Goal: Task Accomplishment & Management: Use online tool/utility

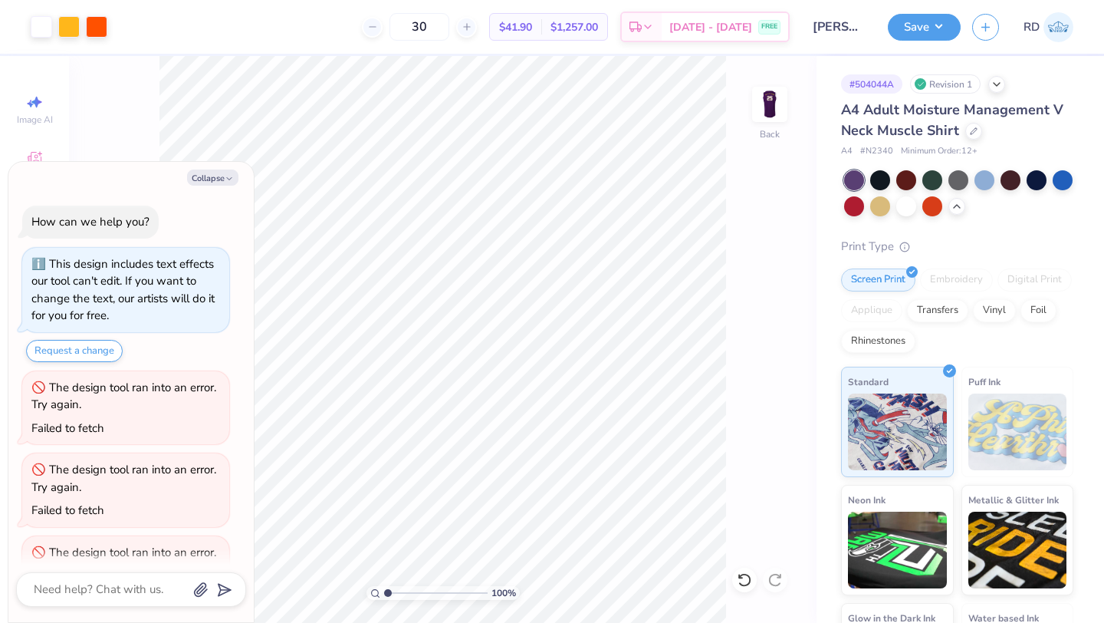
scroll to position [545, 0]
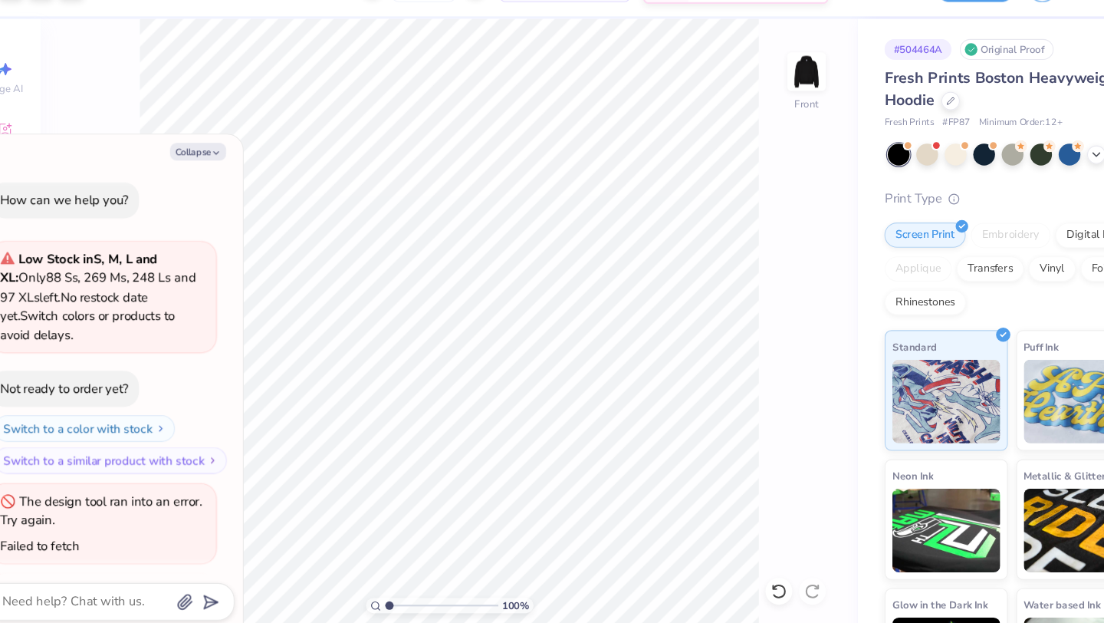
scroll to position [332, 0]
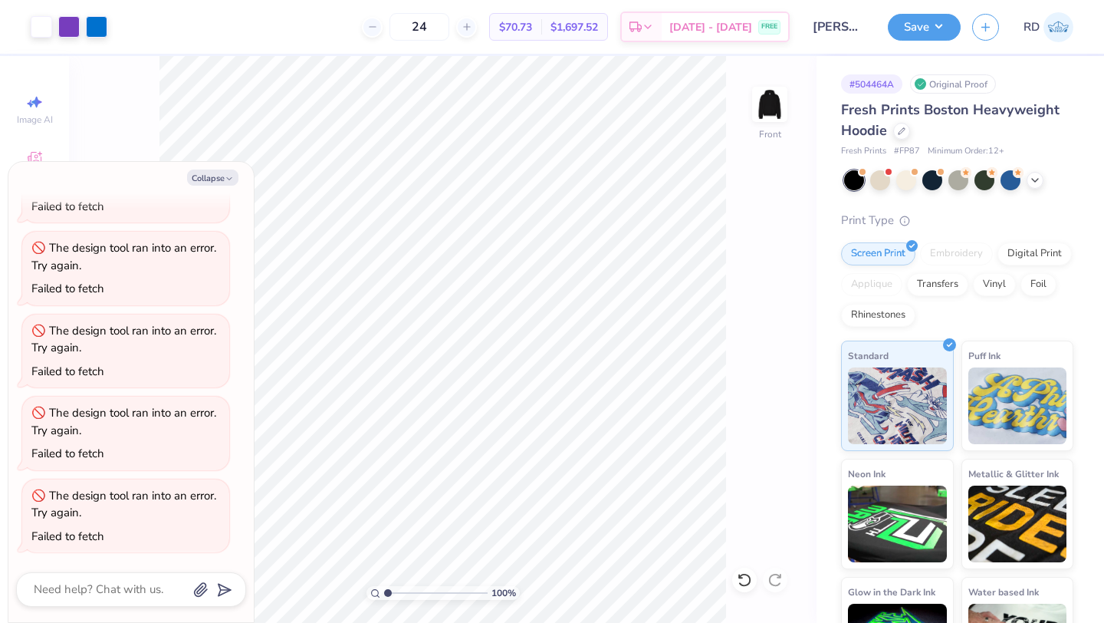
click at [1054, 21] on img at bounding box center [1059, 27] width 30 height 30
type textarea "x"
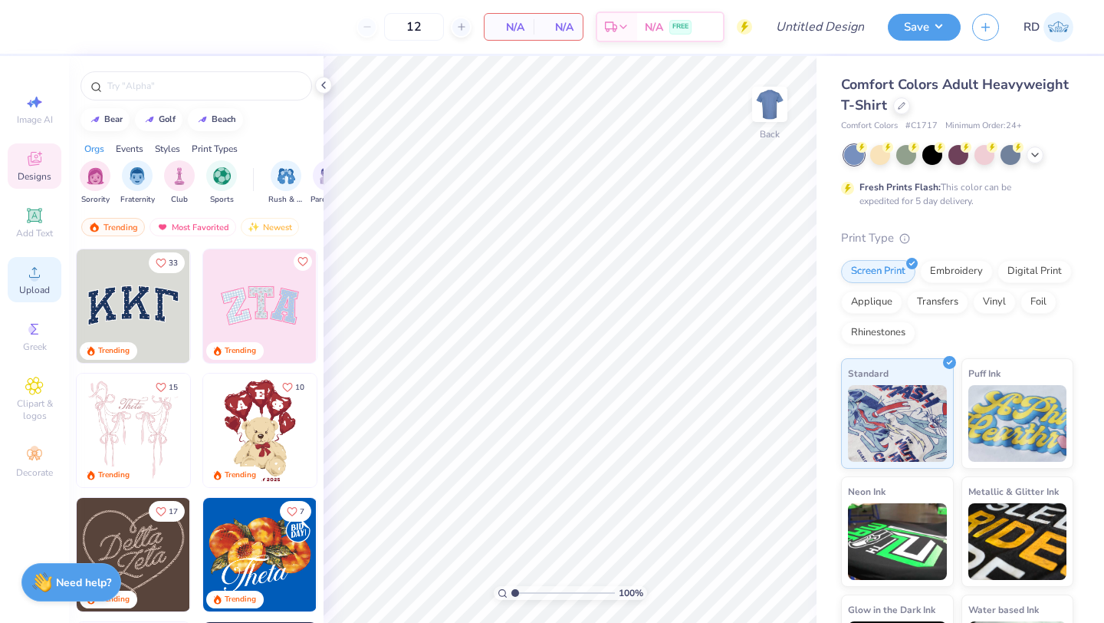
click at [35, 278] on circle at bounding box center [34, 277] width 8 height 8
click at [769, 120] on img at bounding box center [769, 104] width 61 height 61
click at [24, 285] on span "Upload" at bounding box center [34, 290] width 31 height 12
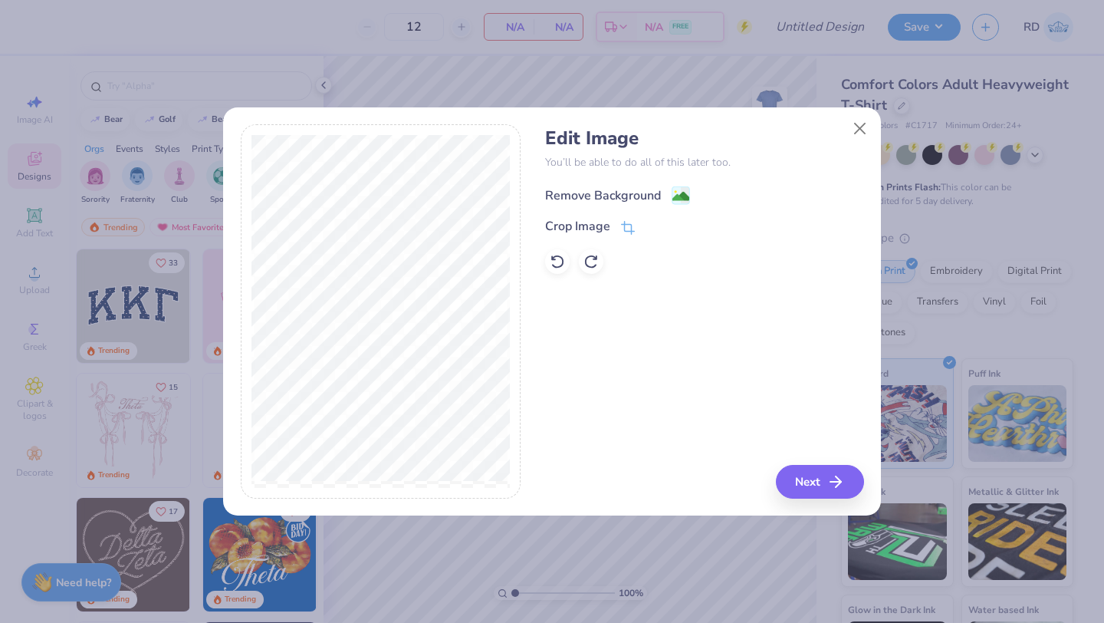
click at [649, 192] on div "Remove Background" at bounding box center [603, 195] width 116 height 18
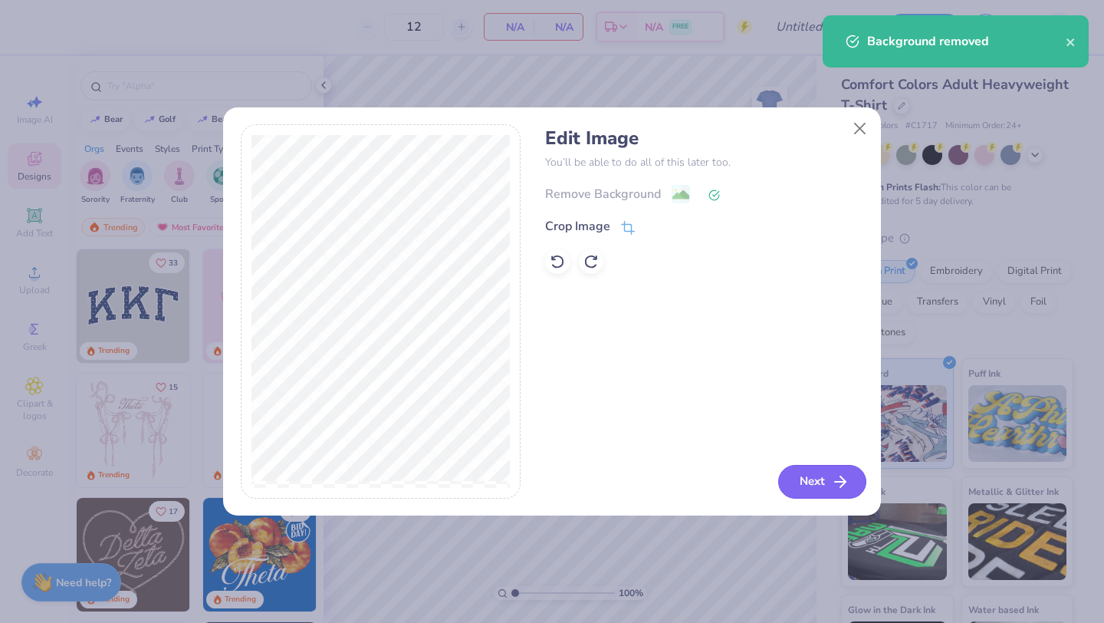
click at [831, 489] on icon "button" at bounding box center [840, 481] width 18 height 18
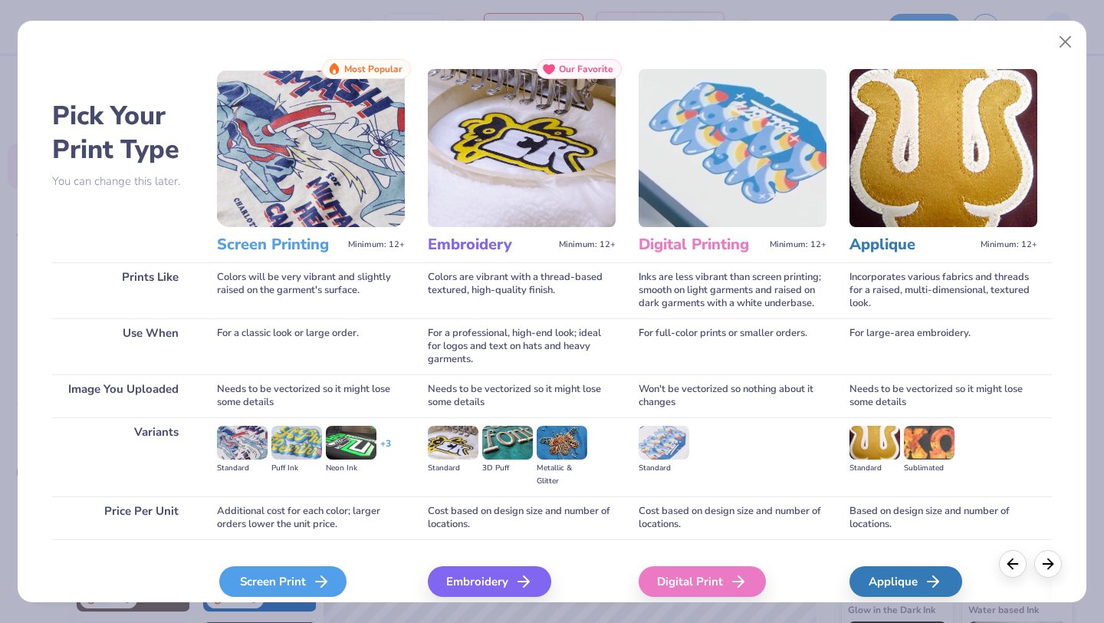
click at [269, 577] on div "Screen Print" at bounding box center [282, 581] width 127 height 31
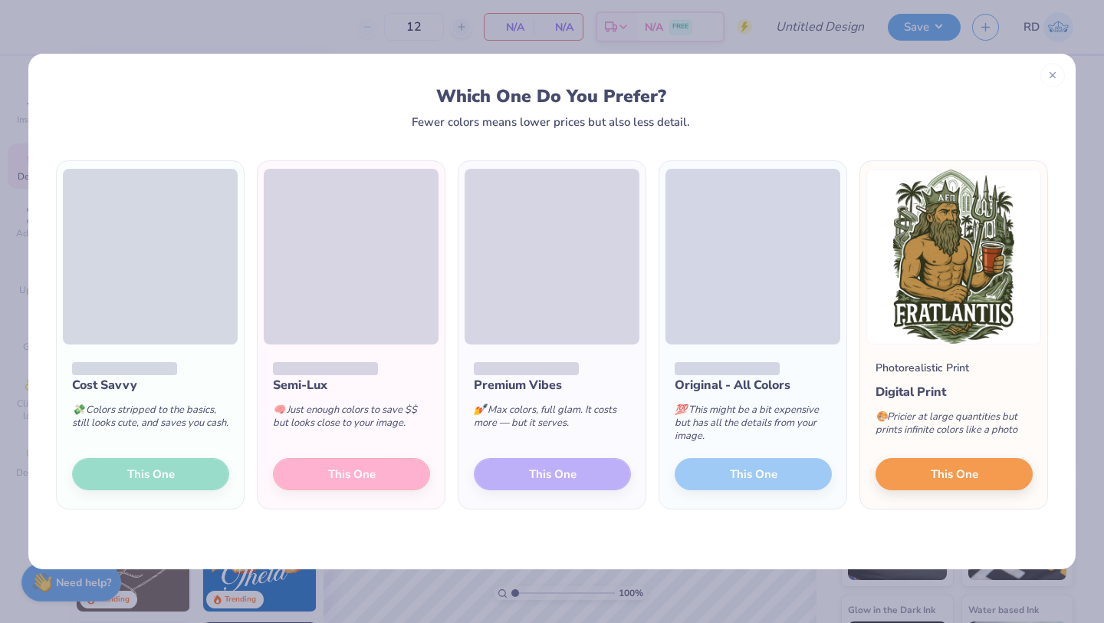
click at [177, 476] on div "Cost Savvy 💸 Colors stripped to the basics, still looks cute, and saves you cas…" at bounding box center [150, 426] width 187 height 164
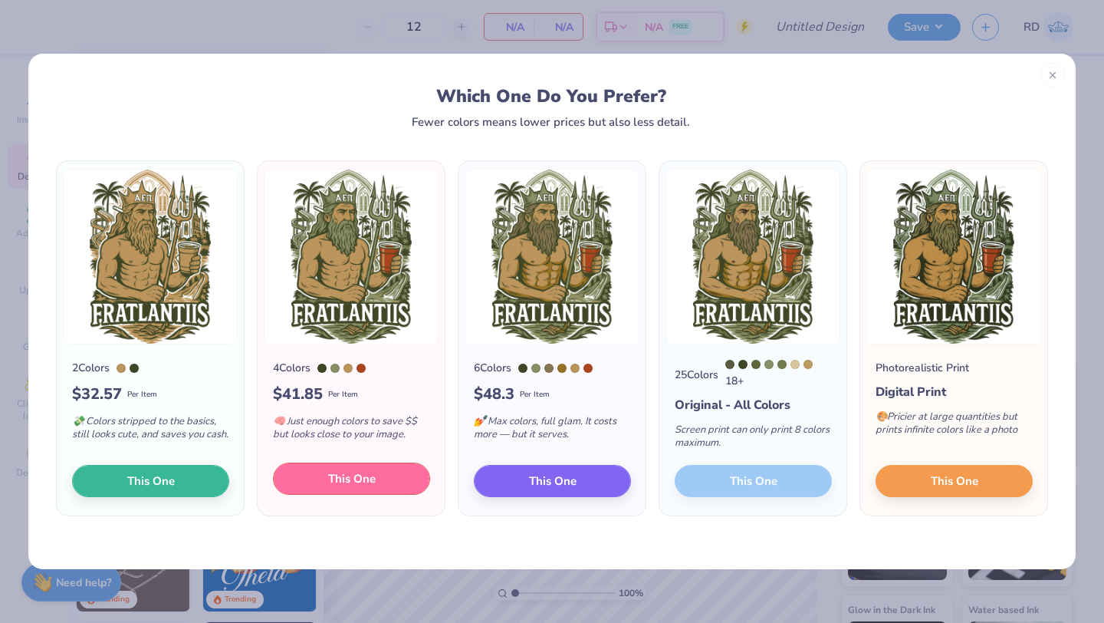
click at [347, 481] on span "This One" at bounding box center [352, 479] width 48 height 18
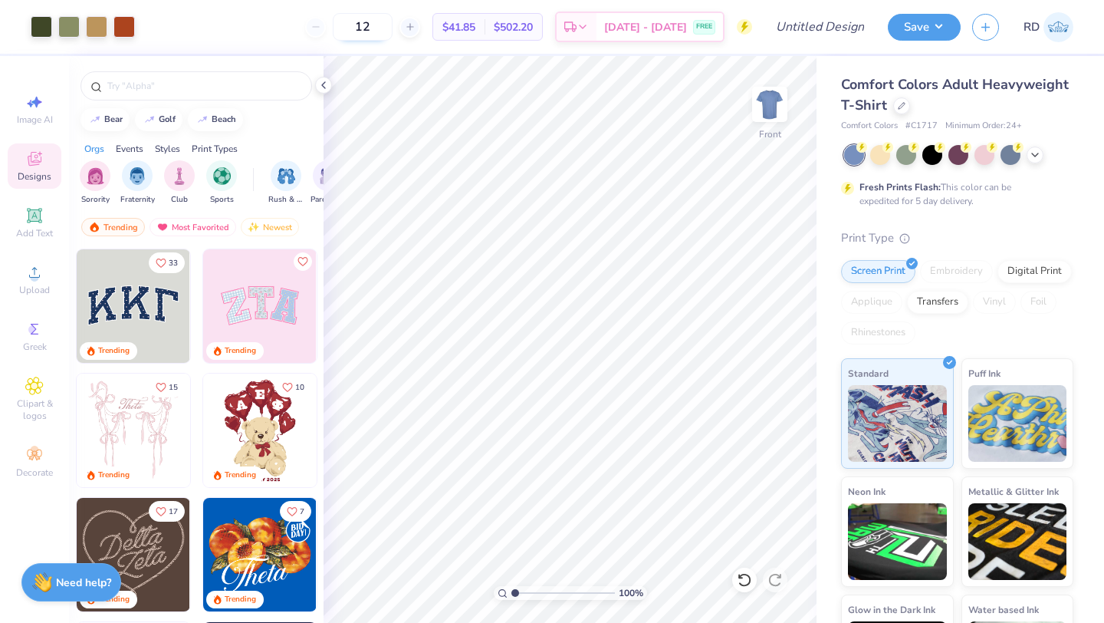
click at [393, 27] on input "12" at bounding box center [363, 27] width 60 height 28
type input "100"
type input "4.44"
click at [880, 157] on div at bounding box center [880, 153] width 20 height 20
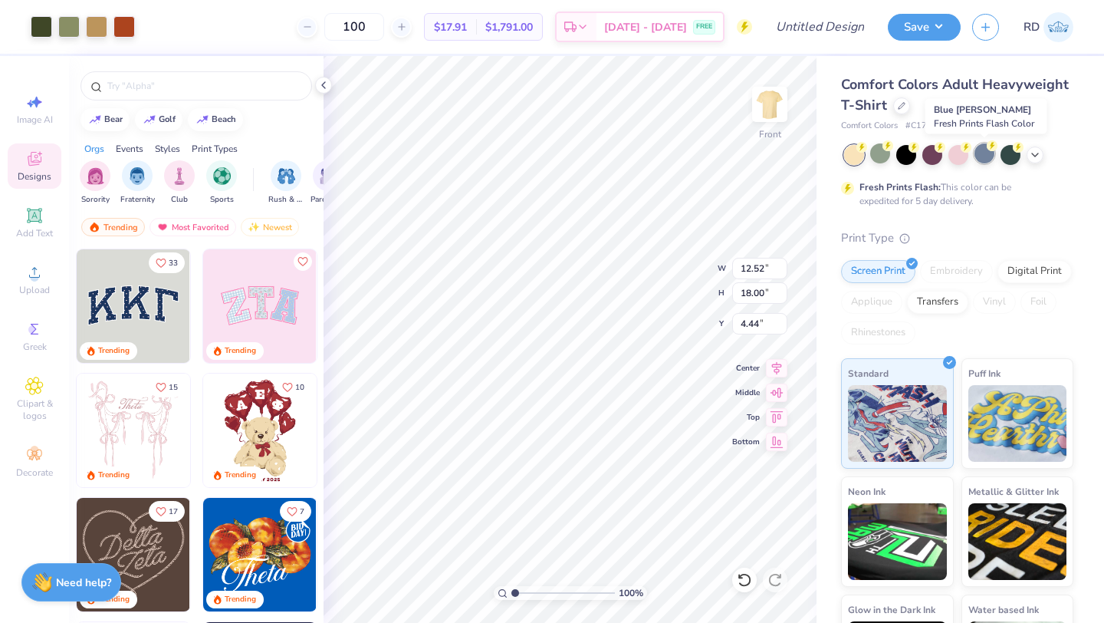
click at [981, 153] on div at bounding box center [985, 153] width 20 height 20
click at [1028, 156] on div at bounding box center [1035, 153] width 17 height 17
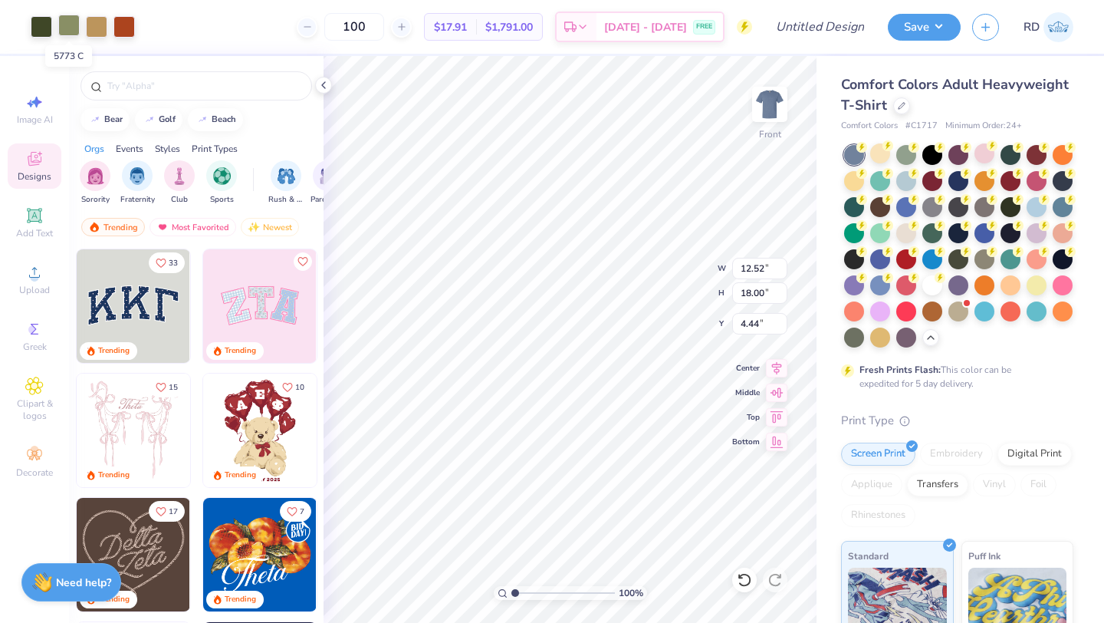
click at [69, 26] on div at bounding box center [68, 25] width 21 height 21
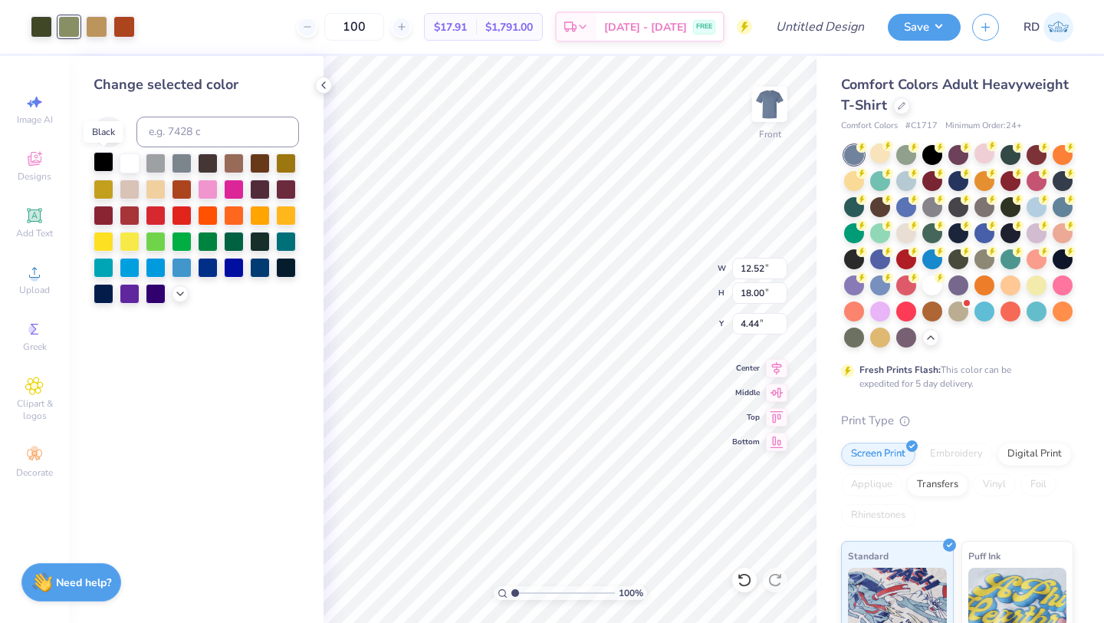
click at [107, 165] on div at bounding box center [104, 162] width 20 height 20
click at [257, 237] on div at bounding box center [260, 240] width 20 height 20
click at [130, 186] on div at bounding box center [130, 188] width 20 height 20
click at [157, 186] on div at bounding box center [156, 188] width 20 height 20
click at [209, 161] on div at bounding box center [208, 162] width 20 height 20
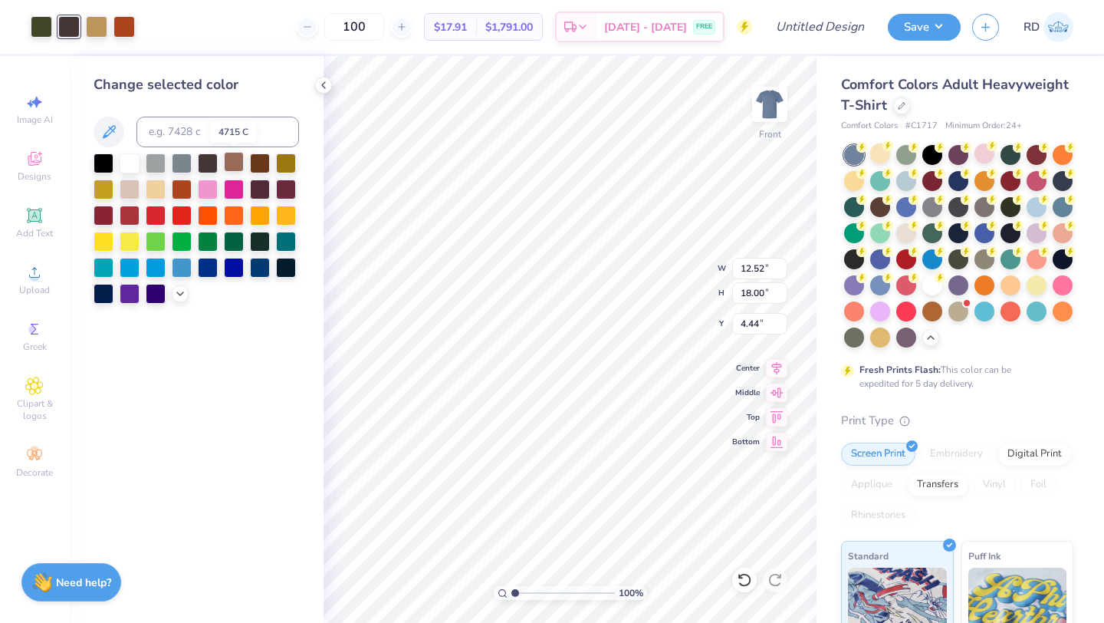
click at [237, 163] on div at bounding box center [234, 162] width 20 height 20
click at [128, 185] on div at bounding box center [130, 188] width 20 height 20
click at [178, 294] on icon at bounding box center [180, 292] width 12 height 12
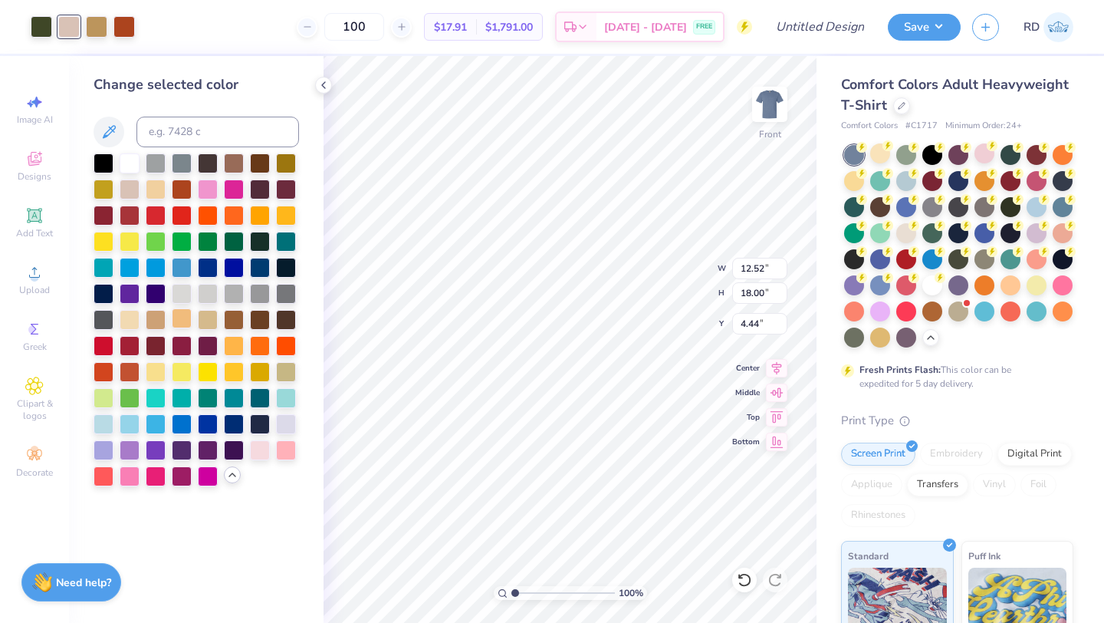
click at [182, 318] on div at bounding box center [182, 318] width 20 height 20
click at [152, 322] on div at bounding box center [156, 318] width 20 height 20
click at [212, 317] on div at bounding box center [208, 318] width 20 height 20
click at [157, 313] on div at bounding box center [156, 318] width 20 height 20
click at [278, 370] on div at bounding box center [286, 370] width 20 height 20
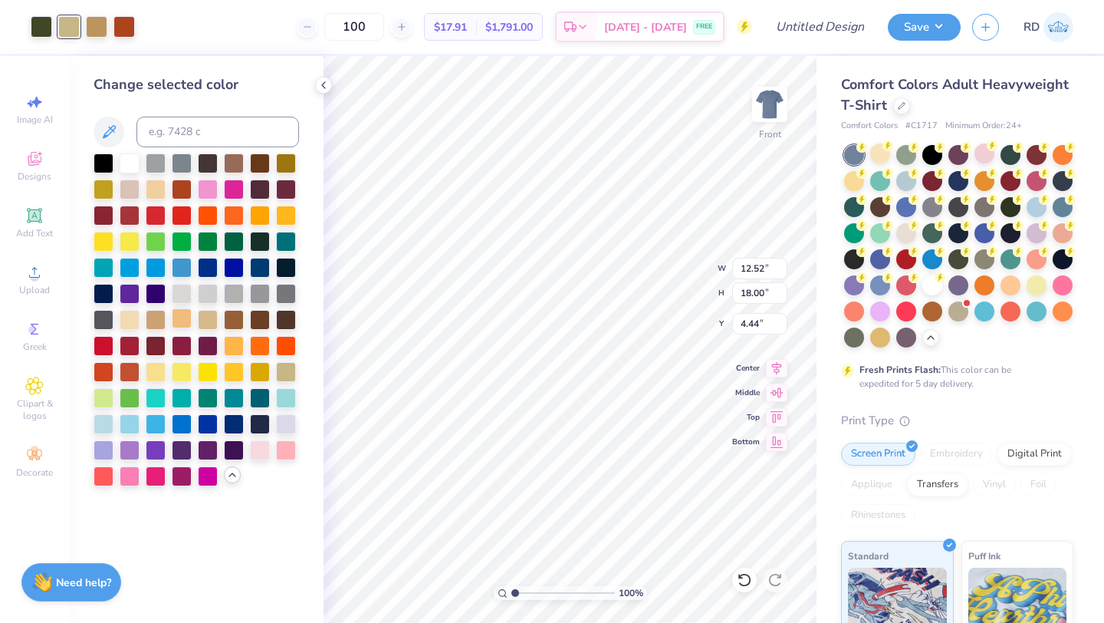
click at [181, 321] on div at bounding box center [182, 318] width 20 height 20
click at [211, 321] on div at bounding box center [208, 318] width 20 height 20
click at [154, 369] on div at bounding box center [156, 370] width 20 height 20
click at [130, 321] on div at bounding box center [130, 318] width 20 height 20
click at [288, 419] on div at bounding box center [286, 423] width 20 height 20
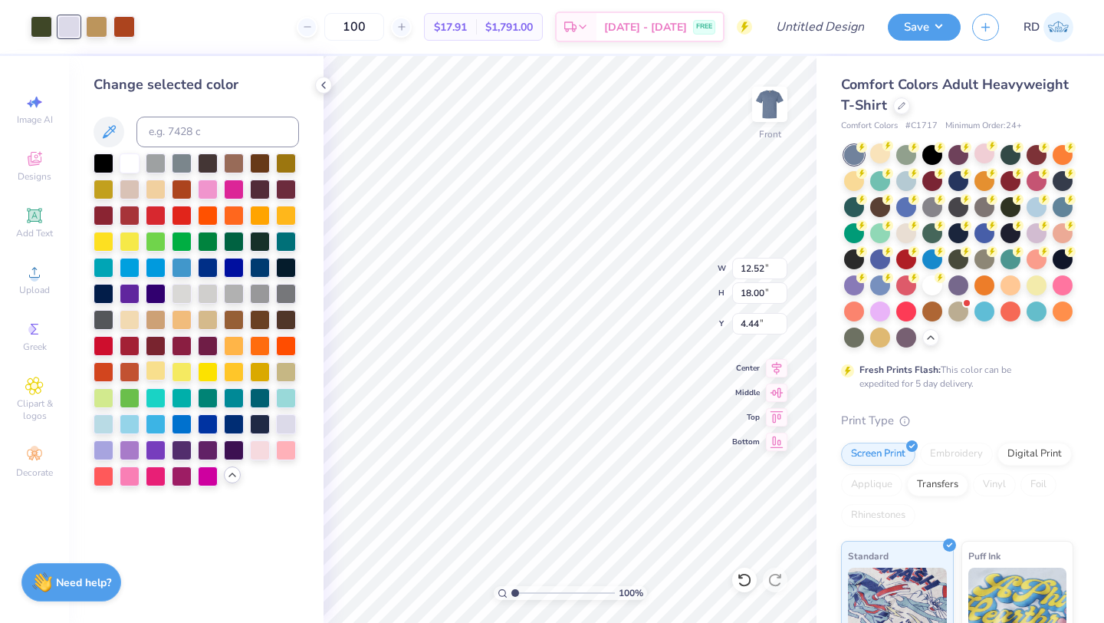
click at [158, 361] on div at bounding box center [156, 370] width 20 height 20
click at [281, 370] on div at bounding box center [286, 370] width 20 height 20
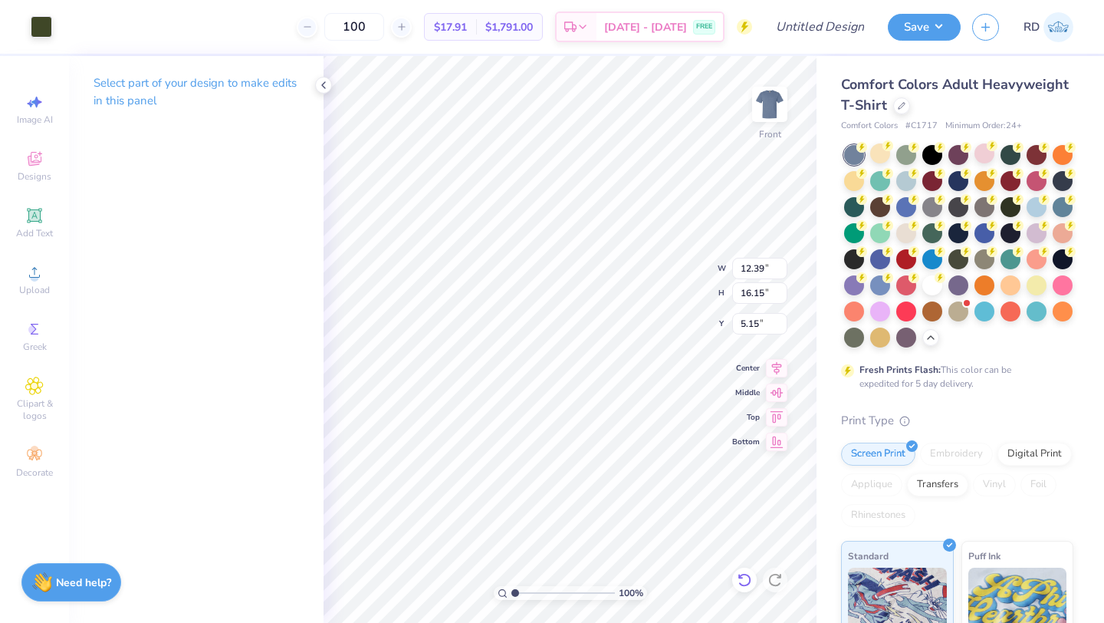
click at [748, 581] on icon at bounding box center [744, 579] width 15 height 15
type input "5.67"
click at [743, 575] on icon at bounding box center [744, 579] width 15 height 15
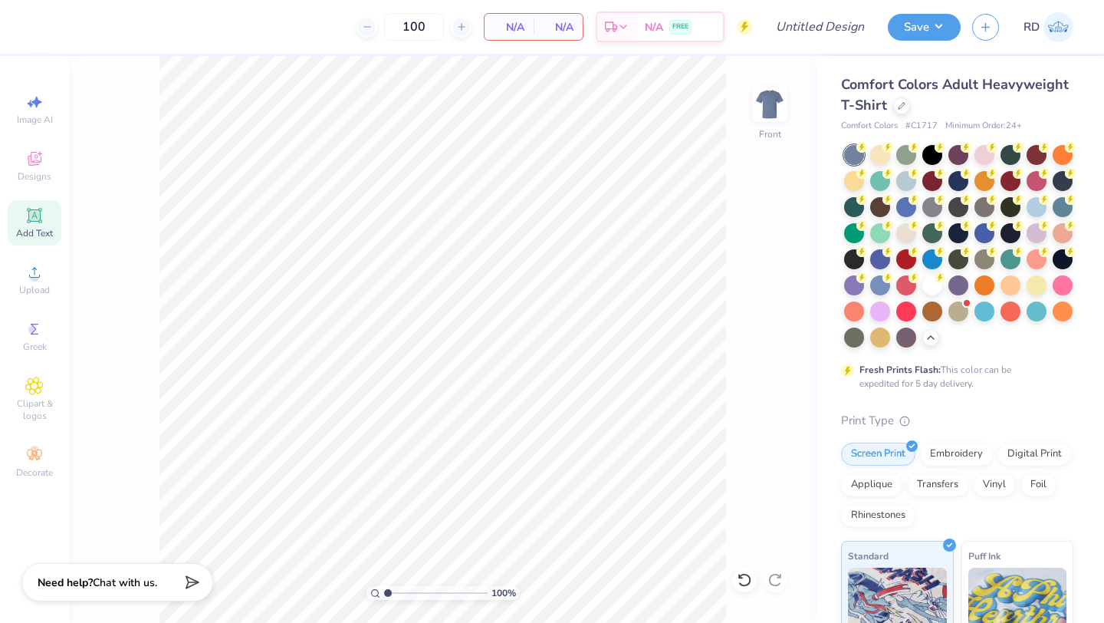
click at [20, 212] on div "Add Text" at bounding box center [35, 222] width 54 height 45
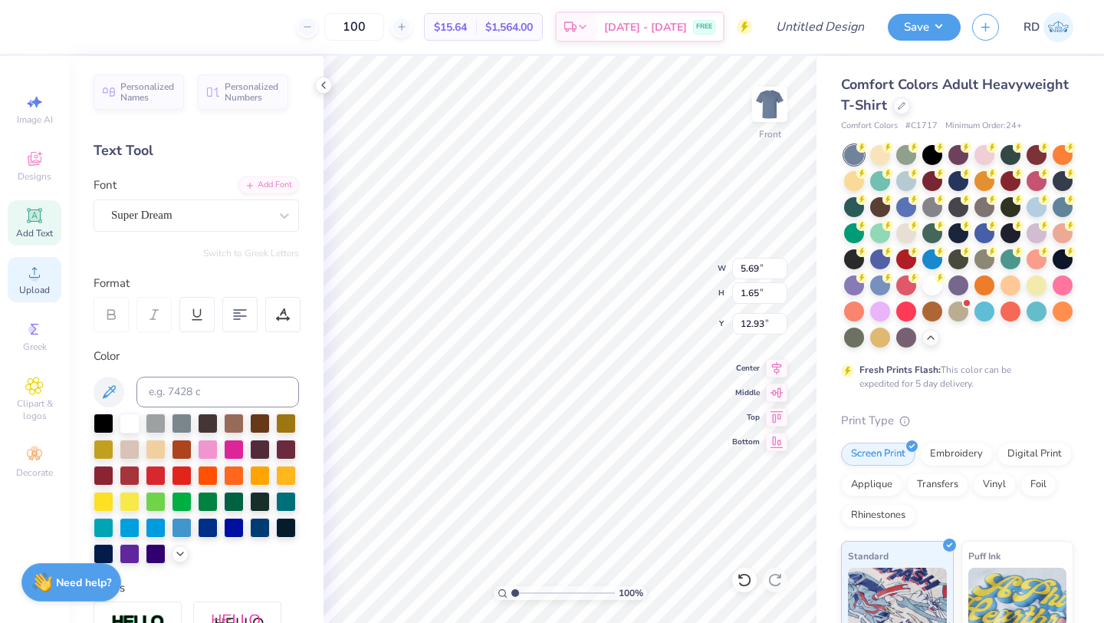
click at [35, 271] on icon at bounding box center [34, 272] width 18 height 18
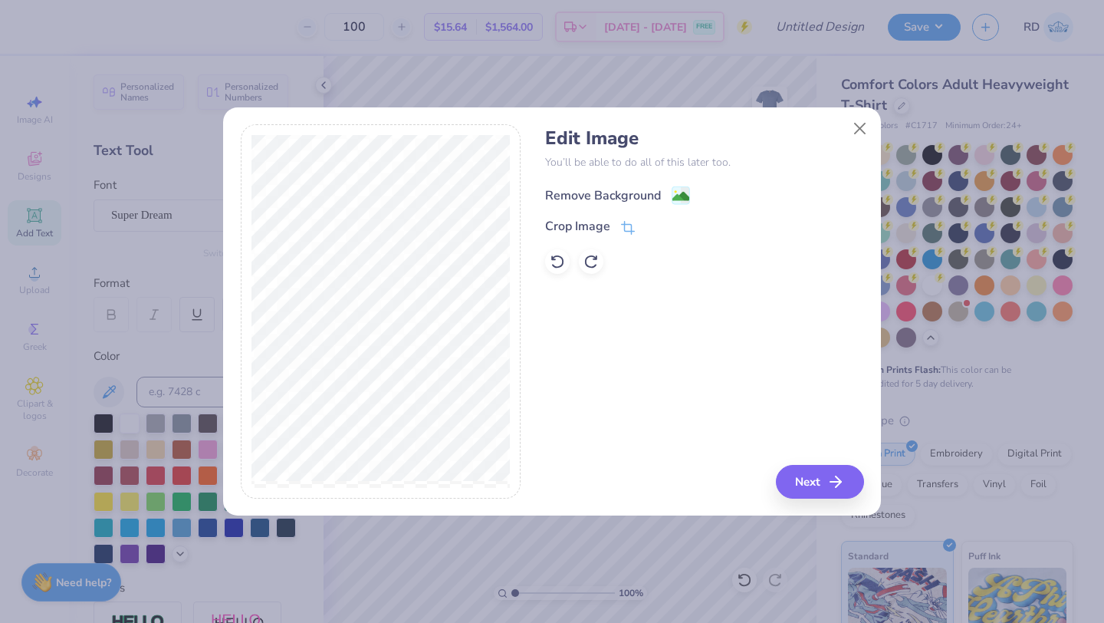
click at [597, 193] on div "Remove Background" at bounding box center [603, 195] width 116 height 18
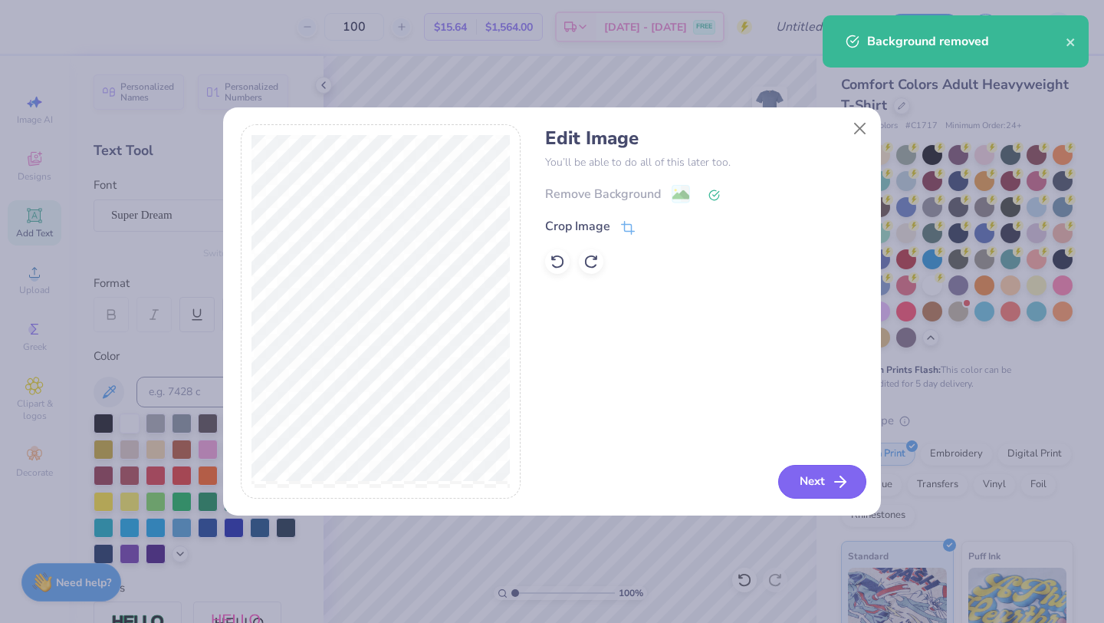
click at [829, 486] on button "Next" at bounding box center [822, 482] width 88 height 34
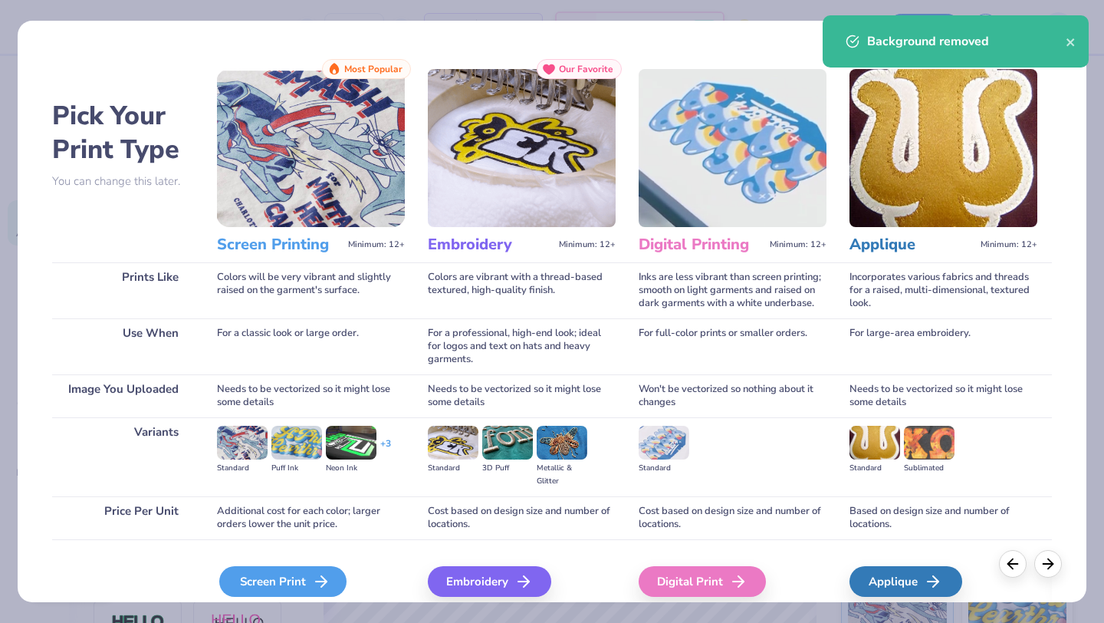
click at [308, 569] on div "Screen Print" at bounding box center [282, 581] width 127 height 31
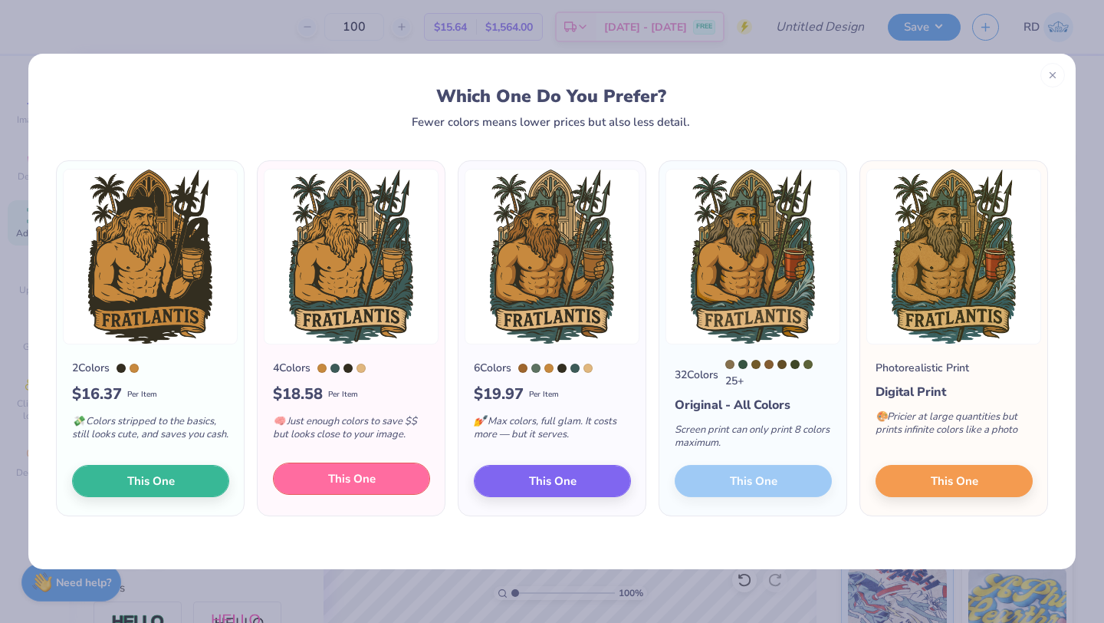
click at [345, 478] on span "This One" at bounding box center [352, 479] width 48 height 18
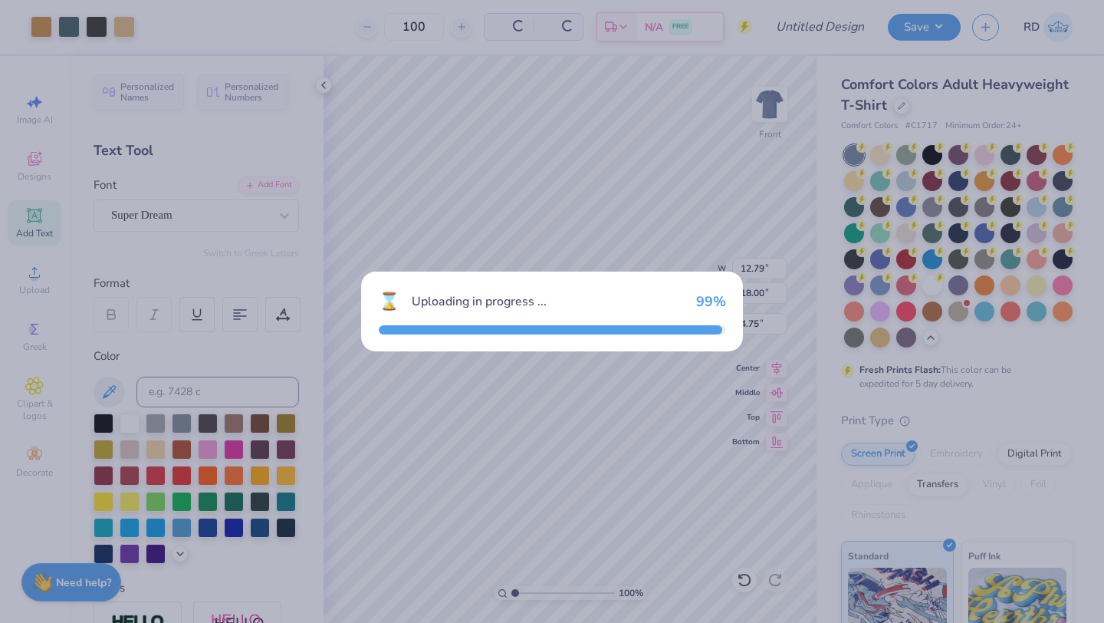
type input "12.79"
type input "18.00"
type input "4.75"
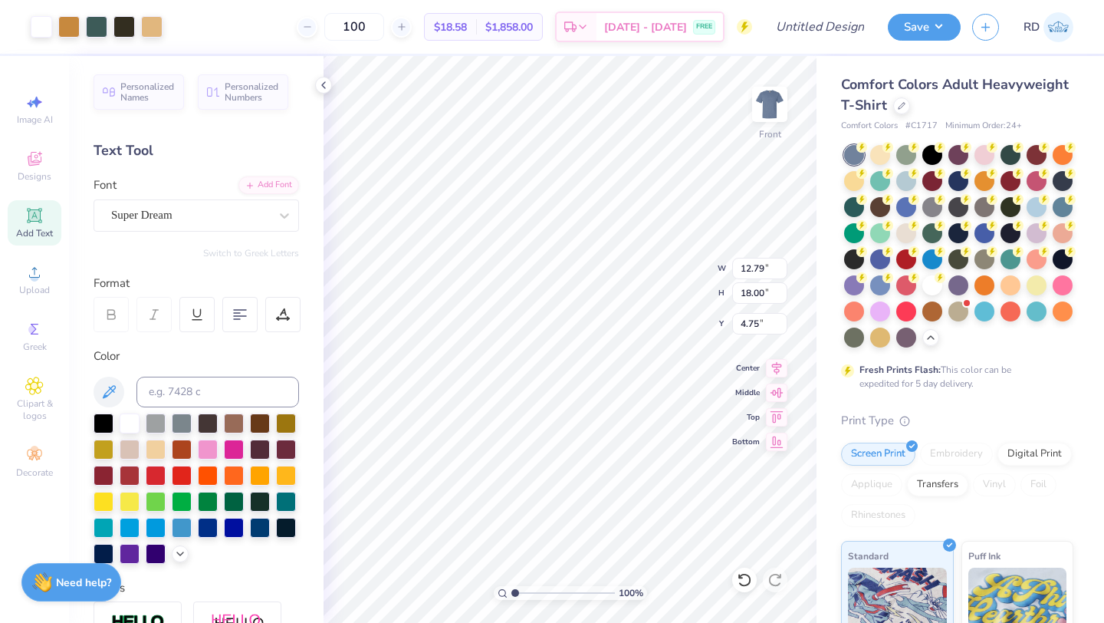
type input "3.00"
click at [307, 509] on div "Personalized Names Personalized Numbers Text Tool Add Font Font Super Dream Swi…" at bounding box center [196, 339] width 255 height 567
click at [153, 25] on div at bounding box center [151, 25] width 21 height 21
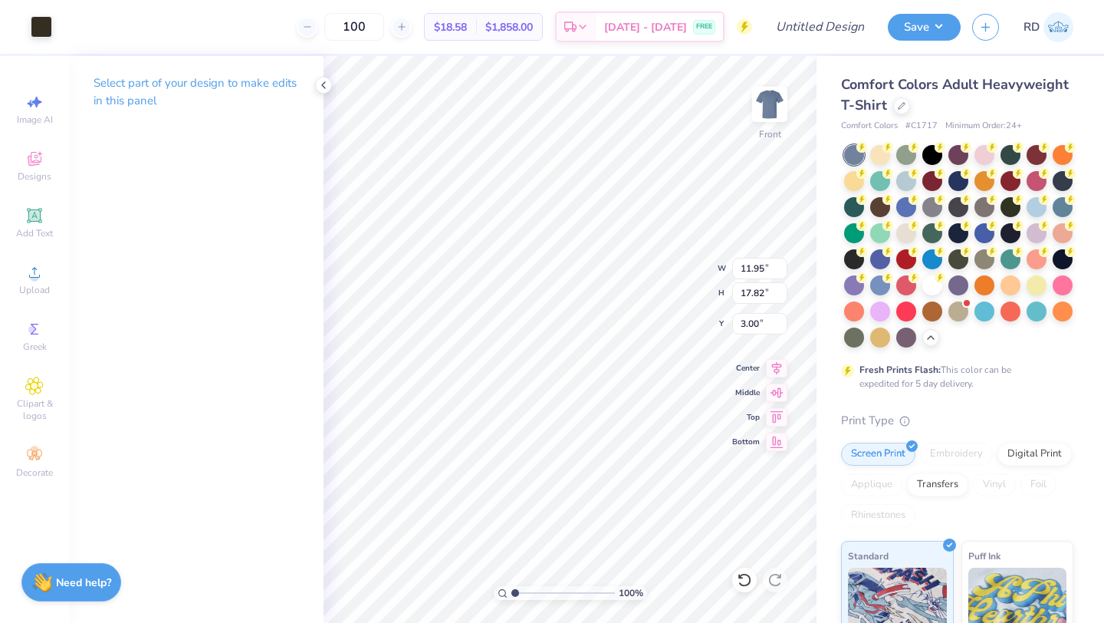
type input "2.39"
type input "3.99"
type input "8.73"
click at [39, 17] on div at bounding box center [41, 25] width 21 height 21
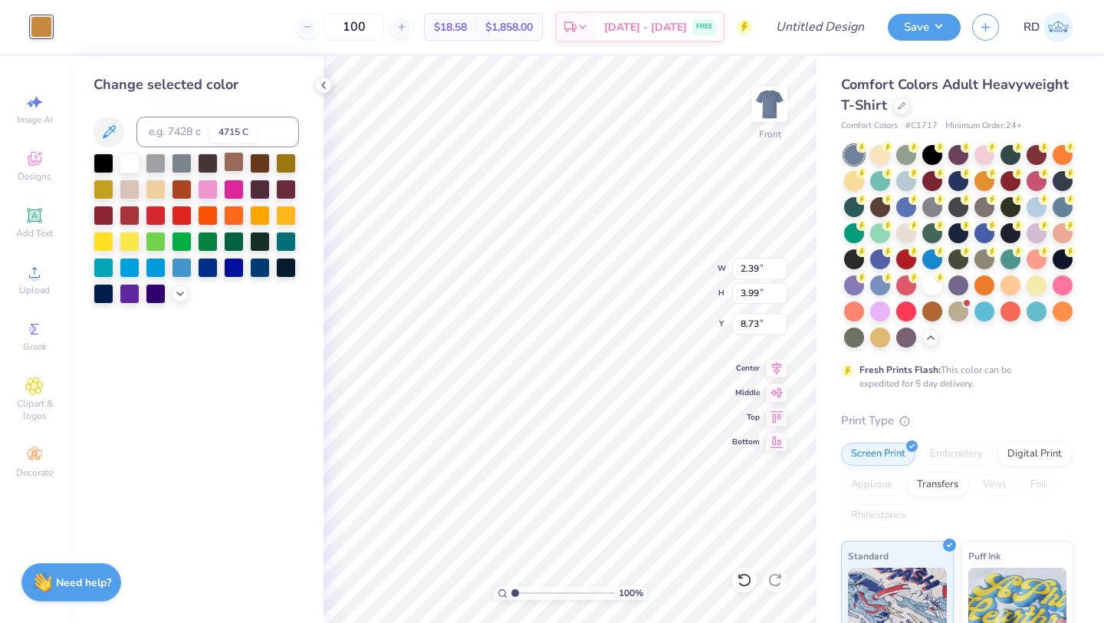
click at [233, 163] on div at bounding box center [234, 162] width 20 height 20
click at [156, 193] on div at bounding box center [156, 188] width 20 height 20
click at [184, 294] on icon at bounding box center [180, 292] width 12 height 12
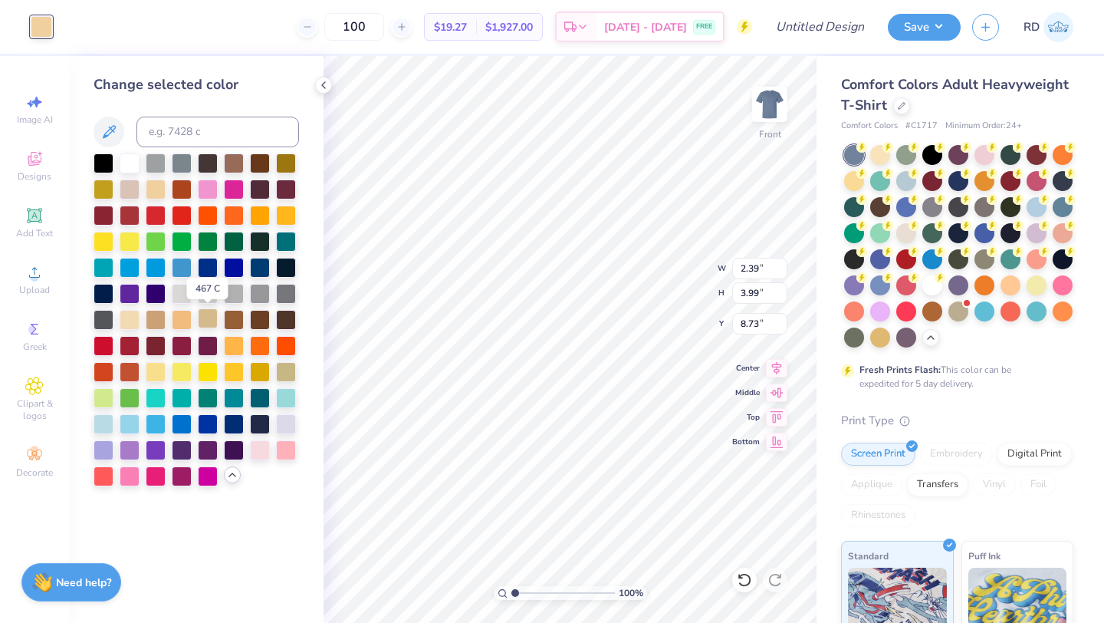
click at [214, 317] on div at bounding box center [208, 318] width 20 height 20
type input "2.95"
type input "4.44"
type input "6.86"
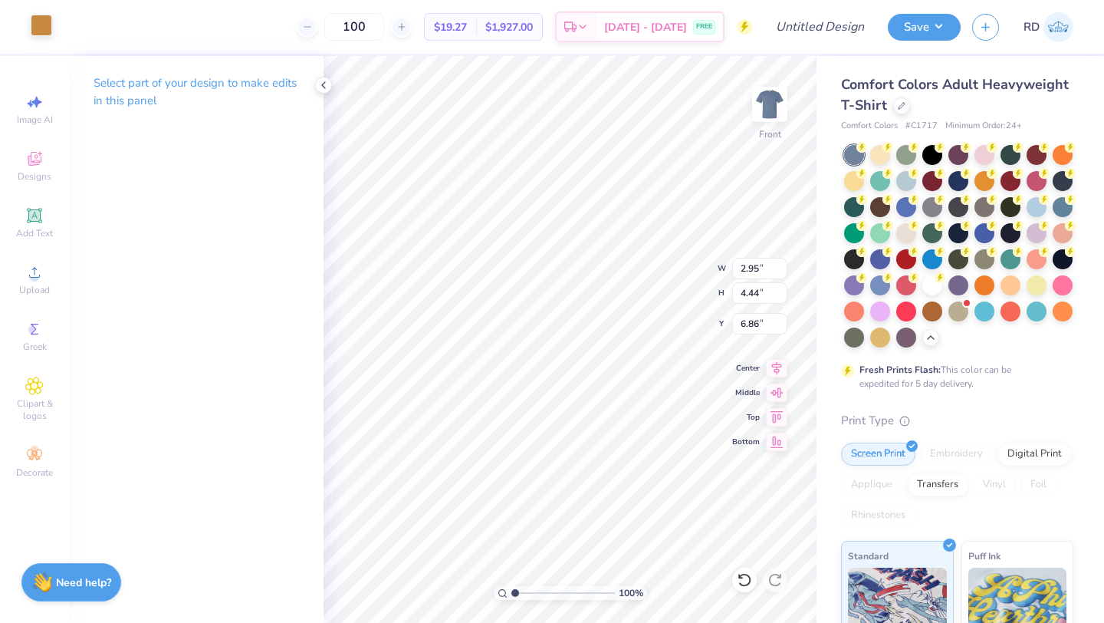
click at [44, 19] on div at bounding box center [41, 25] width 21 height 21
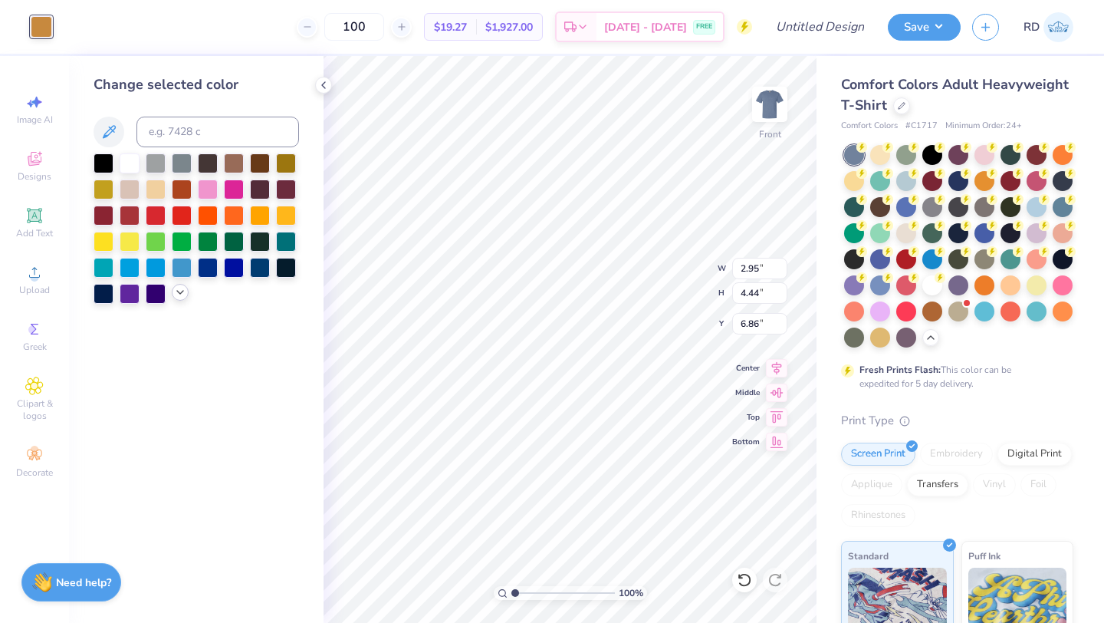
click at [180, 290] on icon at bounding box center [180, 292] width 12 height 12
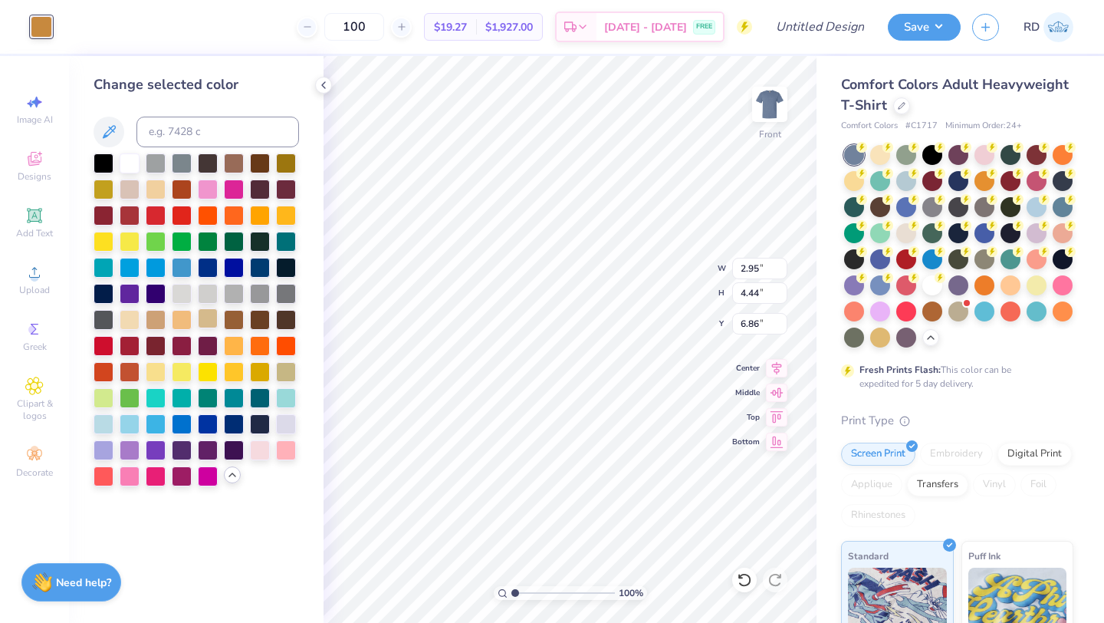
click at [209, 317] on div at bounding box center [208, 318] width 20 height 20
click at [326, 88] on icon at bounding box center [323, 85] width 12 height 12
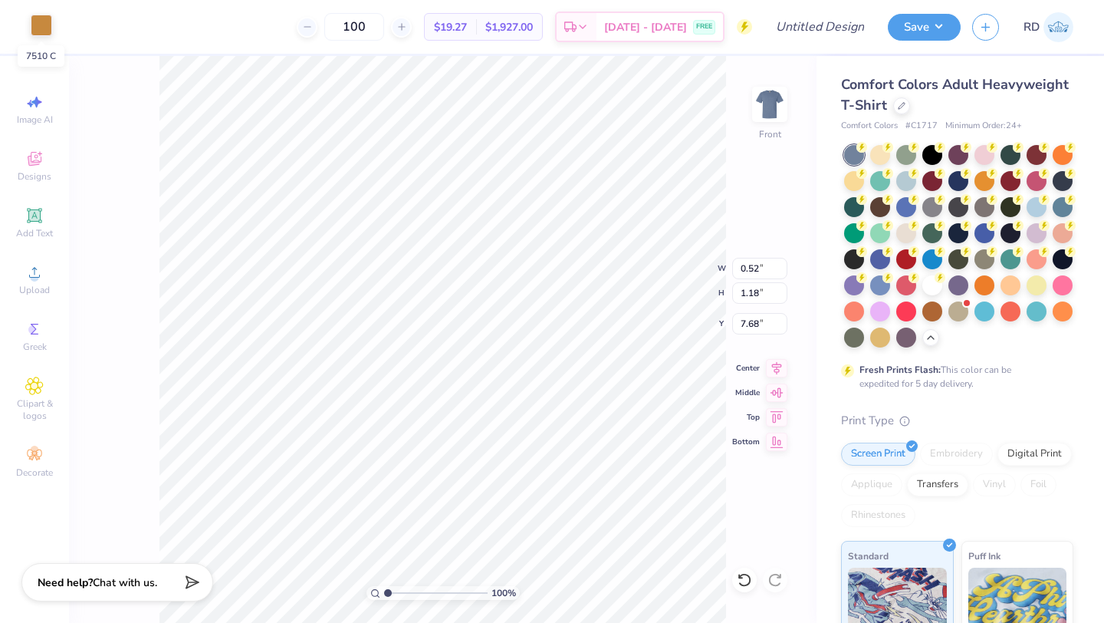
click at [49, 30] on div at bounding box center [41, 25] width 21 height 21
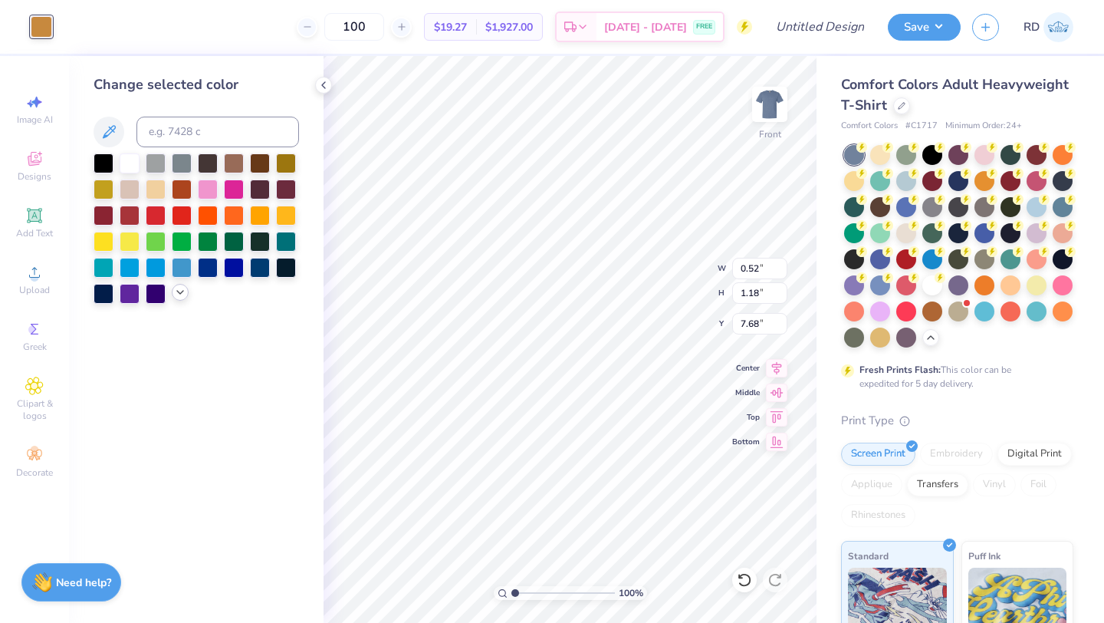
click at [179, 294] on icon at bounding box center [180, 292] width 12 height 12
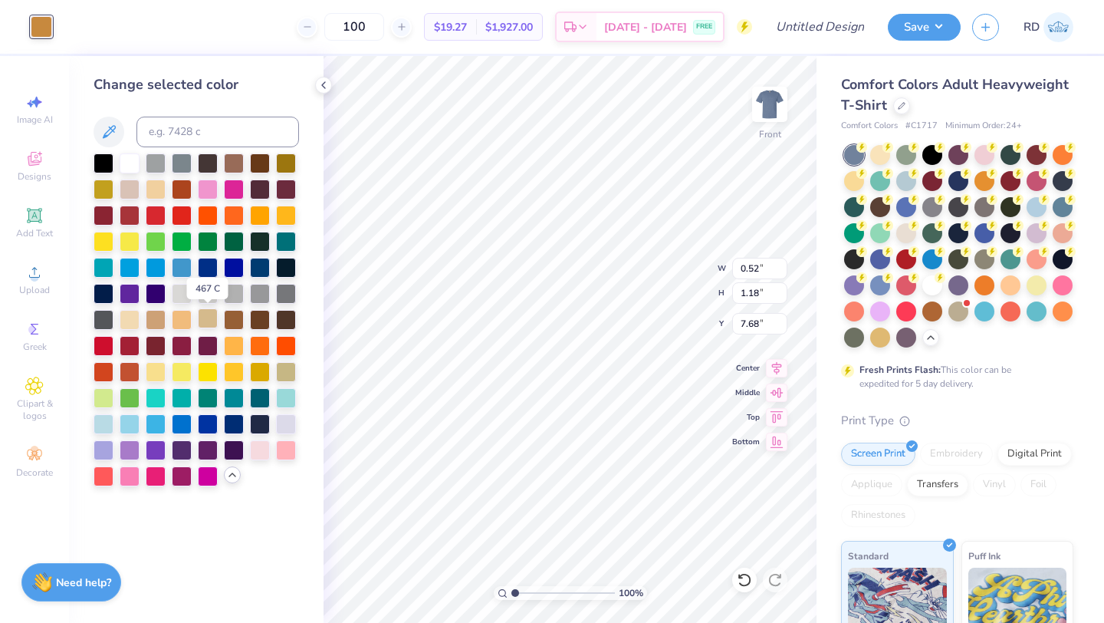
click at [204, 320] on div at bounding box center [208, 318] width 20 height 20
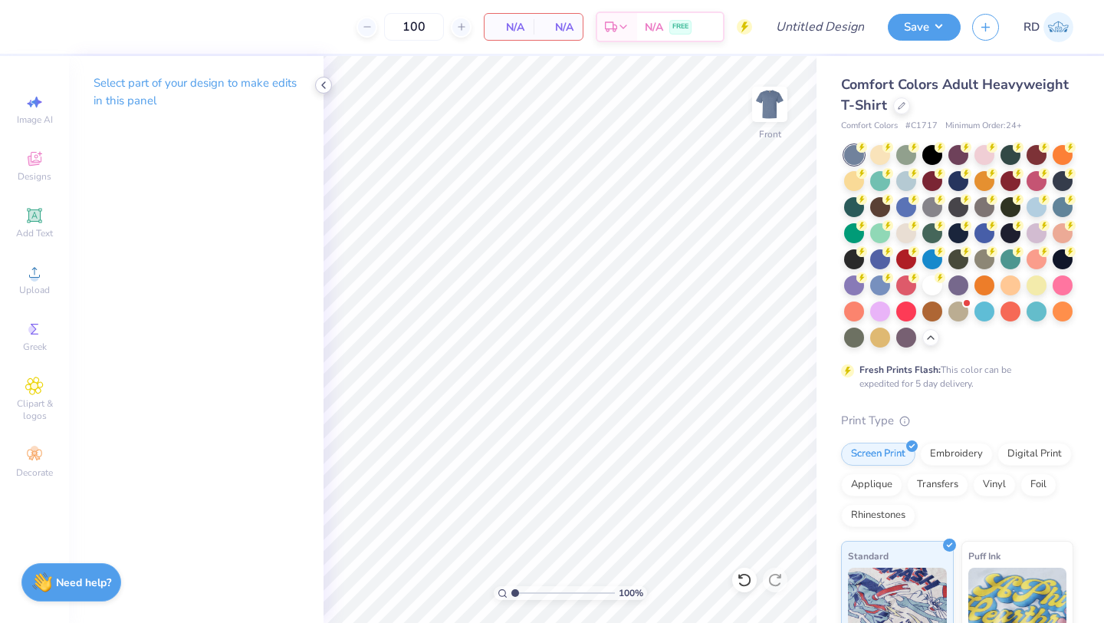
click at [322, 77] on div at bounding box center [323, 85] width 17 height 17
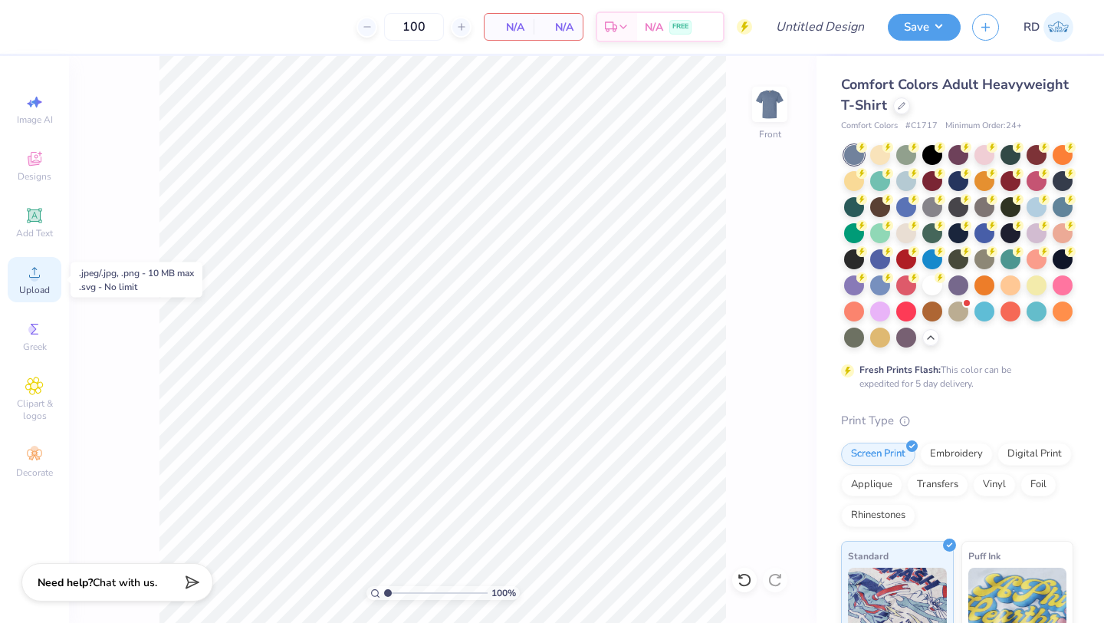
click at [40, 277] on icon at bounding box center [34, 272] width 18 height 18
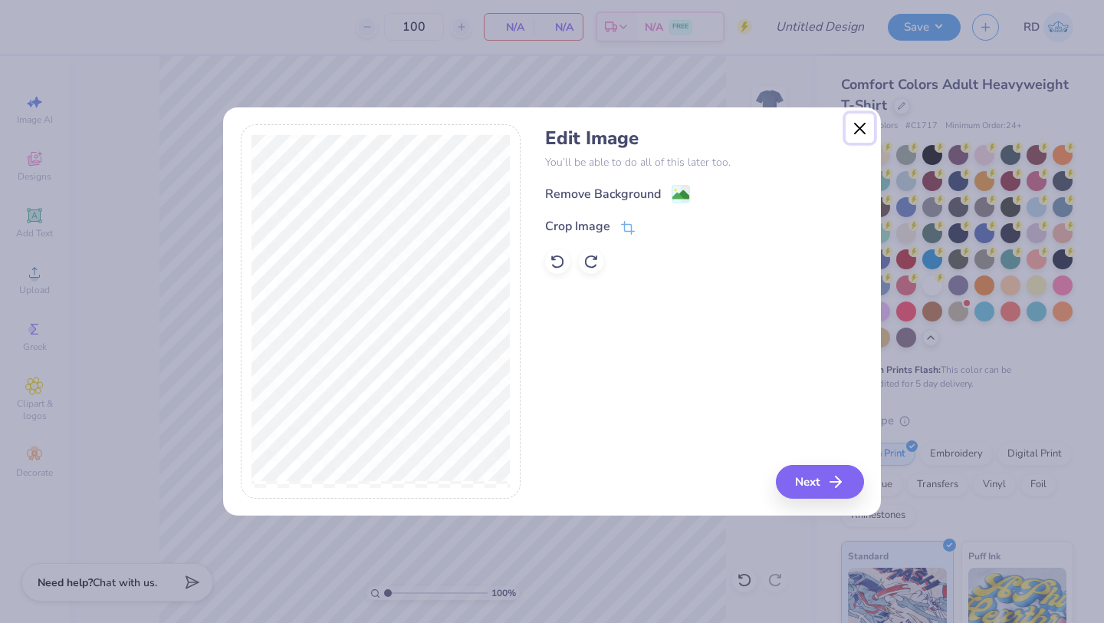
click at [854, 126] on button "Close" at bounding box center [860, 128] width 29 height 29
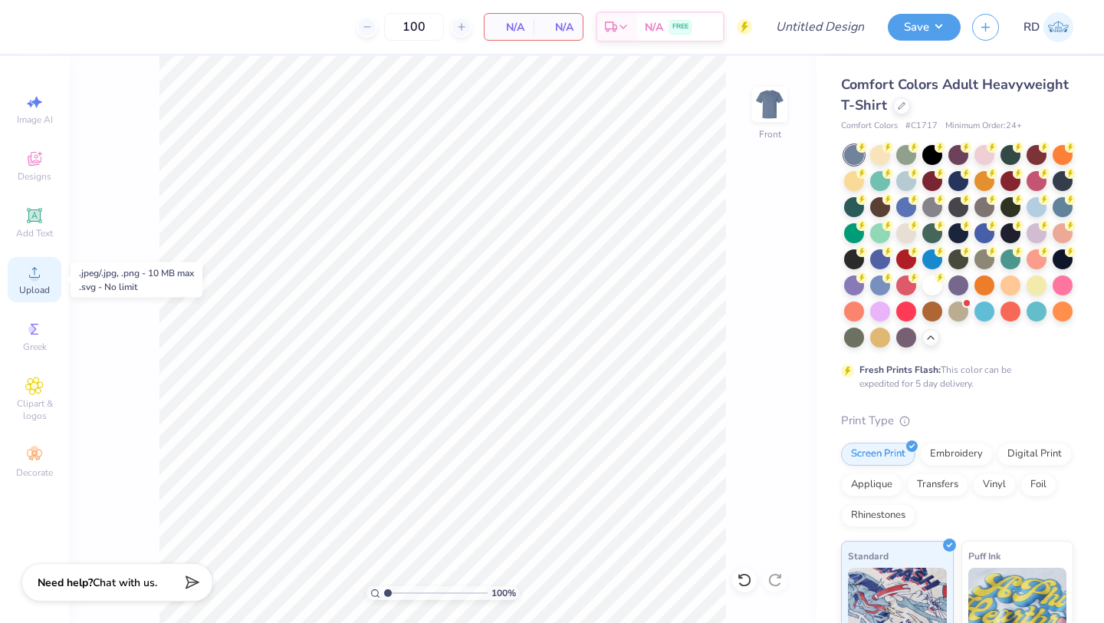
click at [35, 275] on circle at bounding box center [34, 277] width 8 height 8
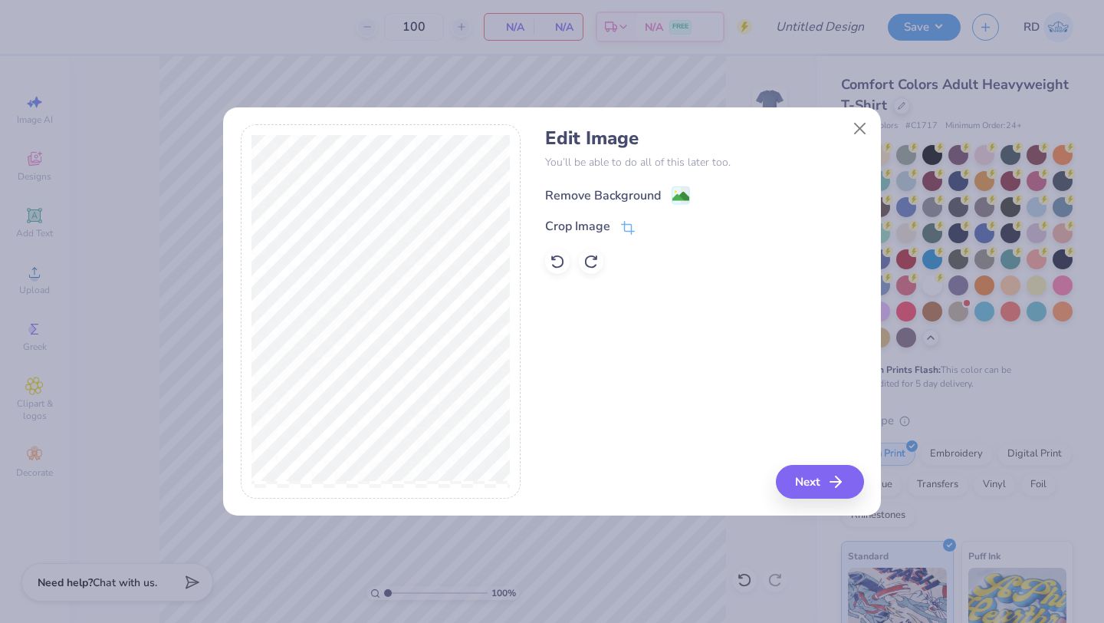
click at [657, 199] on div "Remove Background" at bounding box center [603, 195] width 116 height 18
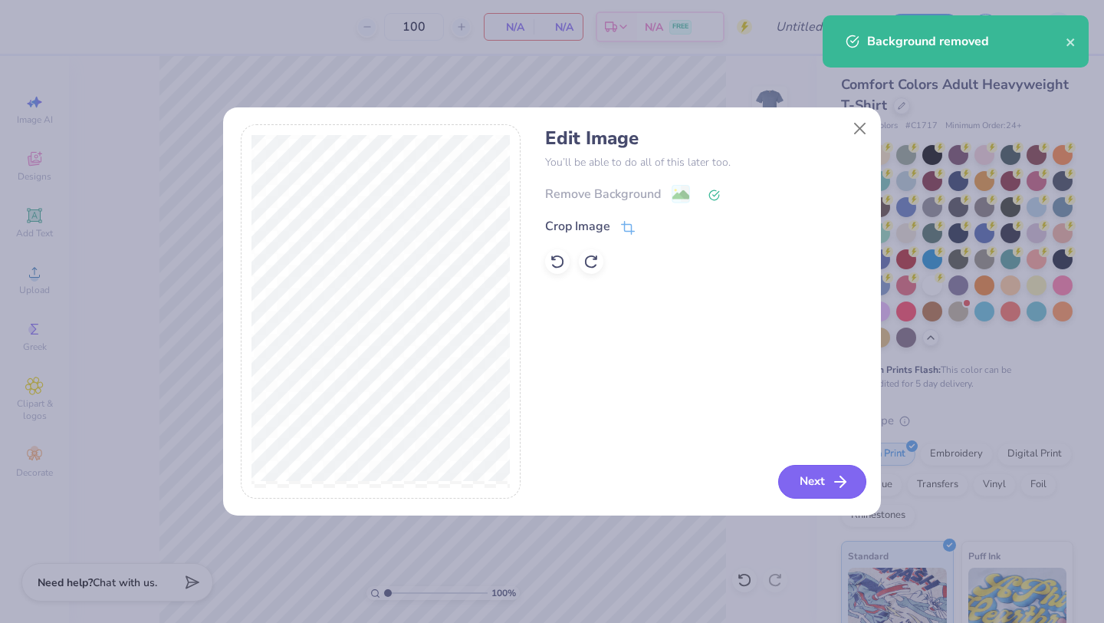
click at [836, 497] on button "Next" at bounding box center [822, 482] width 88 height 34
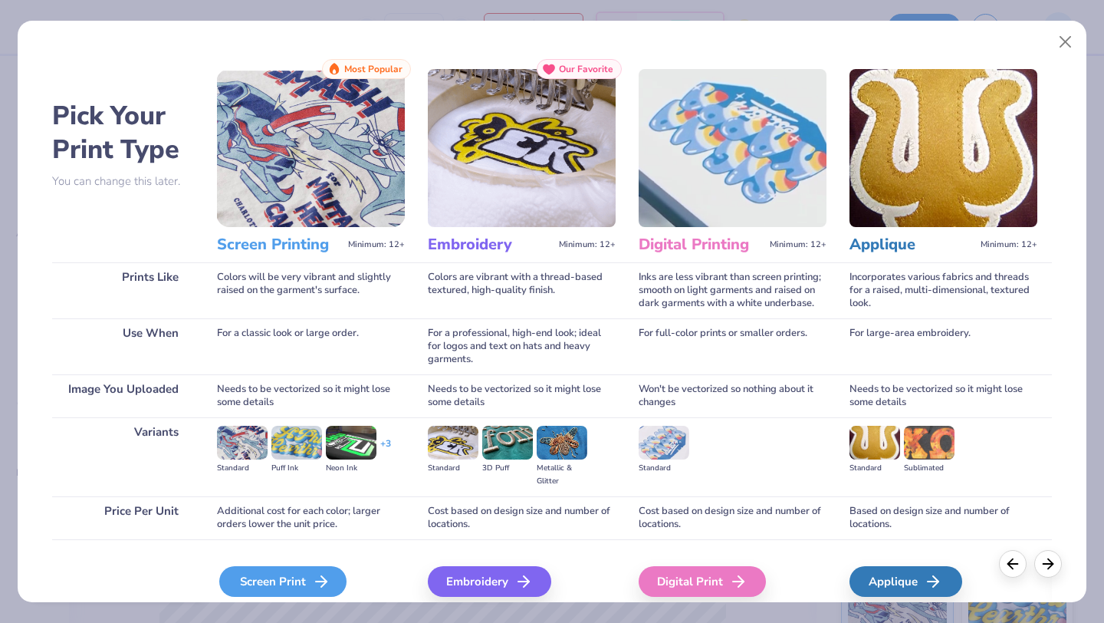
click at [296, 576] on div "Screen Print" at bounding box center [282, 581] width 127 height 31
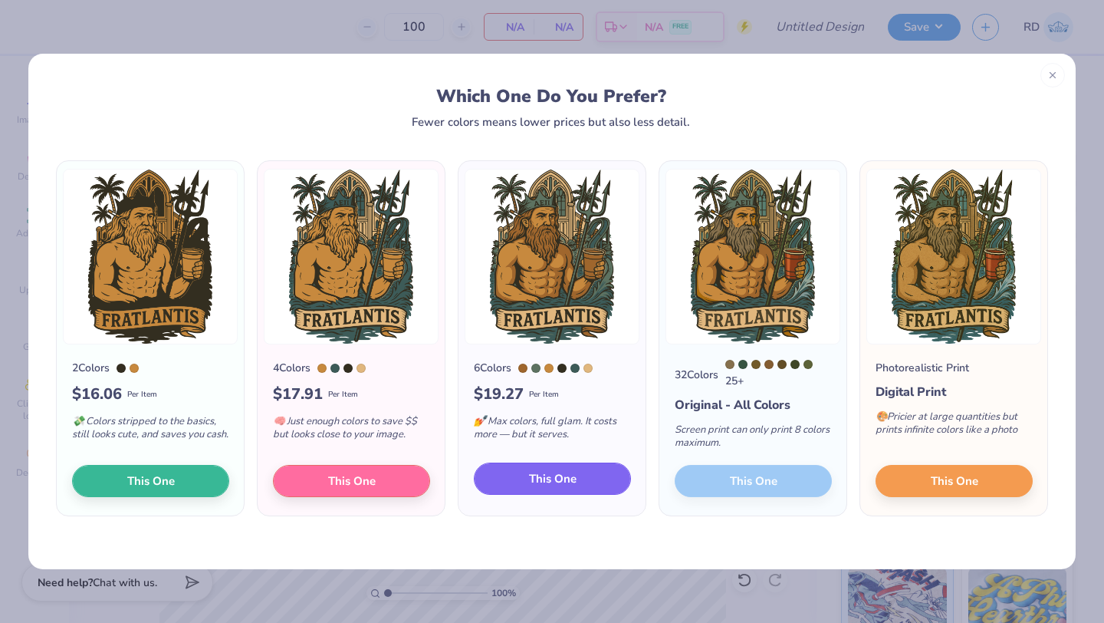
click at [534, 481] on span "This One" at bounding box center [553, 479] width 48 height 18
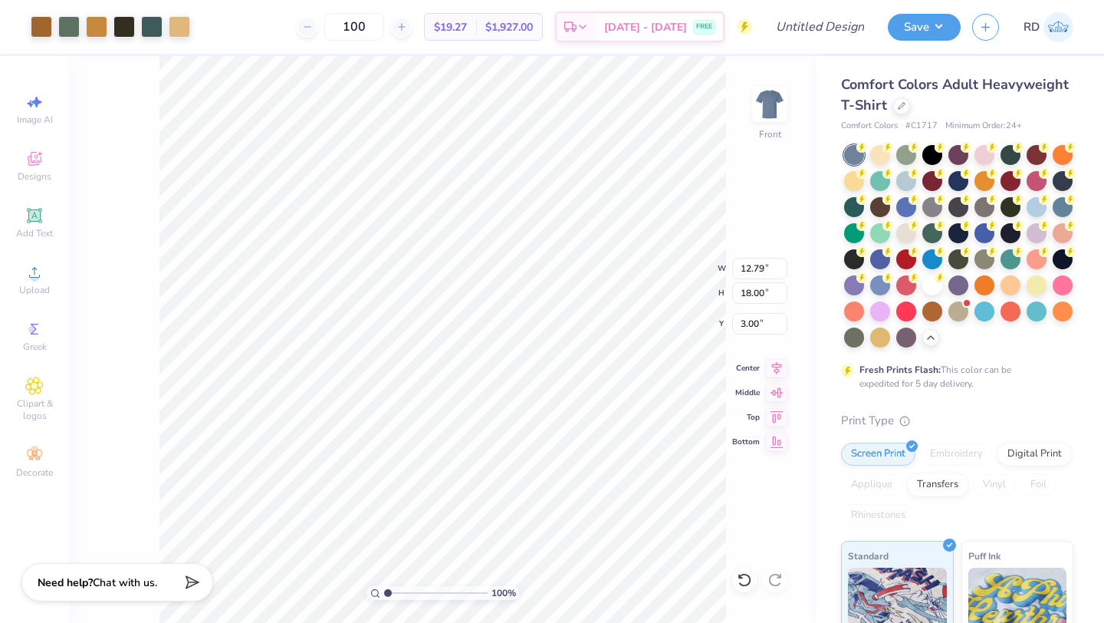
type input "3.00"
drag, startPoint x: 384, startPoint y: 594, endPoint x: 452, endPoint y: 588, distance: 67.8
click at [452, 588] on input "range" at bounding box center [436, 593] width 104 height 14
drag, startPoint x: 451, startPoint y: 597, endPoint x: 398, endPoint y: 596, distance: 52.9
click at [398, 596] on input "range" at bounding box center [436, 593] width 104 height 14
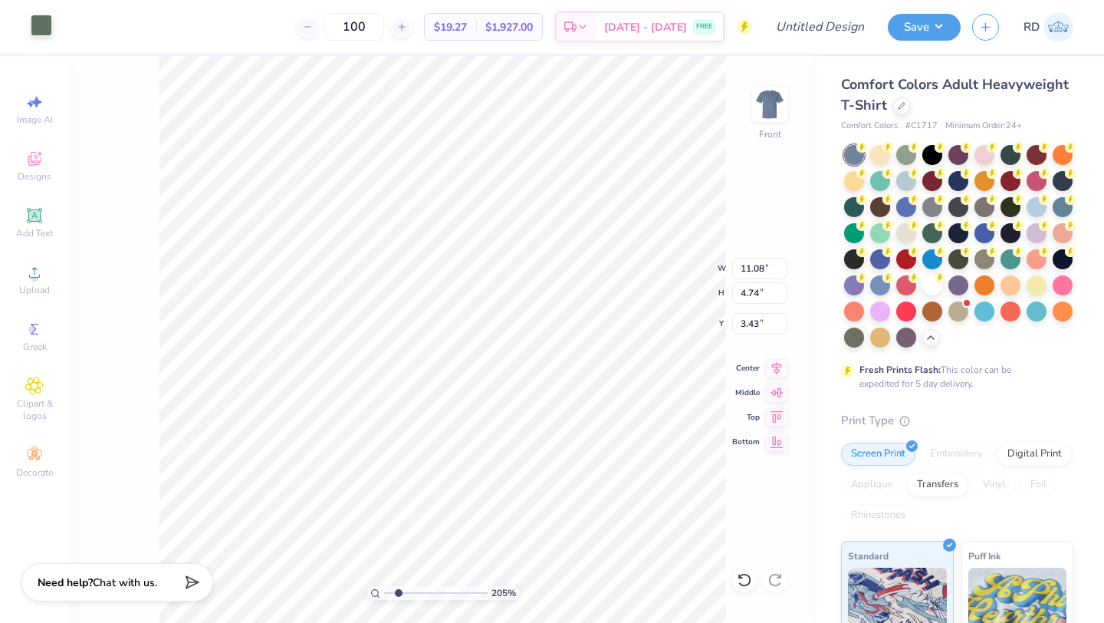
click at [42, 31] on div at bounding box center [41, 25] width 21 height 21
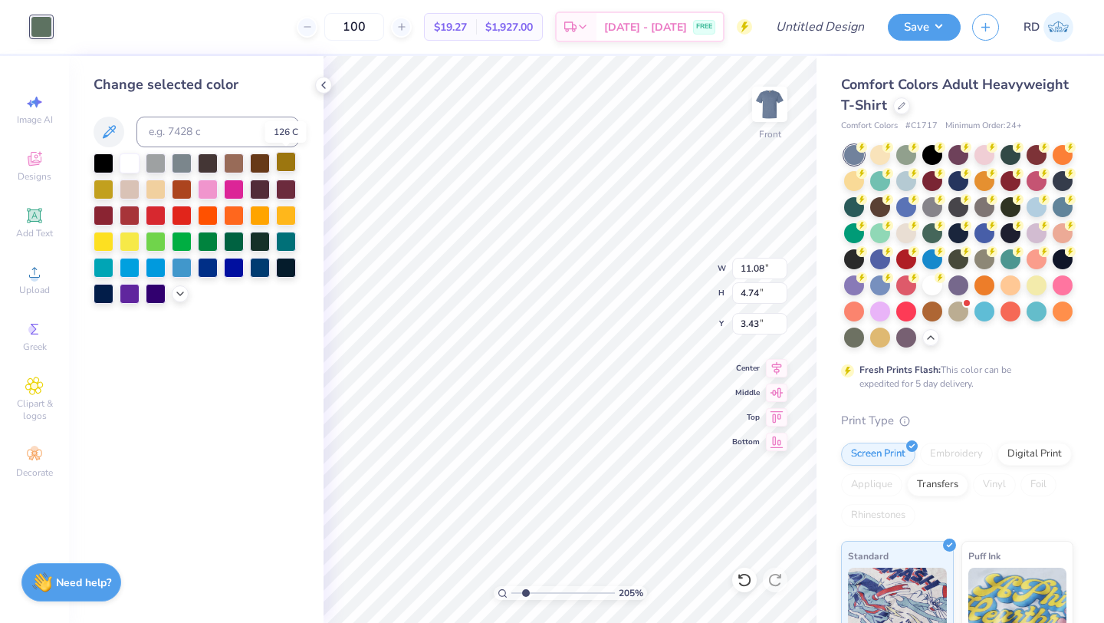
click at [283, 164] on div at bounding box center [286, 162] width 20 height 20
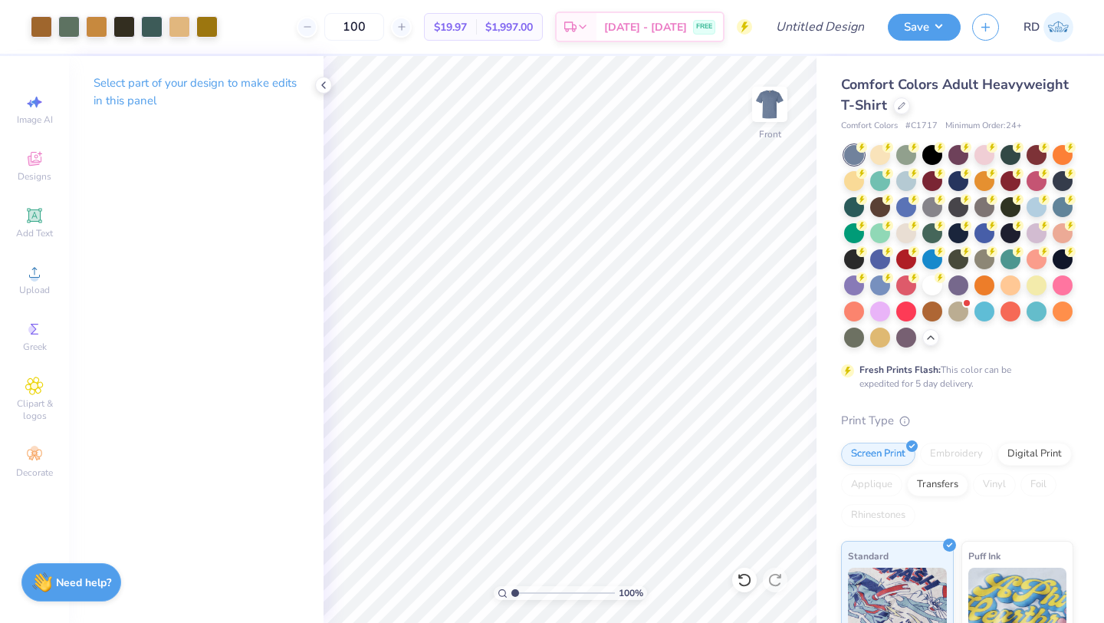
drag, startPoint x: 528, startPoint y: 592, endPoint x: 502, endPoint y: 592, distance: 25.3
type input "1"
click at [512, 592] on input "range" at bounding box center [564, 593] width 104 height 14
click at [746, 581] on icon at bounding box center [744, 579] width 15 height 15
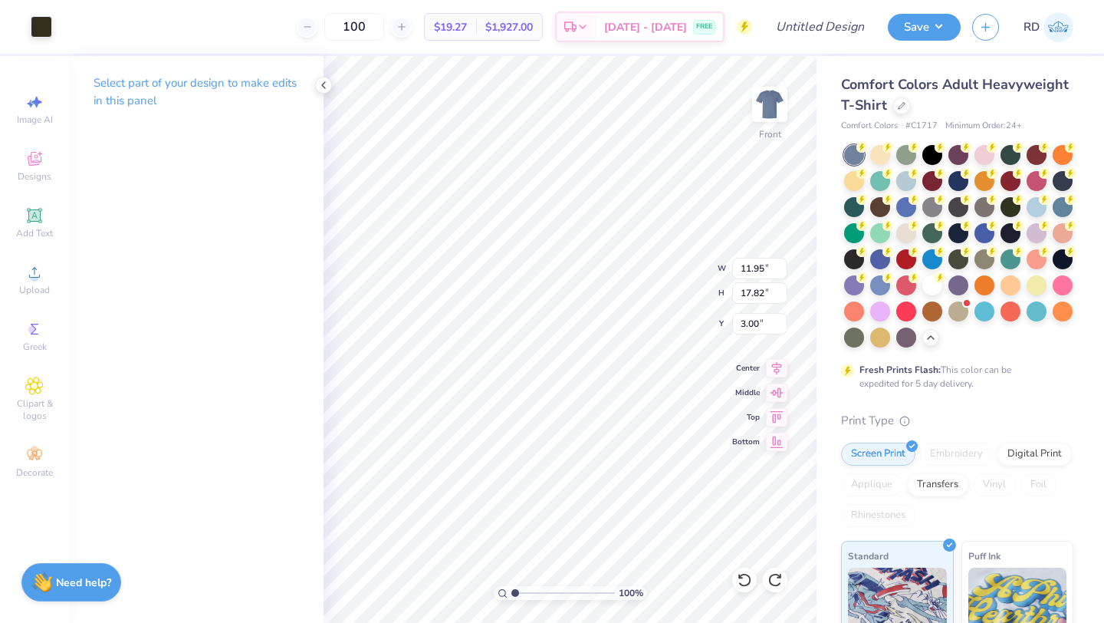
type input "11.08"
type input "4.74"
type input "3.40"
click at [740, 577] on icon at bounding box center [744, 580] width 13 height 14
click at [739, 577] on icon at bounding box center [740, 575] width 3 height 3
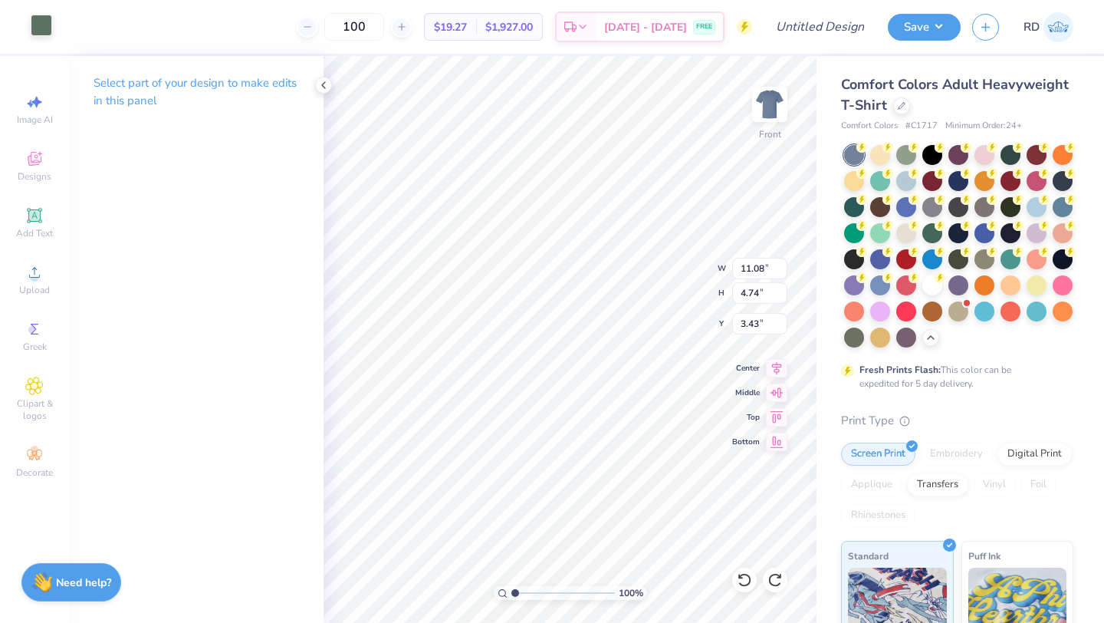
click at [38, 25] on div at bounding box center [41, 25] width 21 height 21
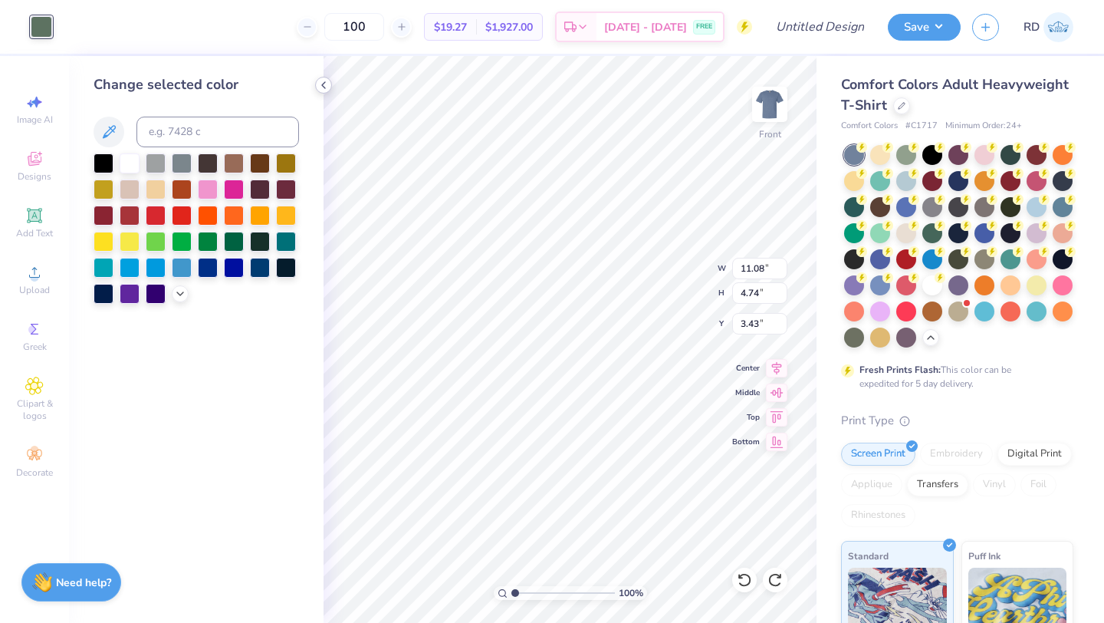
click at [321, 85] on icon at bounding box center [323, 85] width 12 height 12
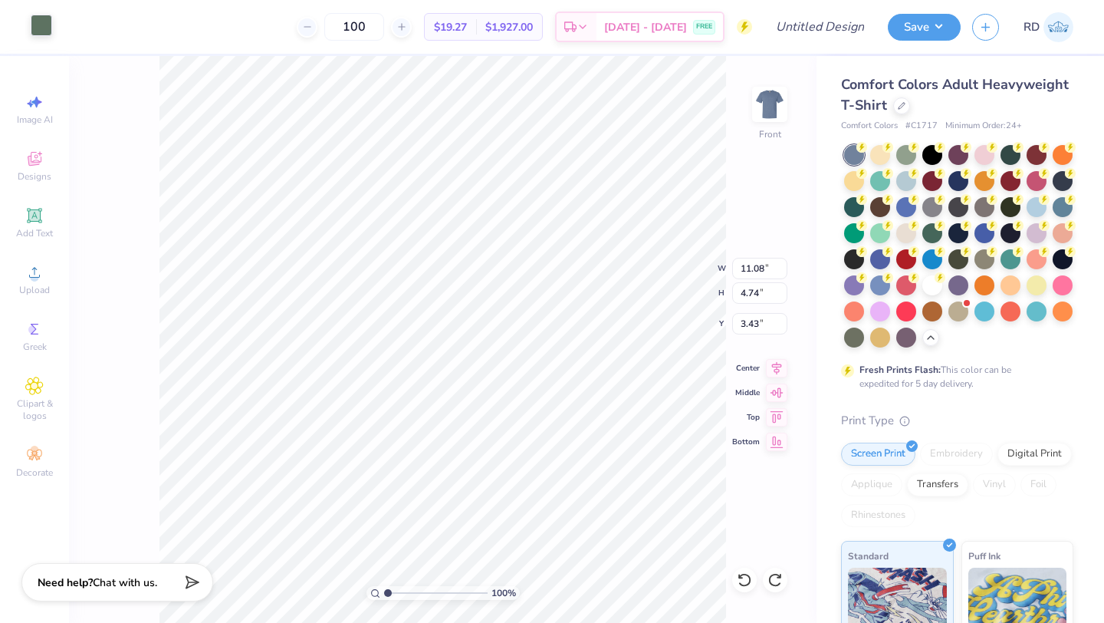
click at [41, 27] on div at bounding box center [41, 25] width 21 height 21
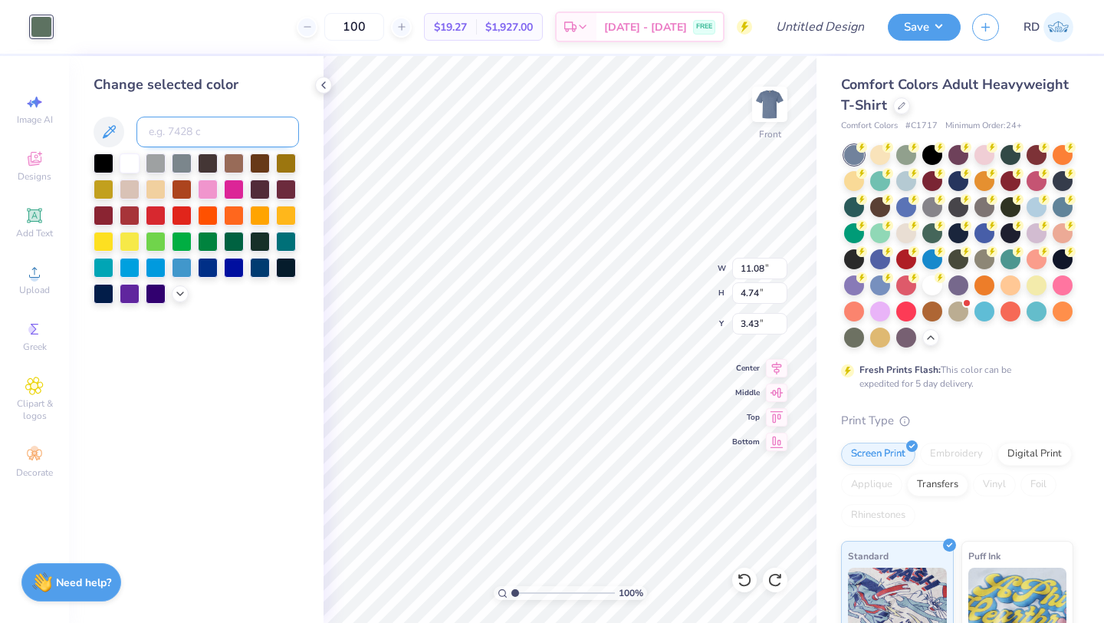
click at [192, 123] on input at bounding box center [218, 132] width 163 height 31
type input "7510"
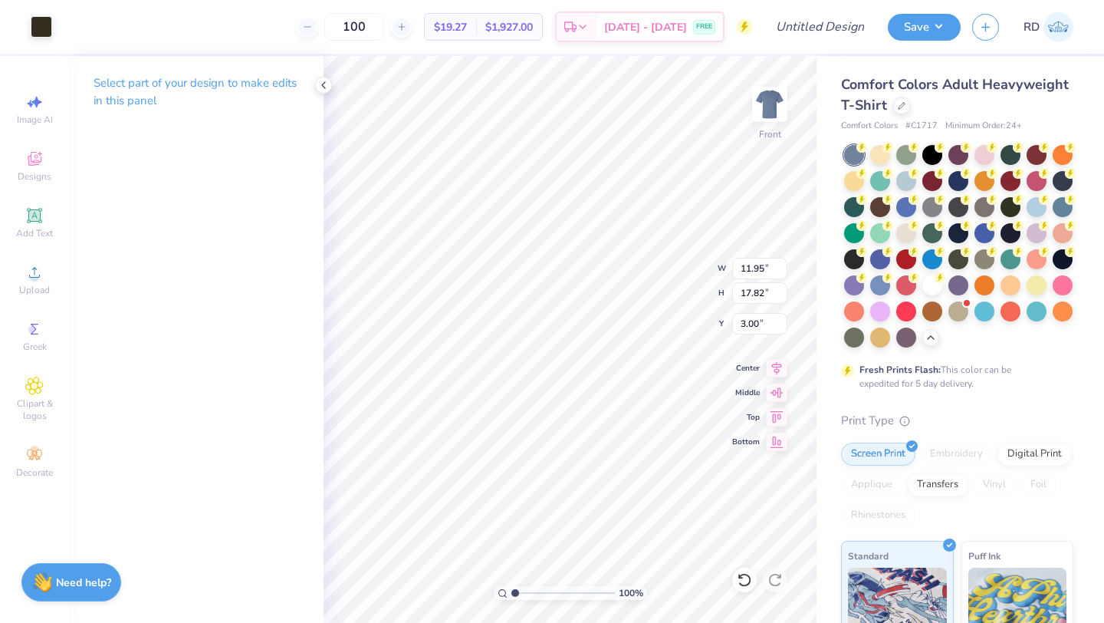
type input "11.64"
type input "8.82"
type input "8.21"
click at [37, 35] on div at bounding box center [41, 25] width 21 height 21
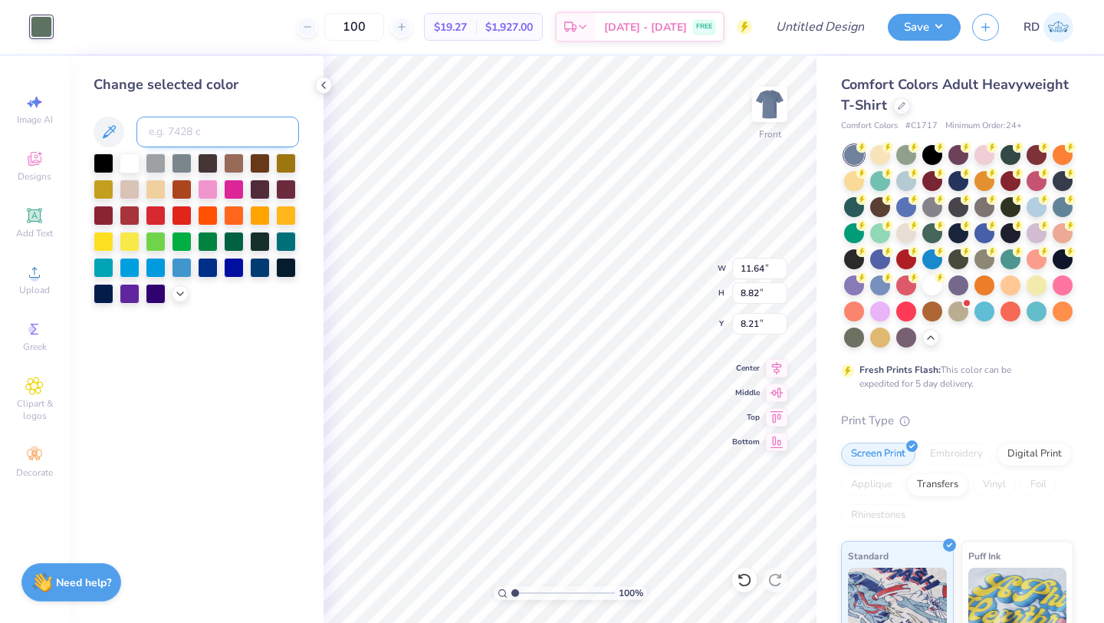
click at [202, 120] on input at bounding box center [218, 132] width 163 height 31
type input "7510"
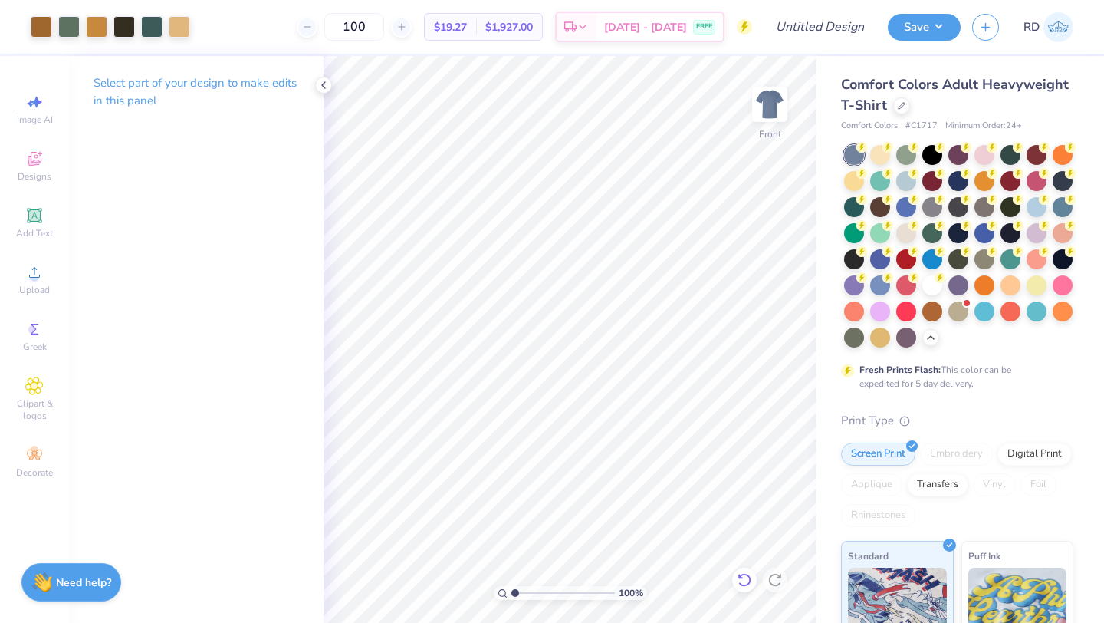
click at [747, 577] on icon at bounding box center [744, 579] width 15 height 15
drag, startPoint x: 514, startPoint y: 587, endPoint x: 556, endPoint y: 592, distance: 42.4
click at [556, 592] on input "range" at bounding box center [564, 593] width 104 height 14
drag, startPoint x: 558, startPoint y: 588, endPoint x: 510, endPoint y: 586, distance: 48.4
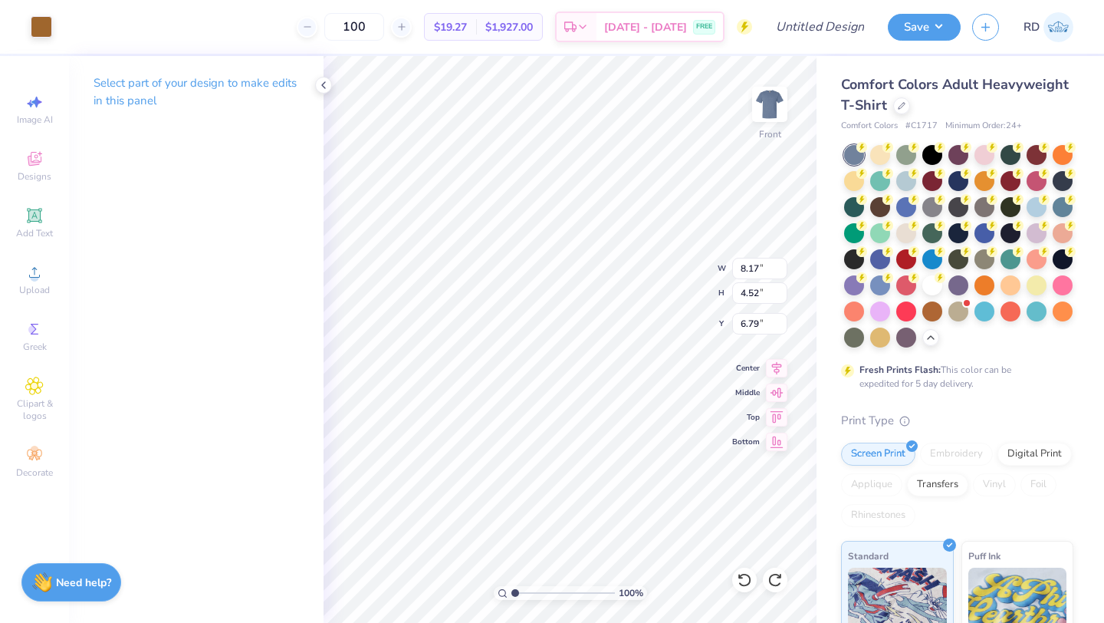
type input "1"
click at [512, 586] on input "range" at bounding box center [564, 593] width 104 height 14
type input "3.56"
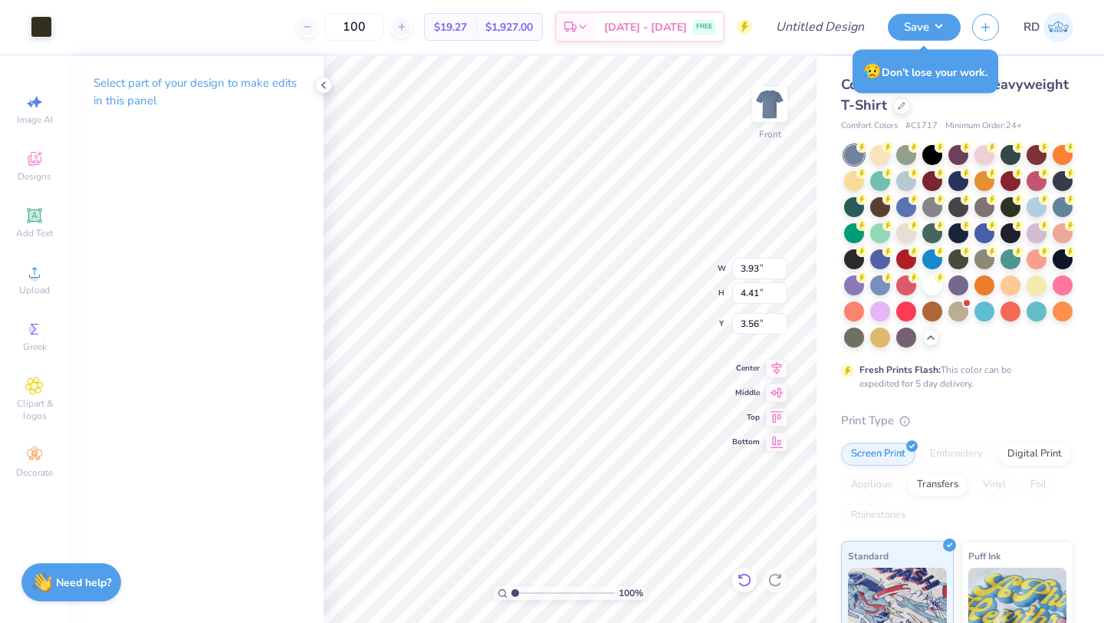
click at [742, 579] on icon at bounding box center [744, 579] width 15 height 15
click at [745, 580] on icon at bounding box center [744, 579] width 15 height 15
type input "3.79"
click at [745, 580] on icon at bounding box center [744, 579] width 15 height 15
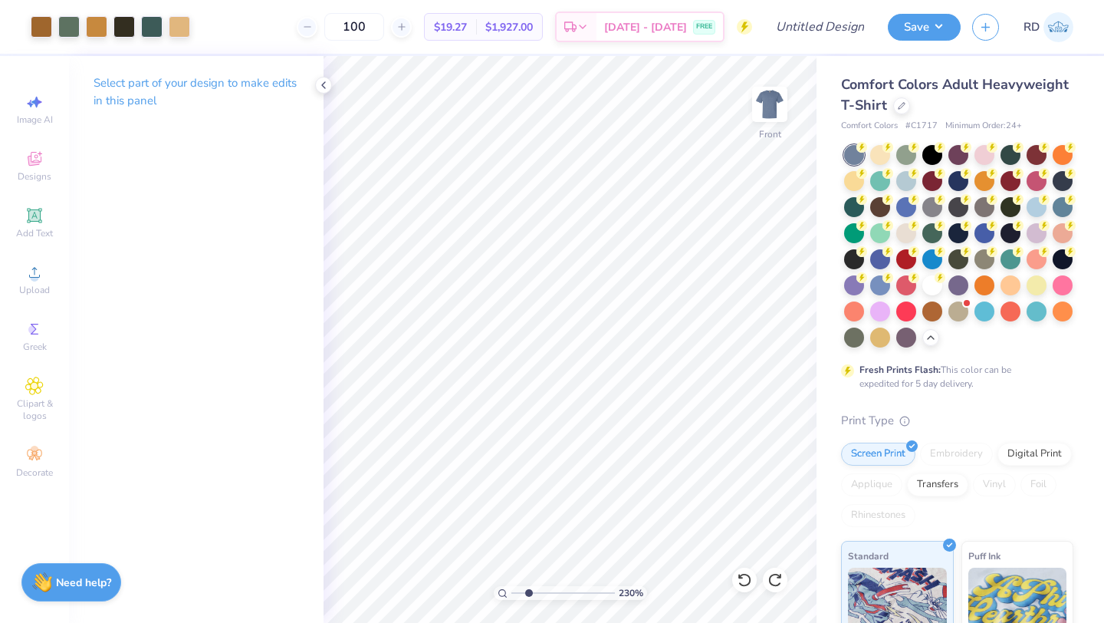
drag, startPoint x: 512, startPoint y: 595, endPoint x: 528, endPoint y: 585, distance: 18.3
type input "2.3"
click at [528, 586] on input "range" at bounding box center [564, 593] width 104 height 14
type input "4.96"
type input "12.42"
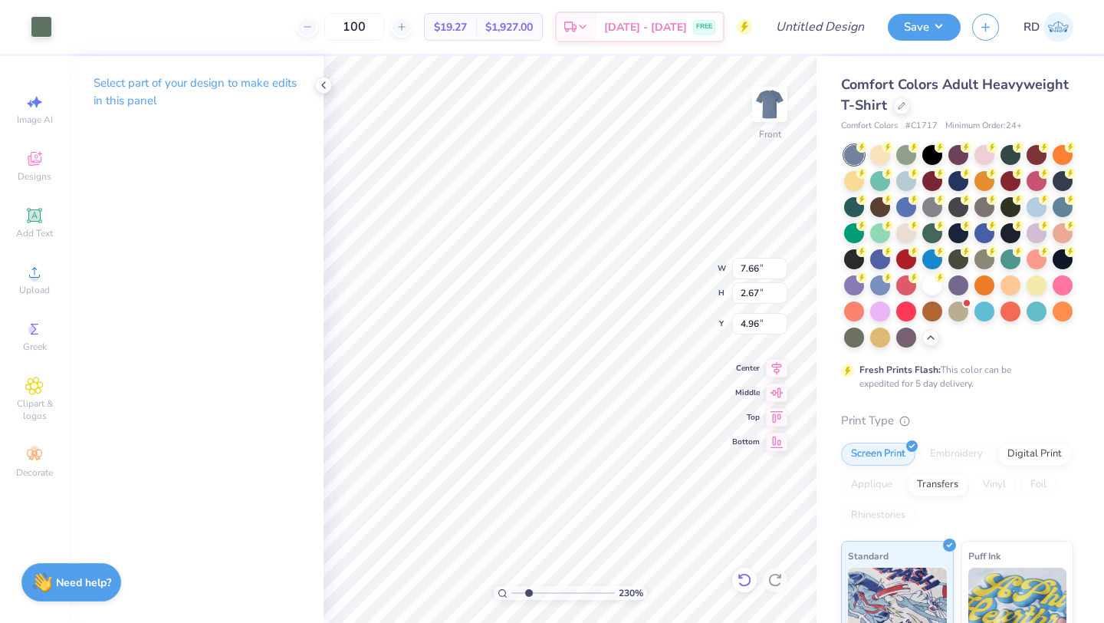
type input "6.88"
type input "9.76"
drag, startPoint x: 529, startPoint y: 594, endPoint x: 504, endPoint y: 593, distance: 25.4
type input "1"
click at [512, 593] on input "range" at bounding box center [564, 593] width 104 height 14
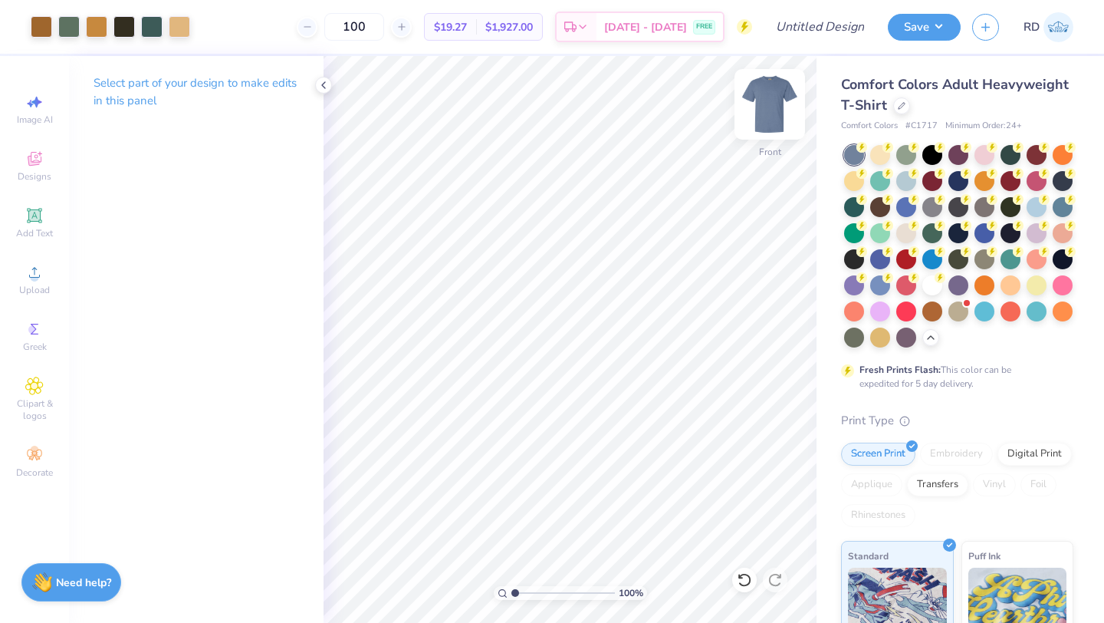
click at [785, 98] on img at bounding box center [769, 104] width 61 height 61
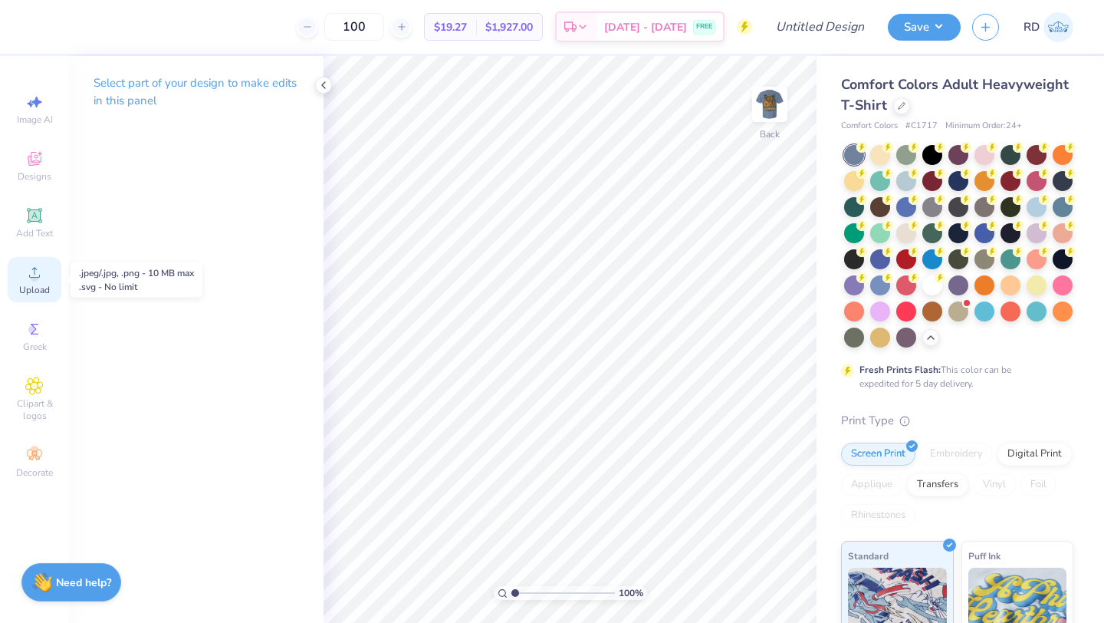
click at [31, 275] on circle at bounding box center [34, 277] width 8 height 8
click at [32, 216] on icon at bounding box center [34, 215] width 12 height 12
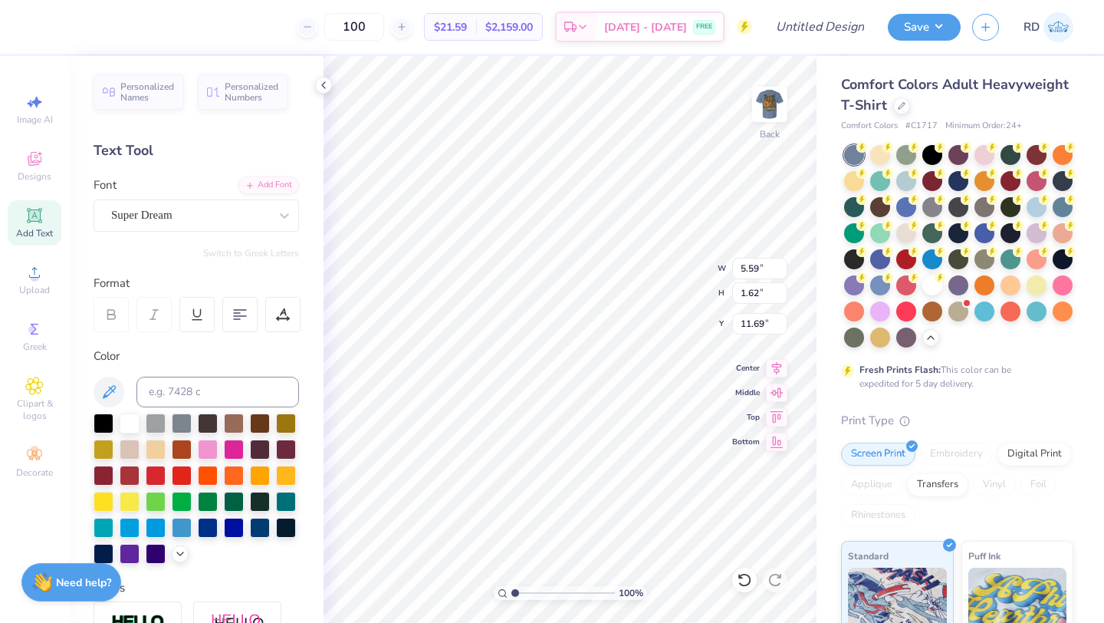
type input "3.00"
type textarea "AEPi"
type textarea "AEPI"
click at [240, 213] on div "Super Dream" at bounding box center [190, 215] width 161 height 24
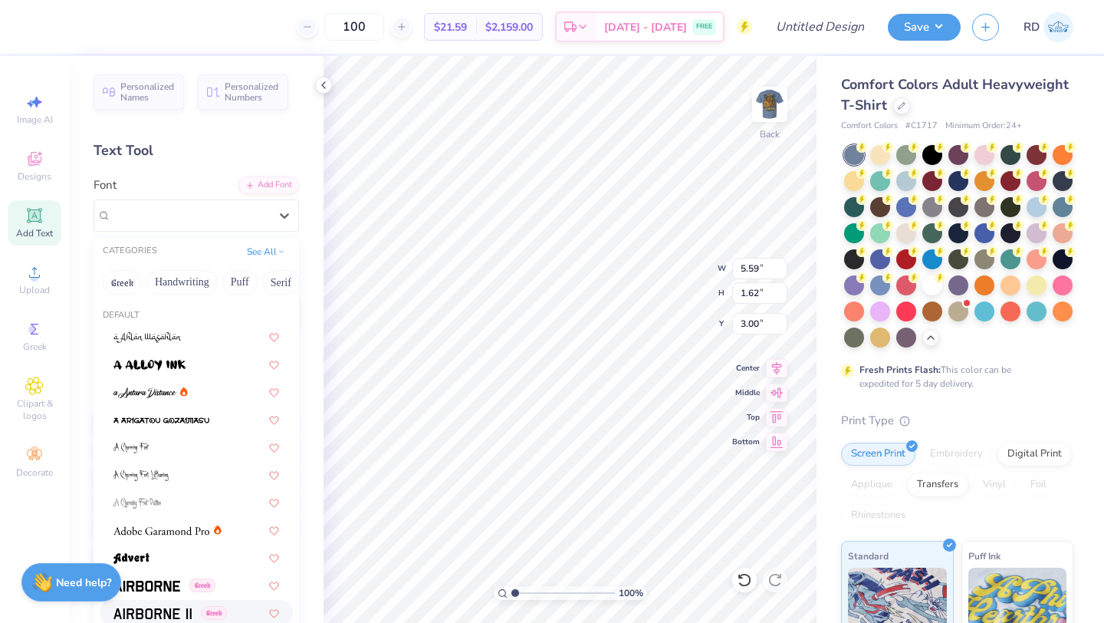
click at [178, 604] on div "Greek" at bounding box center [196, 612] width 193 height 25
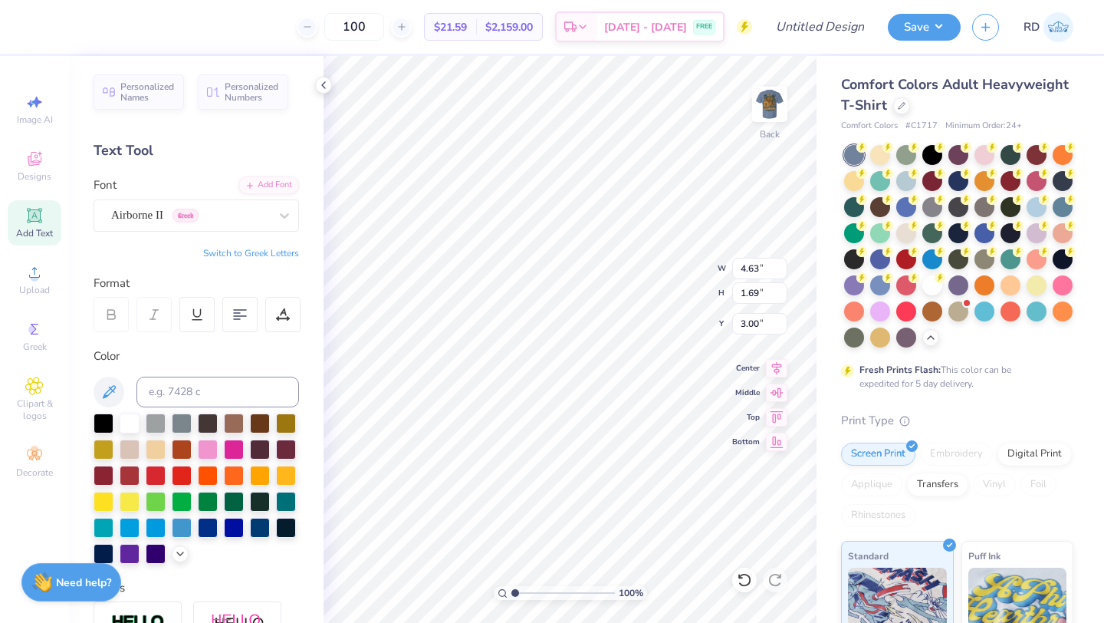
type input "2.59"
type input "0.95"
type input "3.00"
click at [264, 225] on div "Airborne II Greek" at bounding box center [190, 215] width 161 height 24
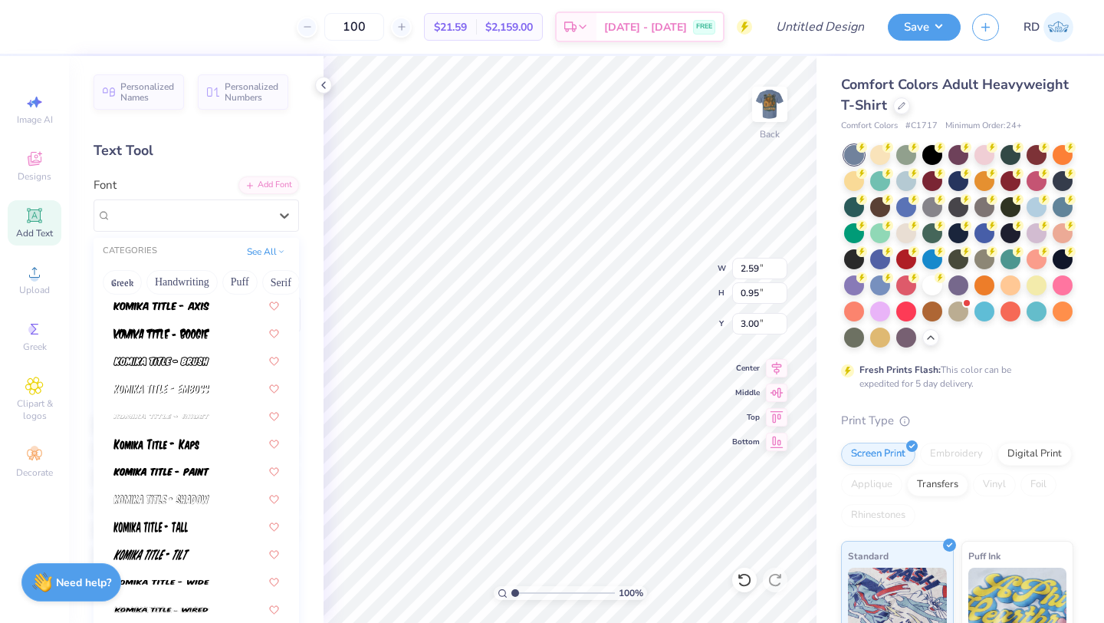
scroll to position [4776, 0]
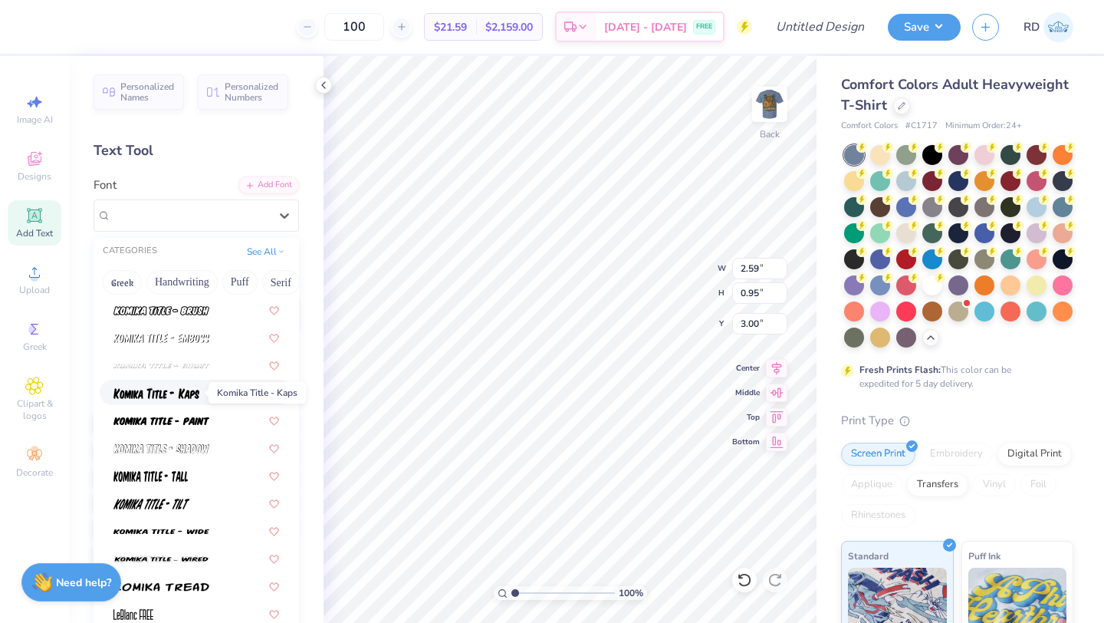
click at [185, 397] on img at bounding box center [157, 393] width 86 height 11
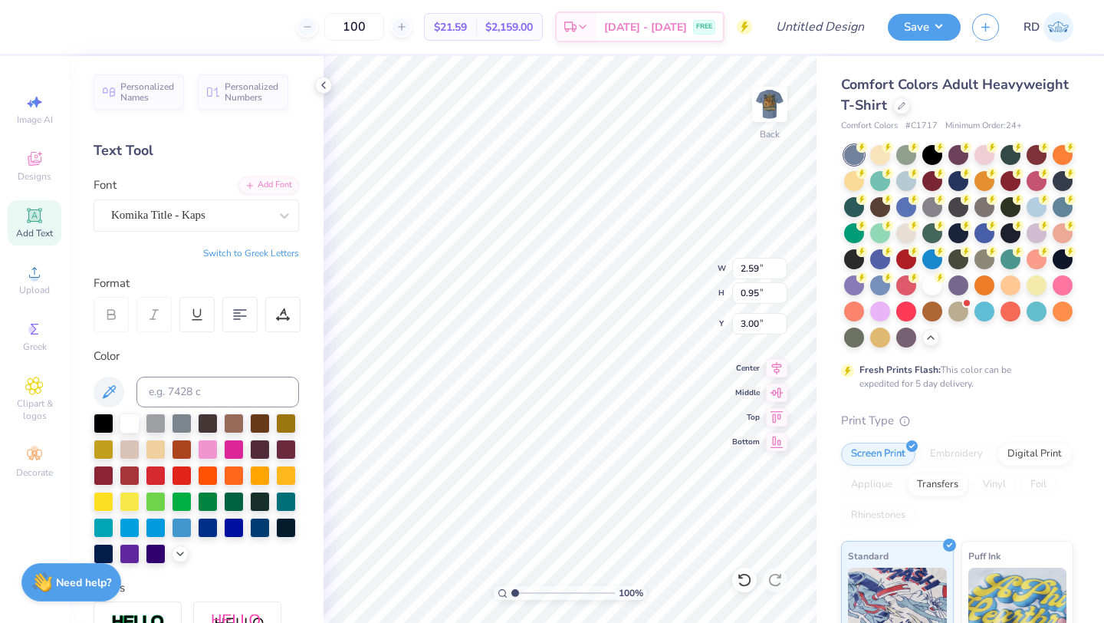
type input "2.03"
type input "1.02"
type input "2.96"
click at [768, 116] on img at bounding box center [769, 104] width 61 height 61
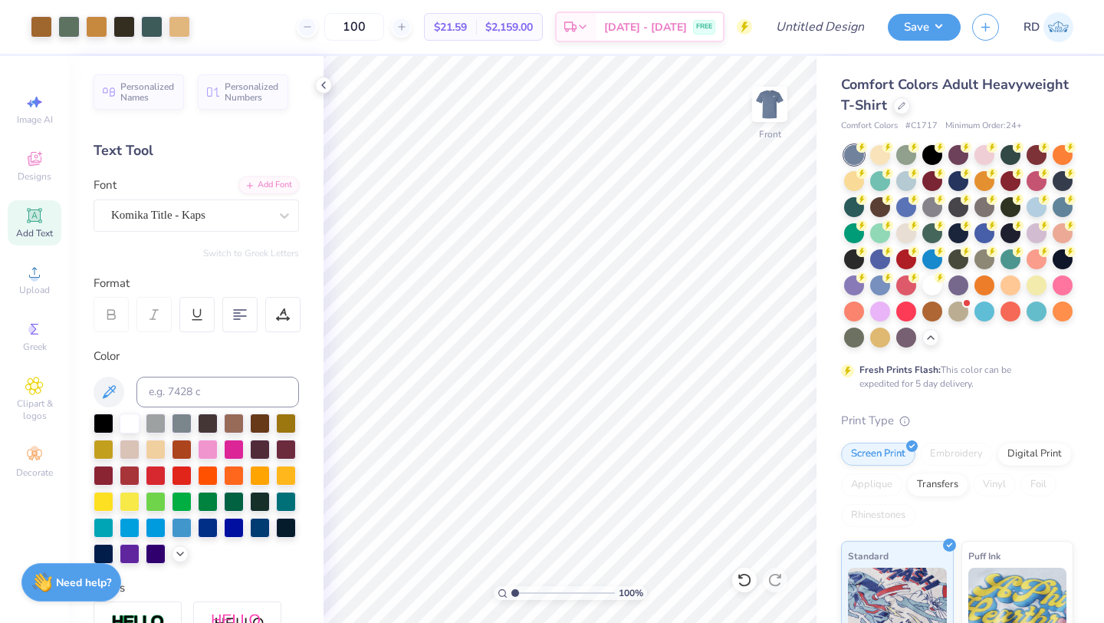
click at [768, 116] on img at bounding box center [770, 104] width 31 height 31
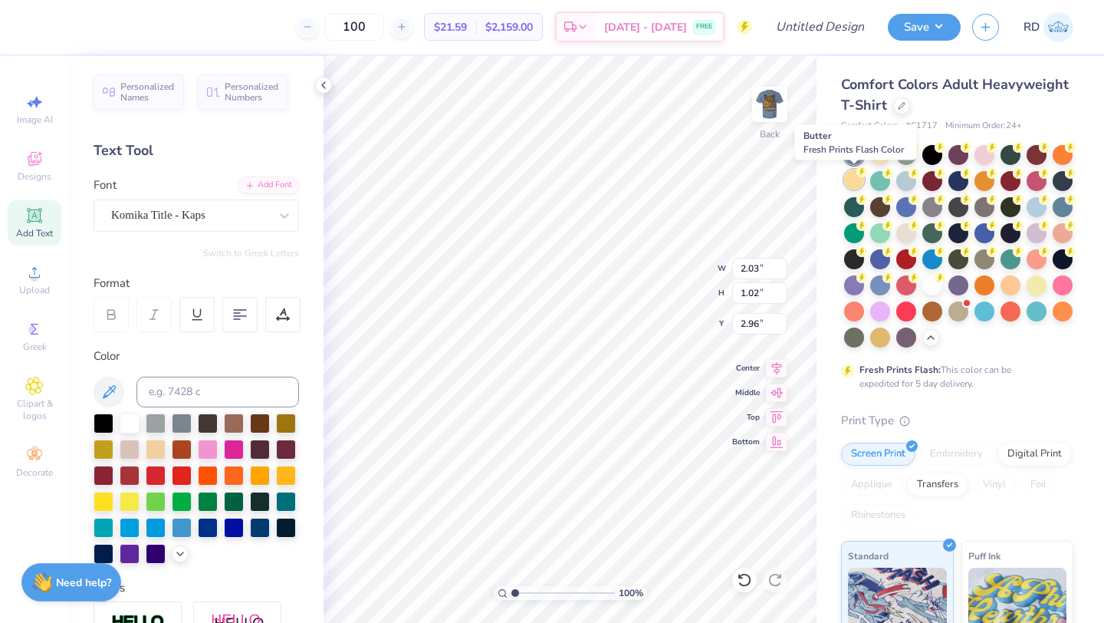
click at [854, 178] on div at bounding box center [854, 179] width 20 height 20
click at [748, 578] on icon at bounding box center [744, 579] width 15 height 15
type input "2.59"
type input "0.95"
type input "3.00"
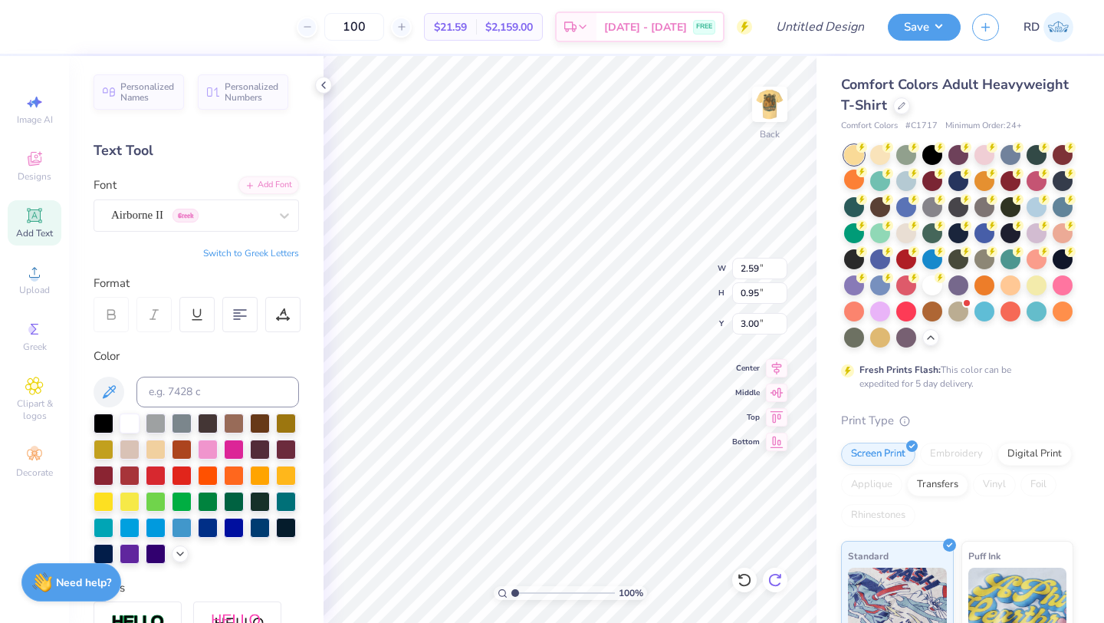
click at [771, 584] on icon at bounding box center [774, 580] width 13 height 14
type input "2.03"
type input "1.02"
type input "2.96"
click at [1013, 156] on div at bounding box center [1011, 153] width 20 height 20
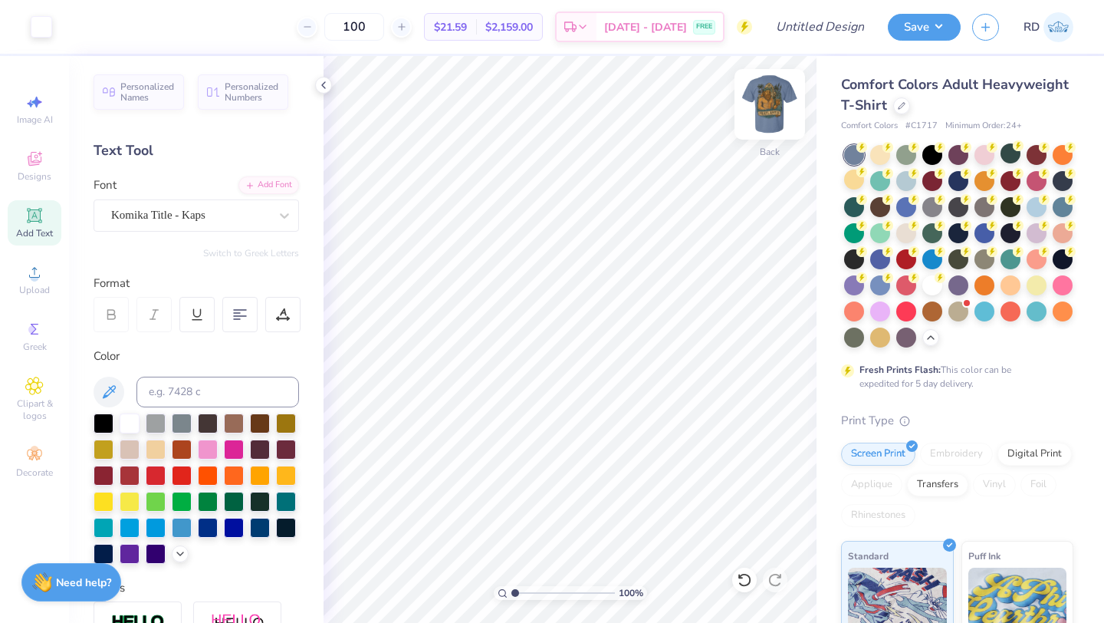
click at [772, 102] on img at bounding box center [769, 104] width 61 height 61
type textarea "AEPI"
click at [36, 225] on div "Add Text" at bounding box center [35, 222] width 54 height 45
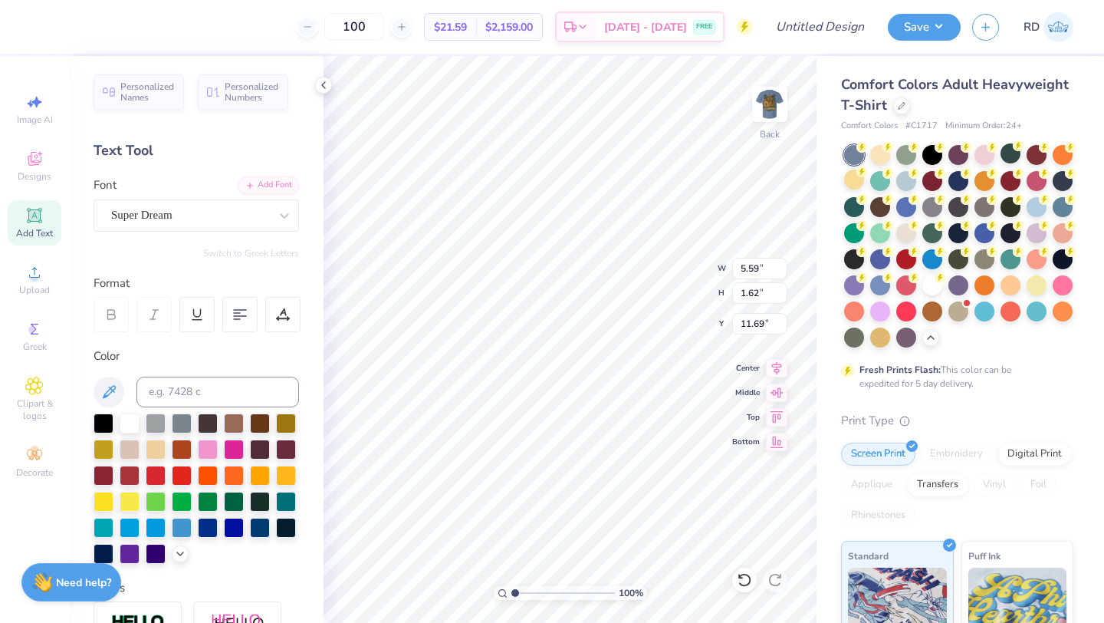
scroll to position [0, 2]
type textarea "fratlantis 3.0"
type textarea "Fratlantis 3.0"
type input "3.19"
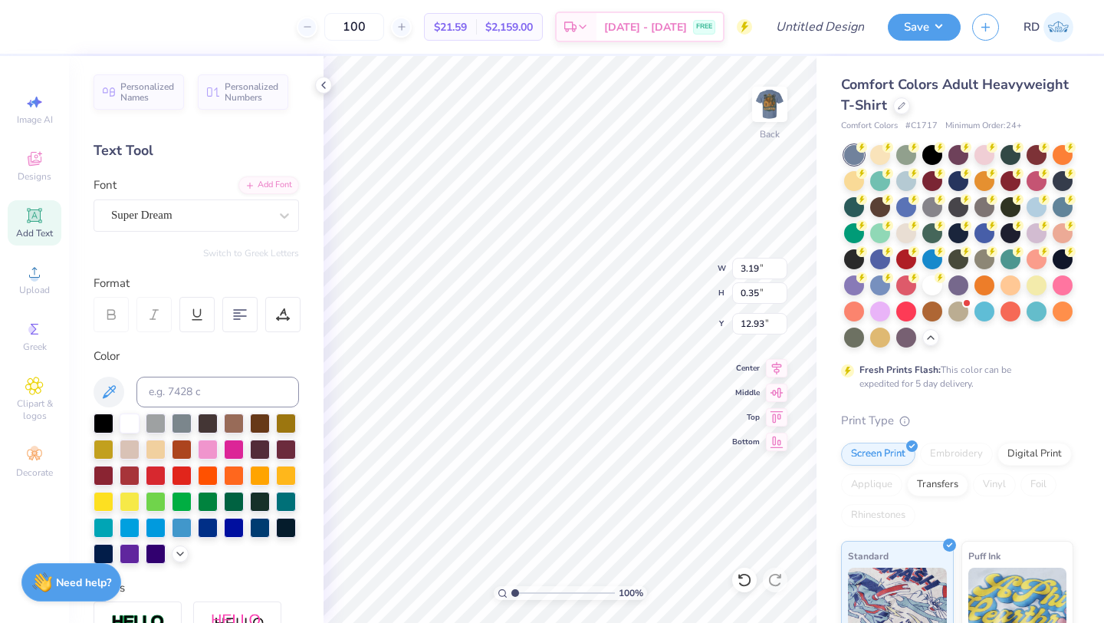
type input "0.35"
type input "3.98"
type input "3.00"
type input "3.19"
type input "0.35"
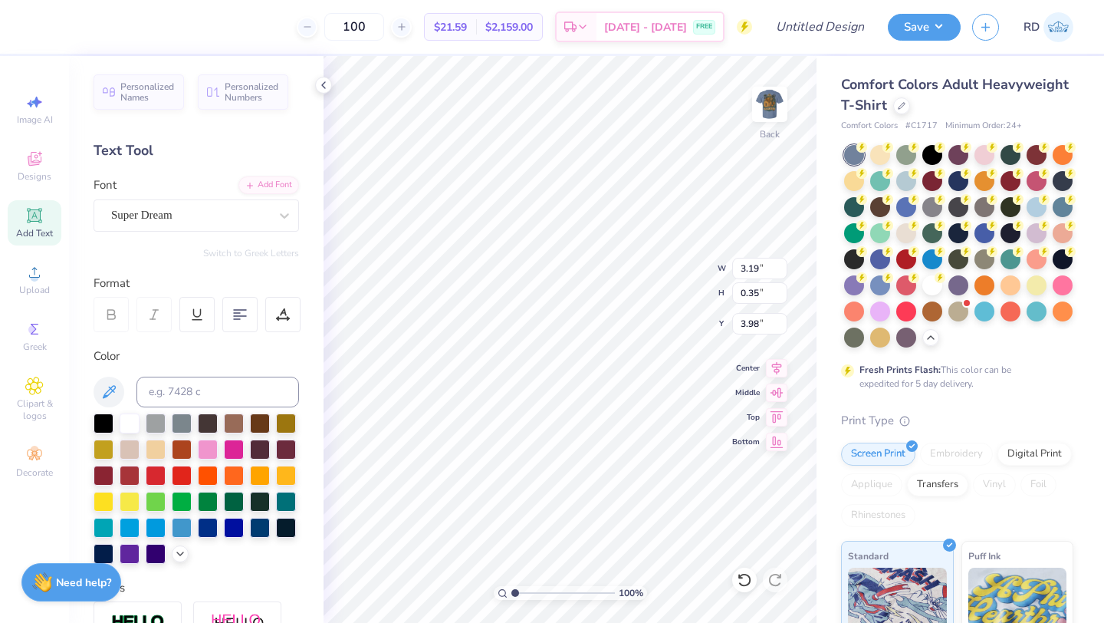
type input "4.02"
type input "3.19"
type input "0.35"
type input "4.02"
type input "4.30"
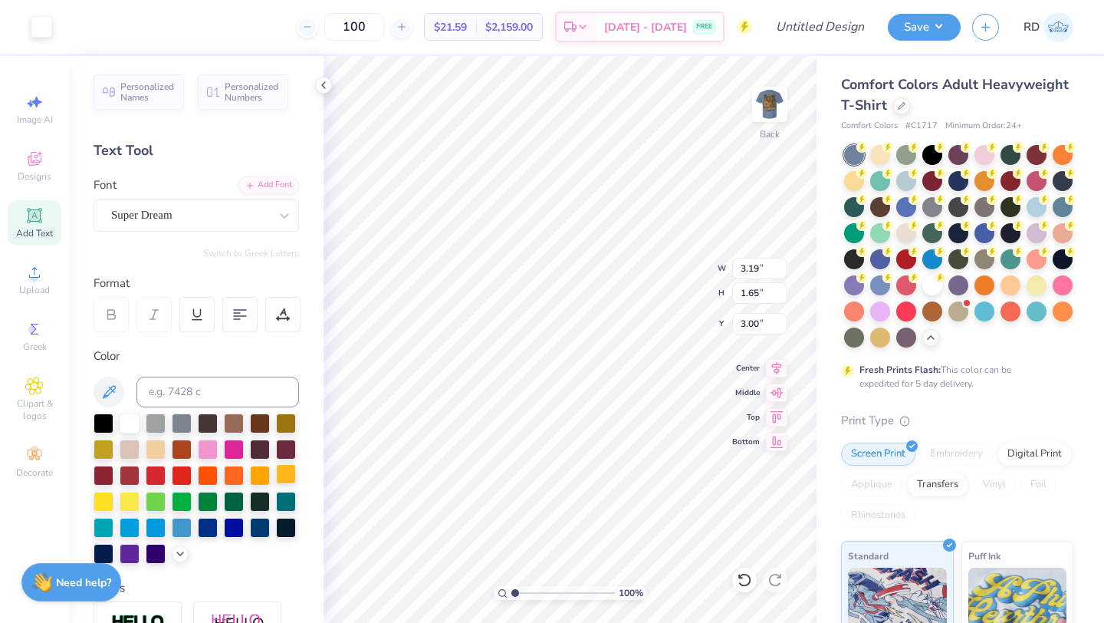
click at [284, 477] on div at bounding box center [286, 474] width 20 height 20
click at [288, 479] on div at bounding box center [286, 474] width 20 height 20
click at [285, 479] on div at bounding box center [286, 474] width 20 height 20
click at [36, 32] on div at bounding box center [41, 25] width 21 height 21
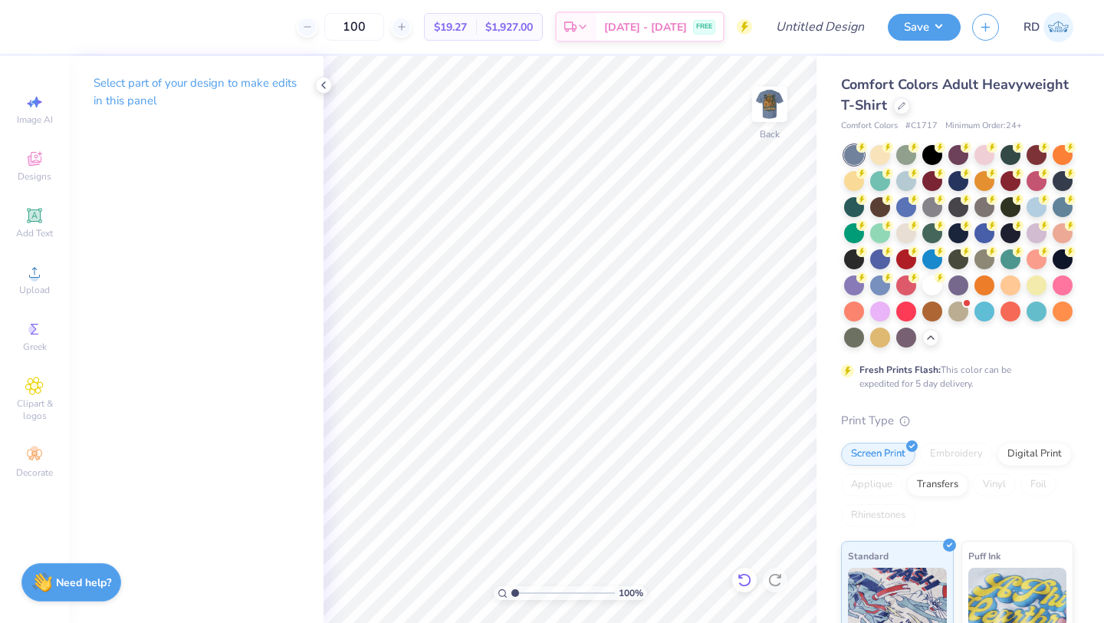
click at [740, 584] on icon at bounding box center [744, 580] width 13 height 14
click at [42, 17] on div at bounding box center [41, 25] width 21 height 21
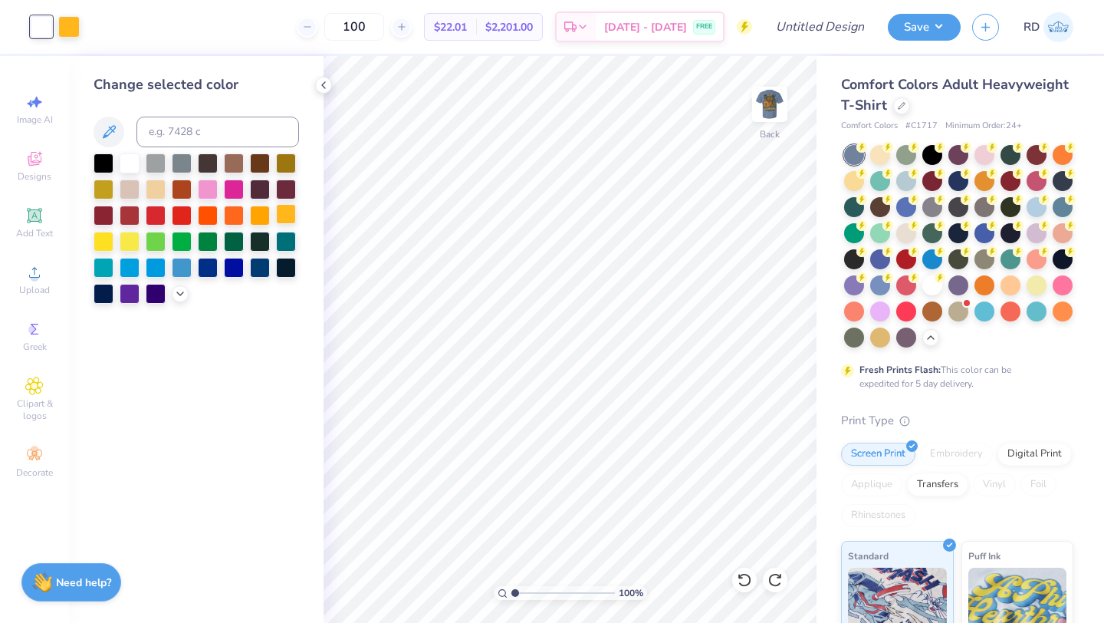
click at [287, 215] on div at bounding box center [286, 214] width 20 height 20
click at [185, 165] on div at bounding box center [182, 162] width 20 height 20
click at [211, 161] on div at bounding box center [208, 162] width 20 height 20
click at [290, 160] on div at bounding box center [286, 162] width 20 height 20
click at [139, 242] on div at bounding box center [130, 240] width 20 height 20
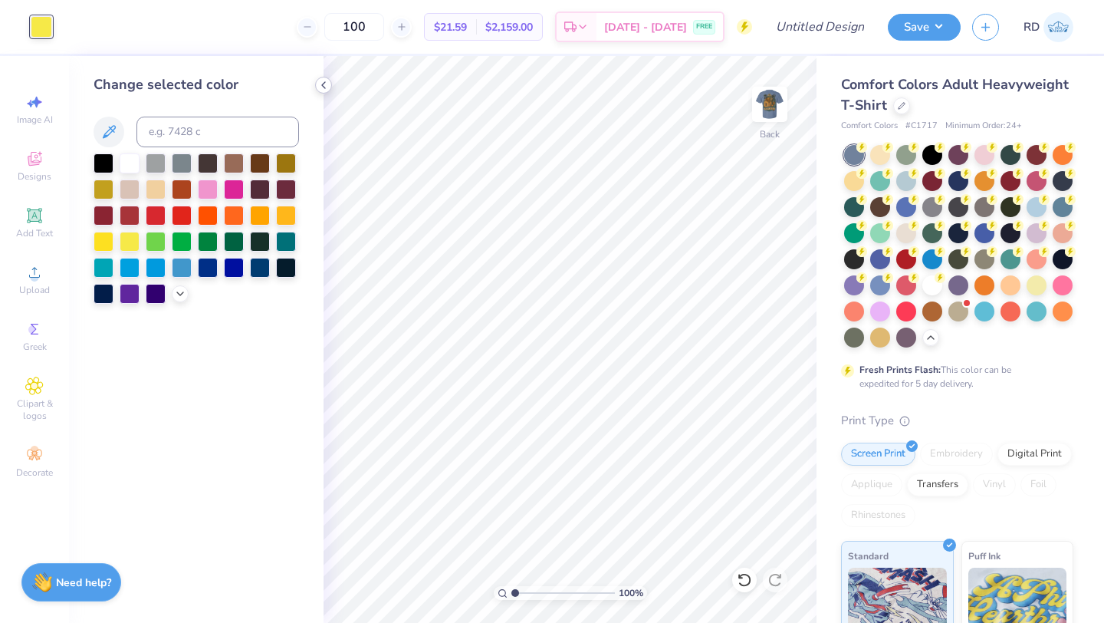
click at [320, 84] on icon at bounding box center [323, 85] width 12 height 12
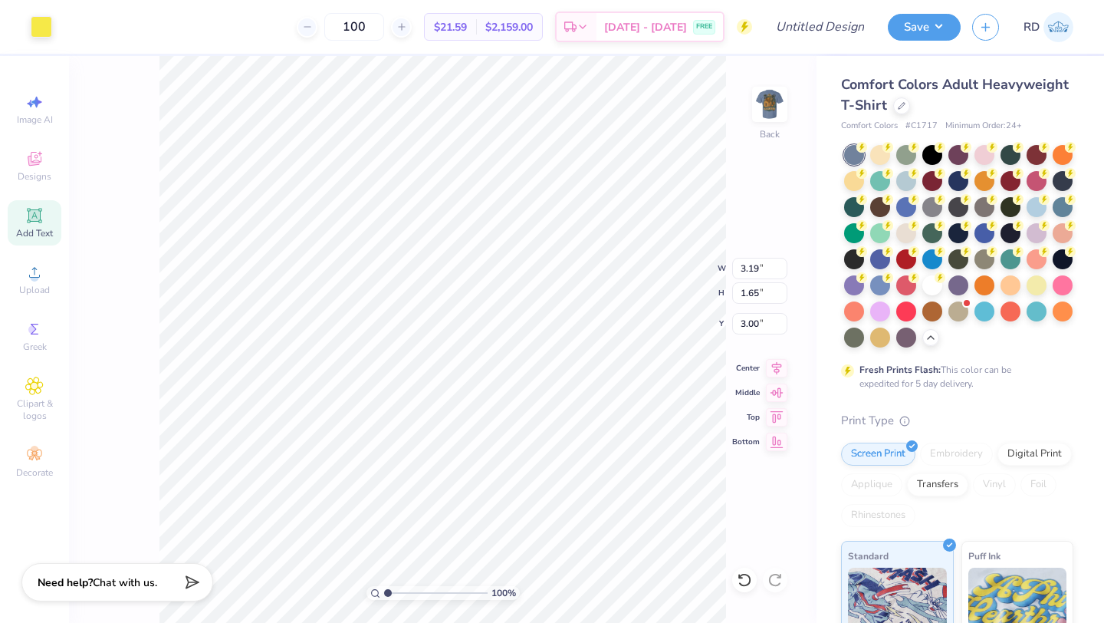
click at [36, 225] on div "Add Text" at bounding box center [35, 222] width 54 height 45
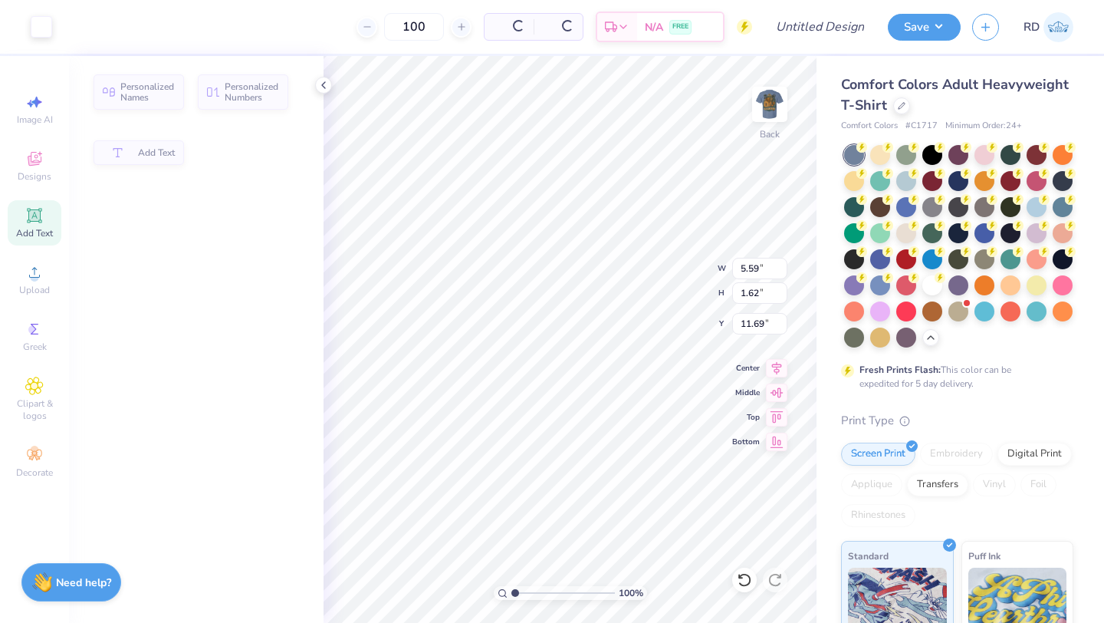
type input "5.59"
type input "1.62"
type input "11.69"
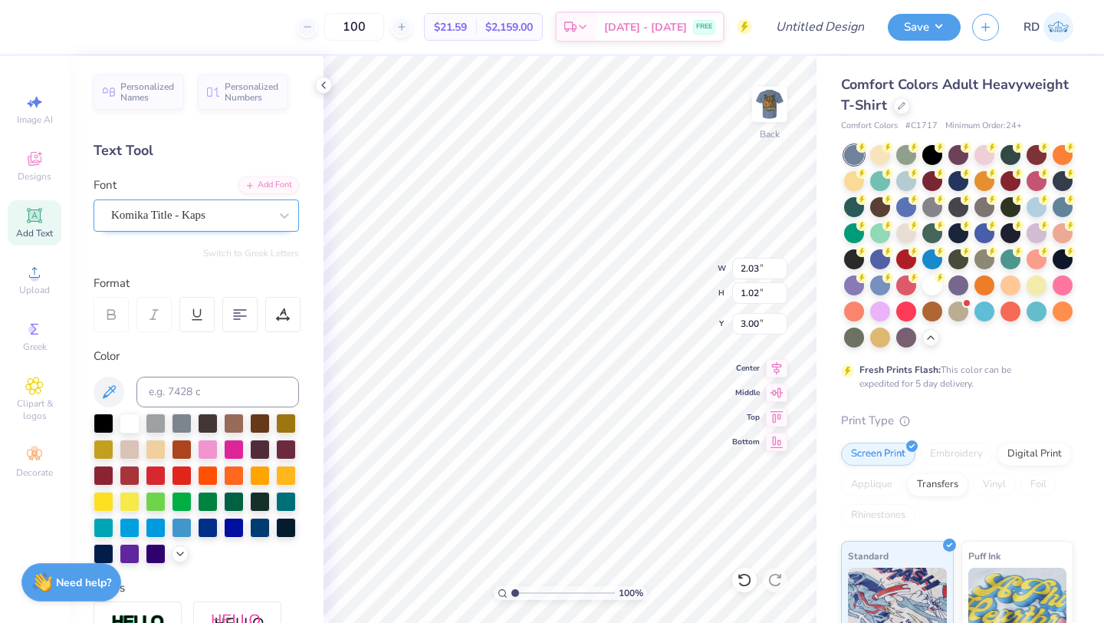
click at [188, 218] on div "Komika Title - Kaps" at bounding box center [190, 215] width 161 height 24
type input "2.03"
type input "1.02"
type input "3.00"
click at [208, 225] on div at bounding box center [190, 215] width 158 height 21
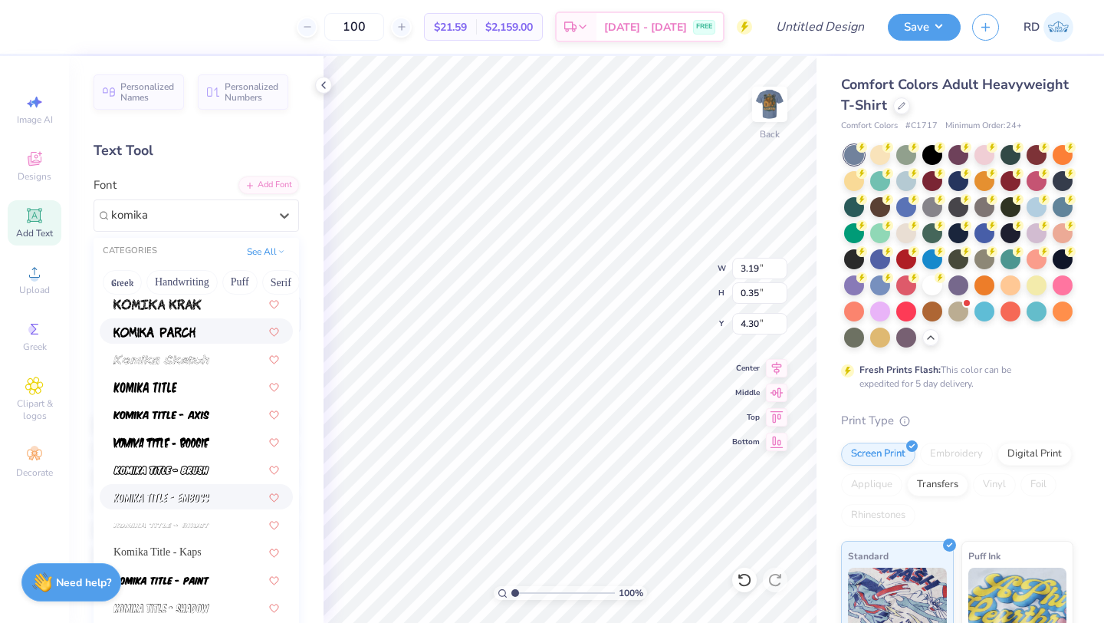
scroll to position [210, 0]
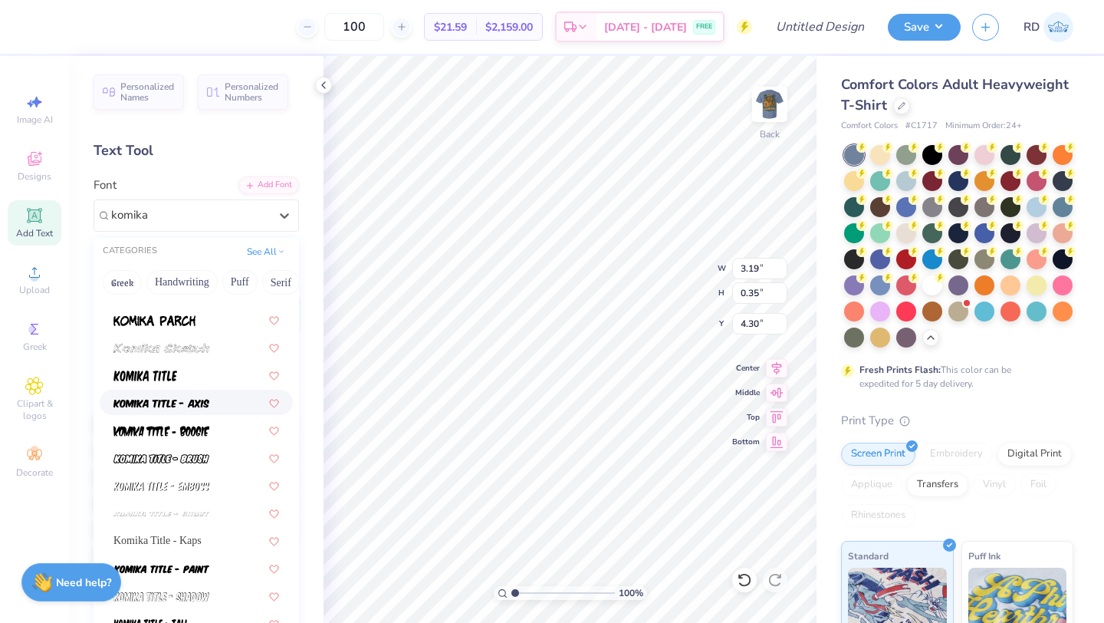
click at [212, 404] on div at bounding box center [197, 402] width 166 height 16
type input "komika"
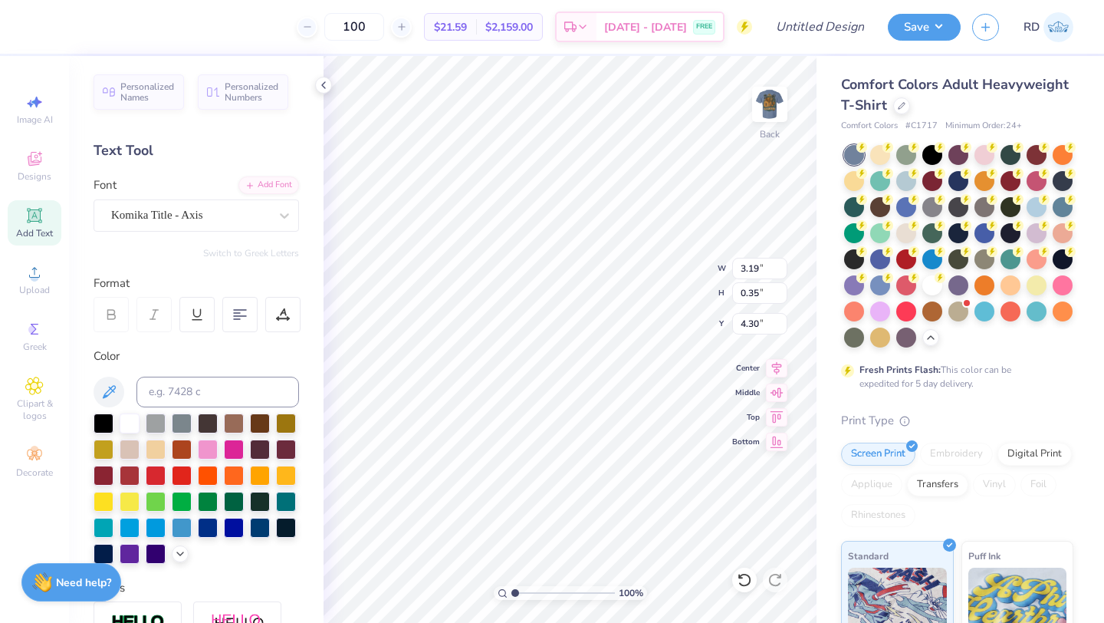
type input "4.12"
type input "0.46"
type input "4.25"
click at [301, 389] on div "Personalized Names Personalized Numbers Text Tool Add Font Font Komika Title - …" at bounding box center [196, 339] width 255 height 567
click at [774, 112] on img at bounding box center [769, 104] width 61 height 61
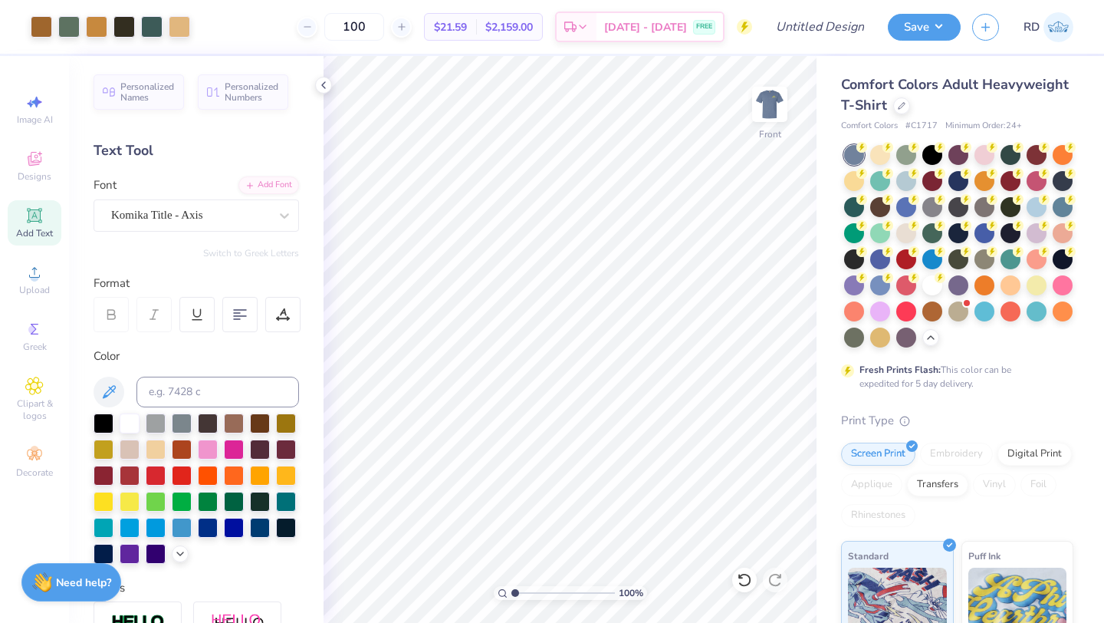
click at [774, 112] on img at bounding box center [770, 104] width 31 height 31
click at [758, 103] on img at bounding box center [769, 104] width 61 height 61
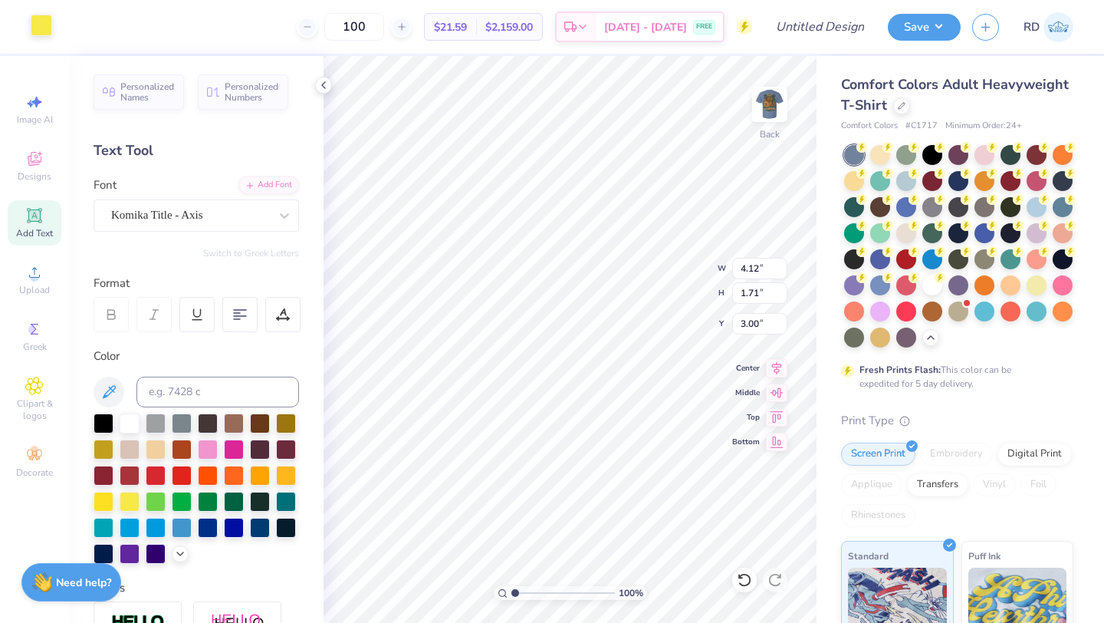
click at [31, 18] on div at bounding box center [41, 25] width 21 height 21
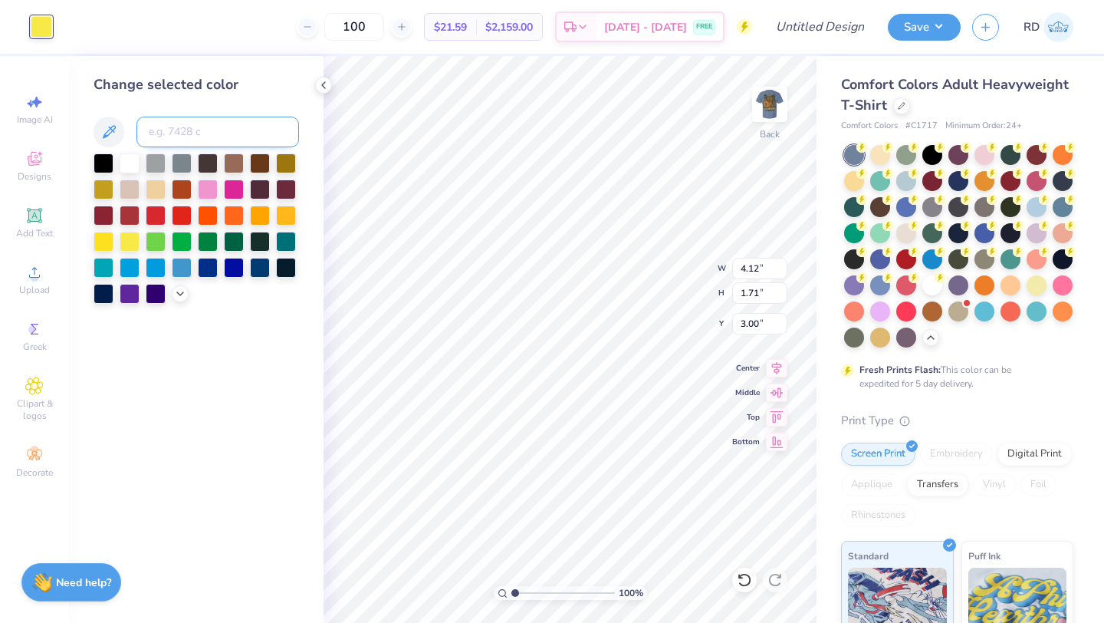
click at [172, 122] on input at bounding box center [218, 132] width 163 height 31
type input "7510"
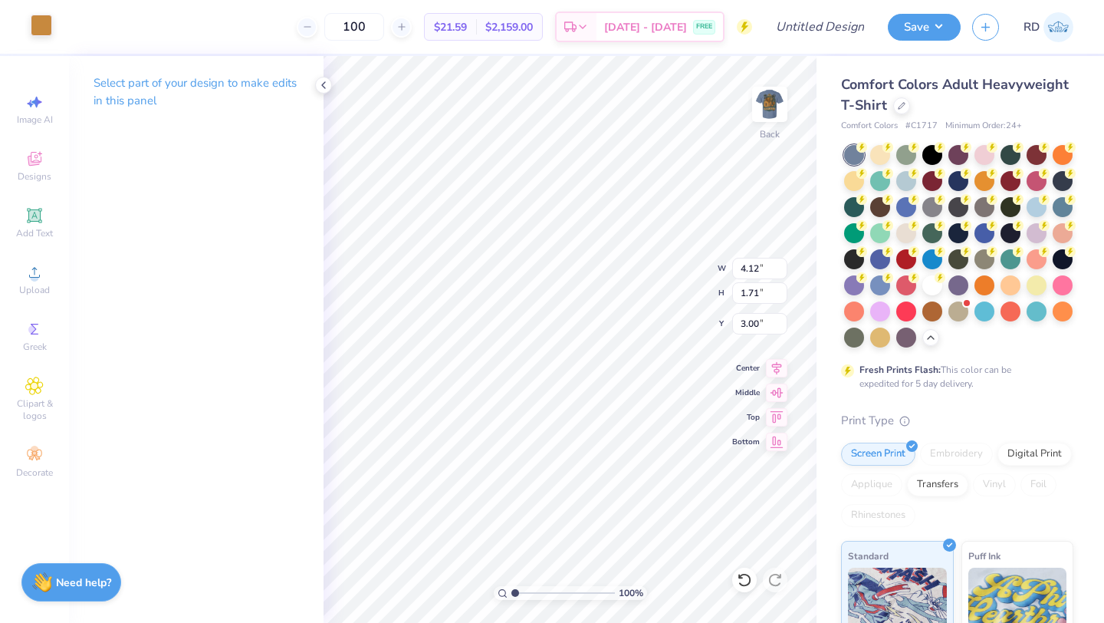
click at [46, 31] on div at bounding box center [41, 25] width 21 height 21
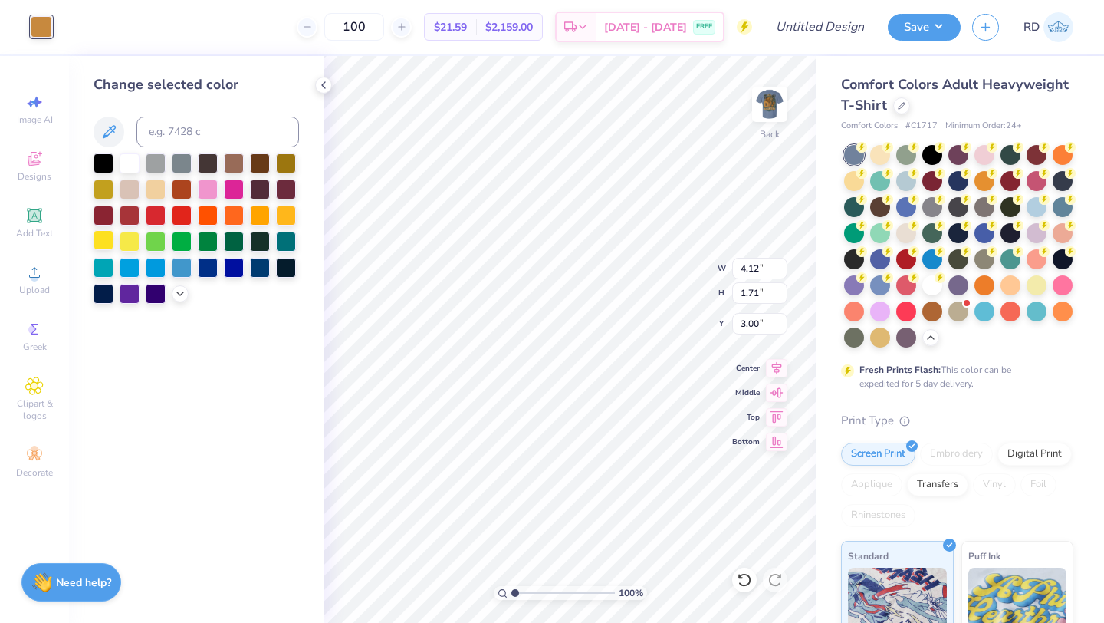
click at [106, 235] on div at bounding box center [104, 240] width 20 height 20
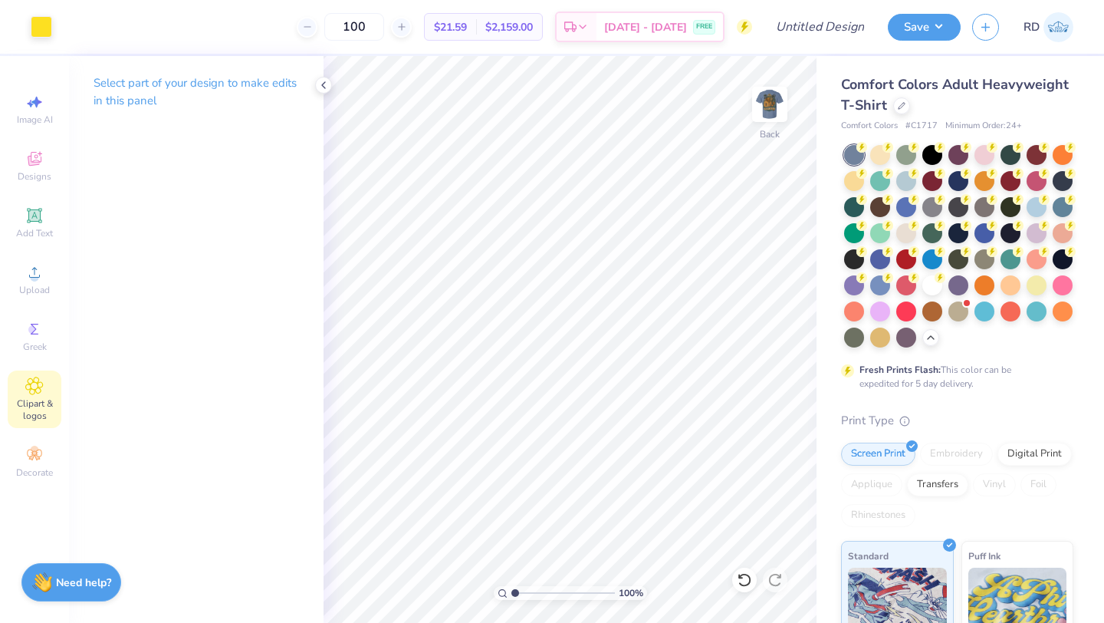
click at [35, 395] on div "Clipart & logos" at bounding box center [35, 399] width 54 height 58
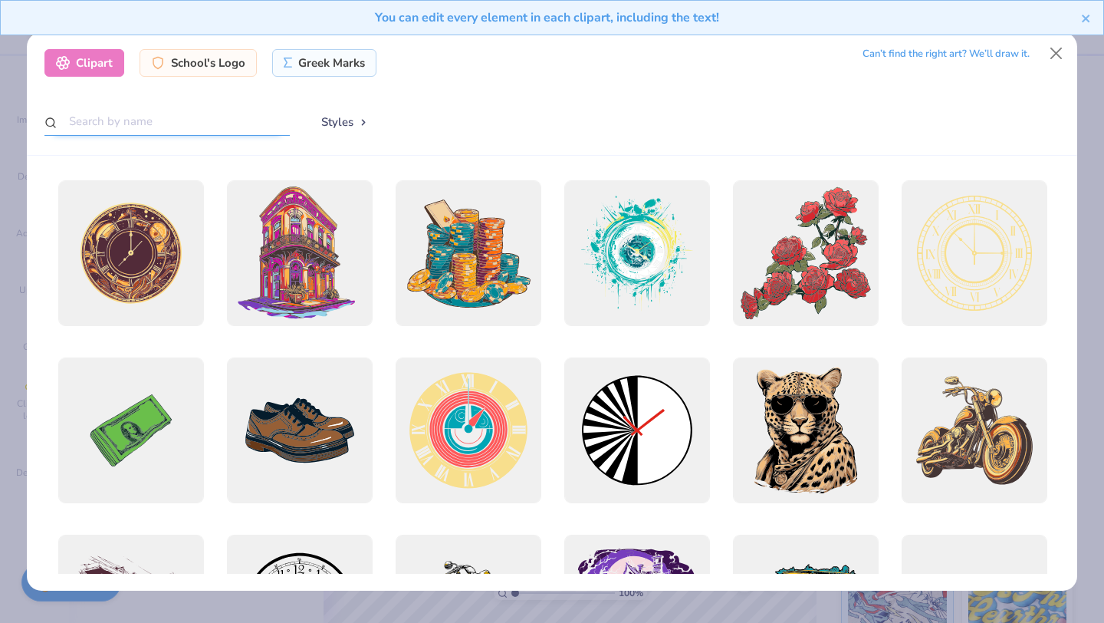
click at [186, 129] on input "text" at bounding box center [166, 121] width 245 height 28
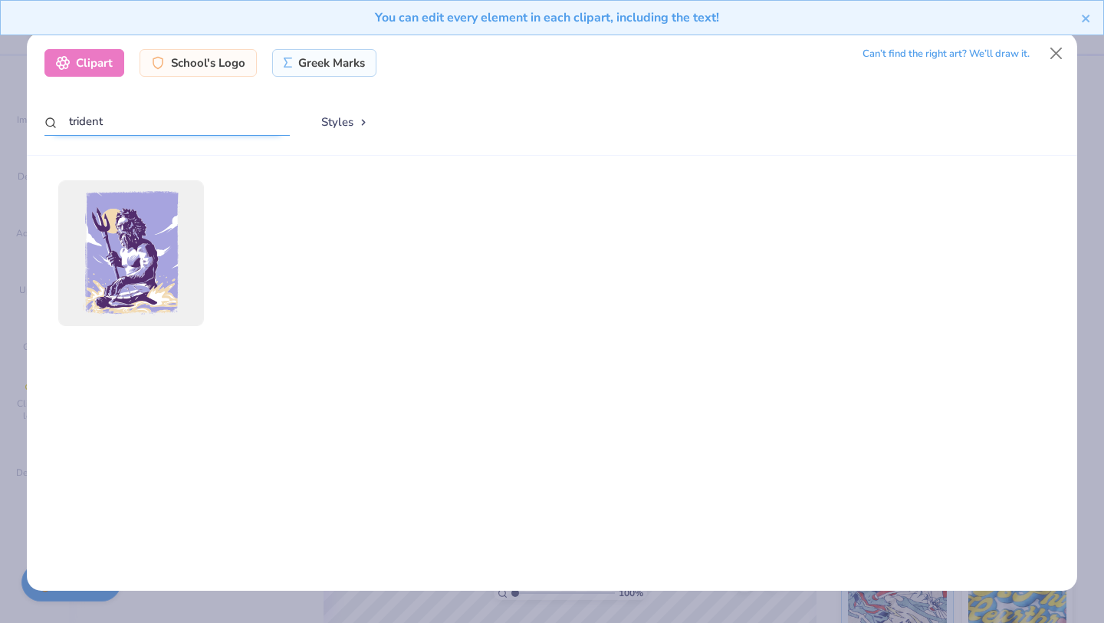
drag, startPoint x: 181, startPoint y: 120, endPoint x: 28, endPoint y: 120, distance: 152.6
click at [28, 120] on div "Clipart School's Logo Greek Marks Can’t find the right art? We’ll draw it. trid…" at bounding box center [552, 93] width 1051 height 123
type input "a"
type input "s"
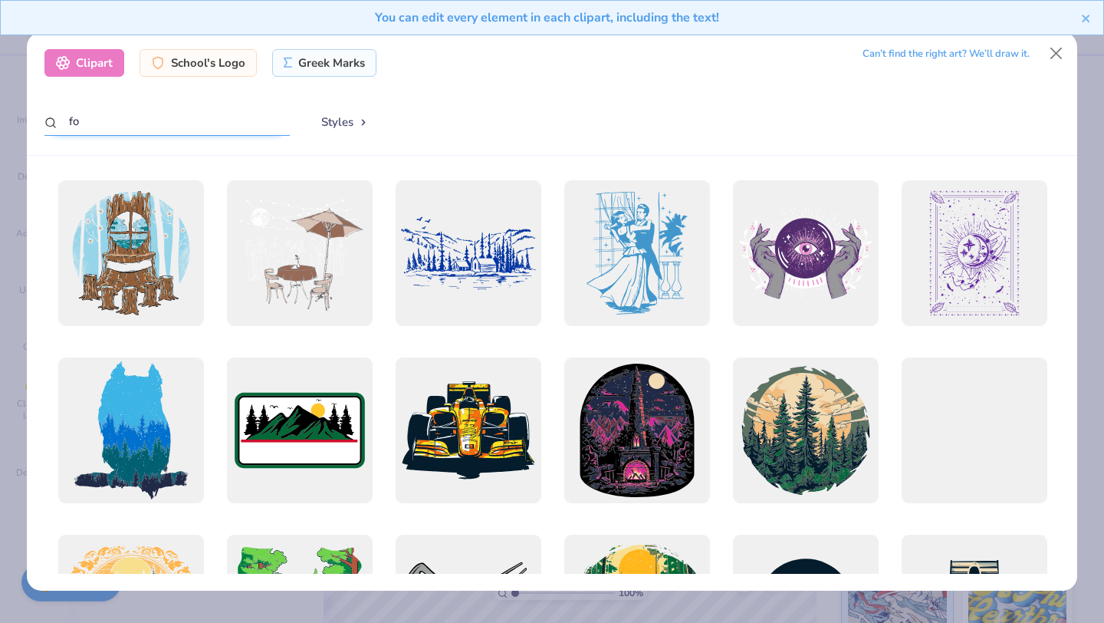
type input "f"
type input "spear"
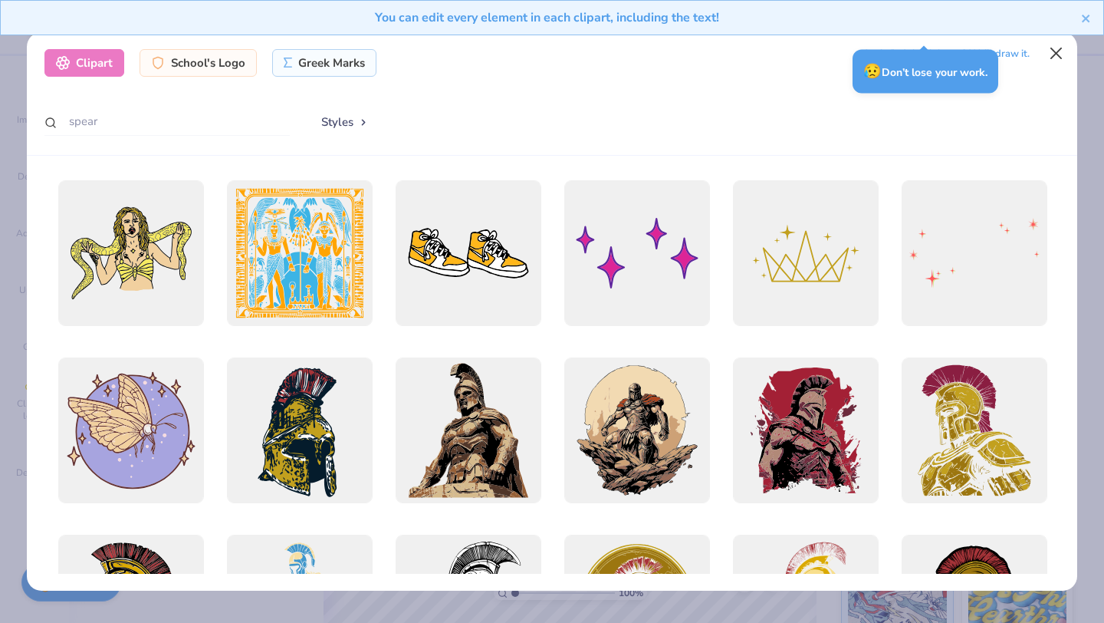
type input "spear"
click at [1055, 60] on button "Close" at bounding box center [1056, 52] width 29 height 29
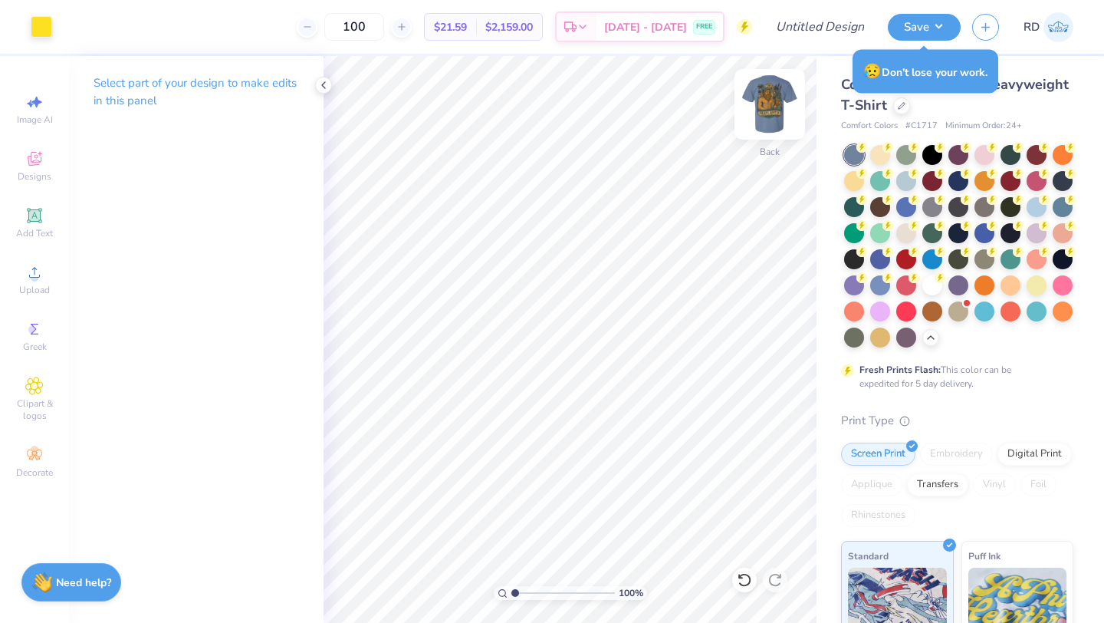
click at [771, 127] on div at bounding box center [770, 104] width 71 height 71
type input "10.88"
type input "10.69"
type input "6.86"
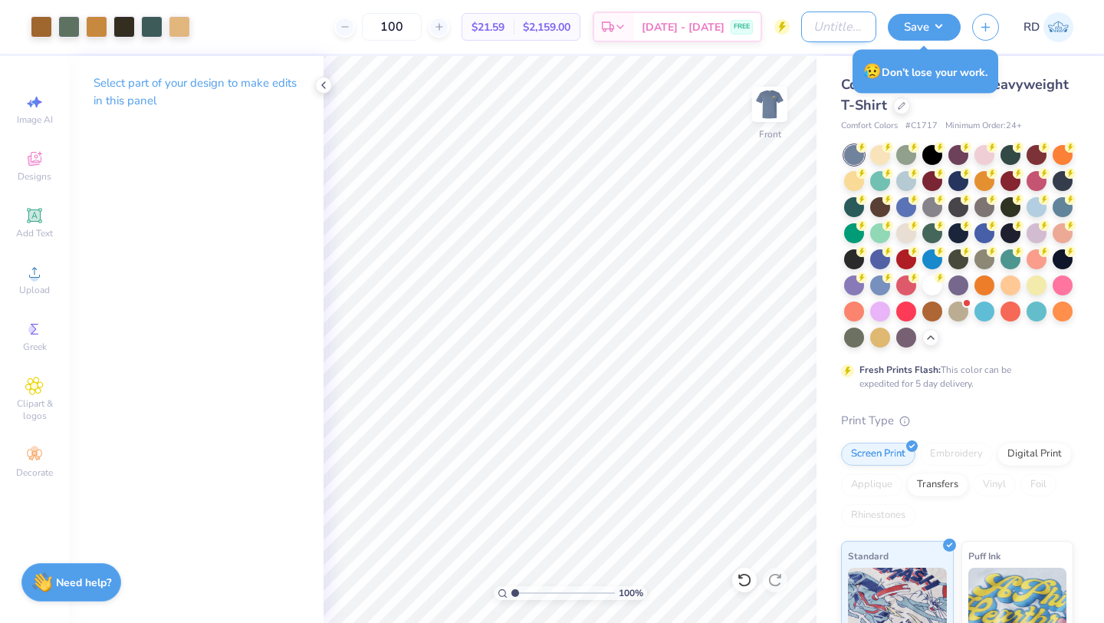
click at [804, 37] on input "Design Title" at bounding box center [838, 27] width 75 height 31
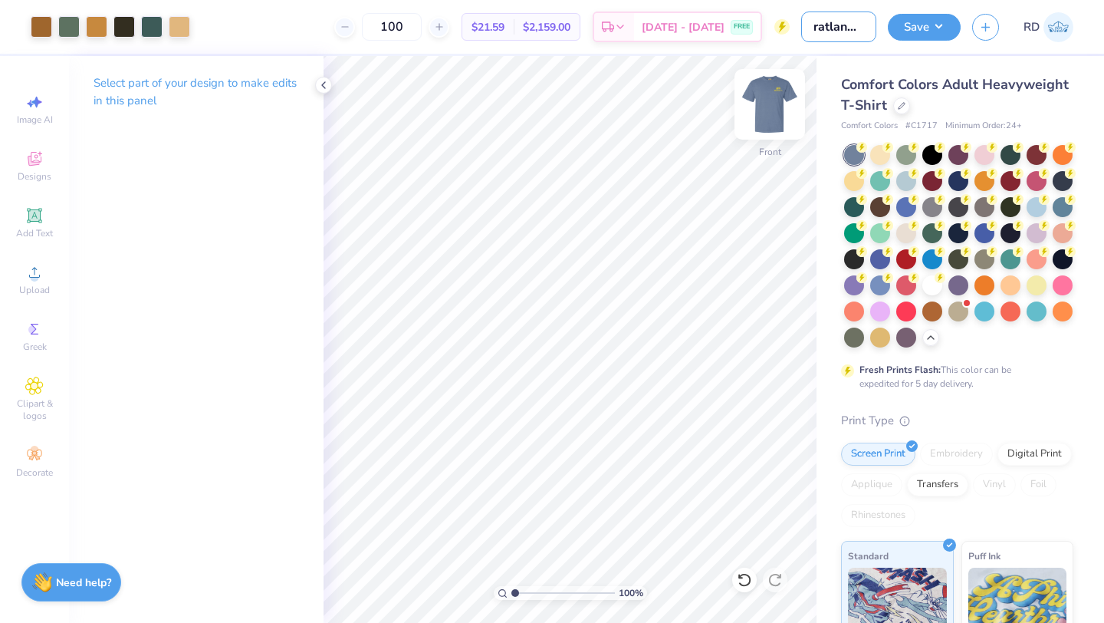
scroll to position [0, 12]
type input "fratlantis 2"
click at [768, 134] on div "Front" at bounding box center [769, 114] width 35 height 54
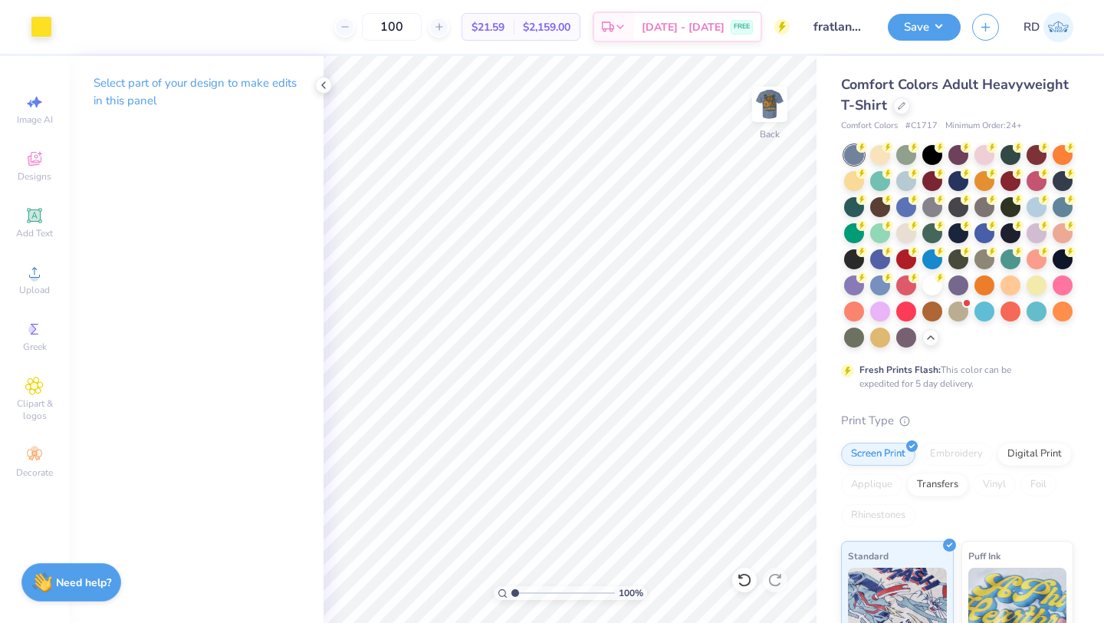
click at [775, 115] on img at bounding box center [770, 104] width 31 height 31
